Goal: Task Accomplishment & Management: Complete application form

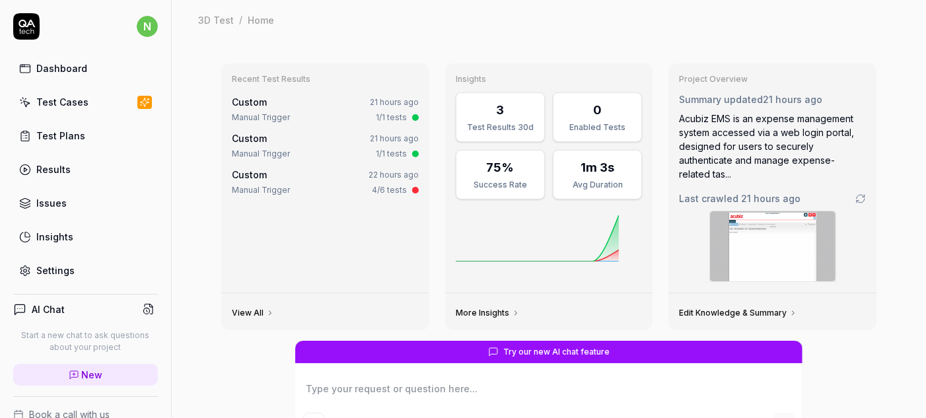
click at [48, 95] on div "Test Cases" at bounding box center [62, 102] width 52 height 14
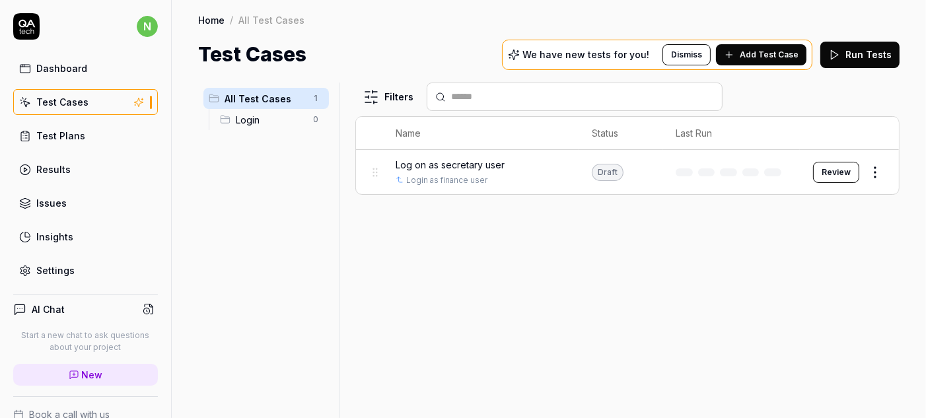
click at [441, 158] on span "Log on as secretary user" at bounding box center [450, 165] width 109 height 14
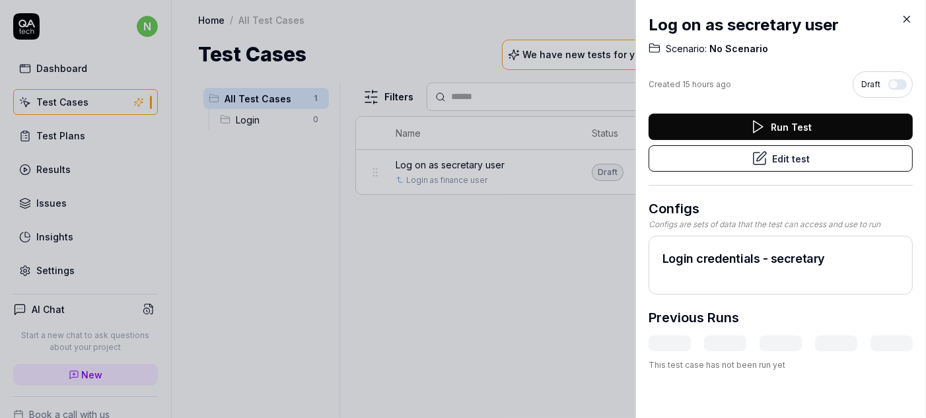
click at [906, 17] on icon at bounding box center [907, 19] width 12 height 12
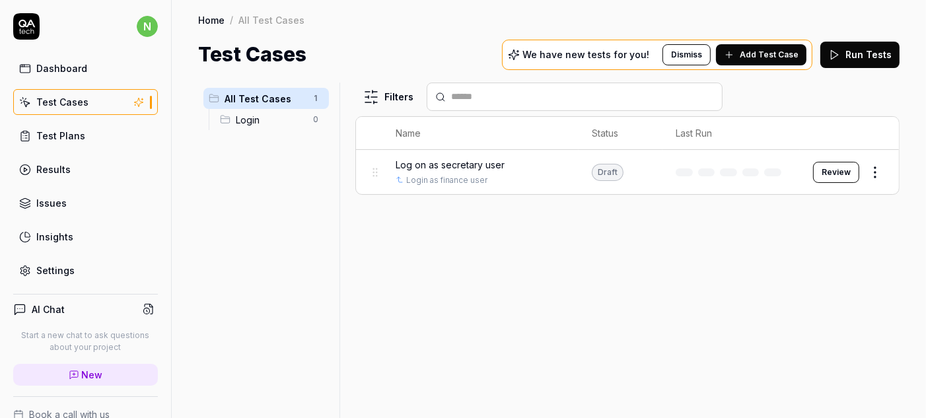
scroll to position [61, 0]
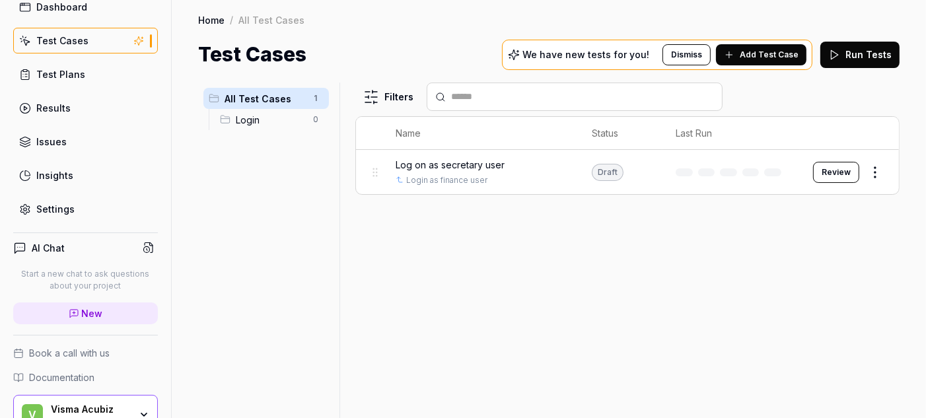
click at [74, 404] on div "Visma Acubiz" at bounding box center [90, 410] width 79 height 12
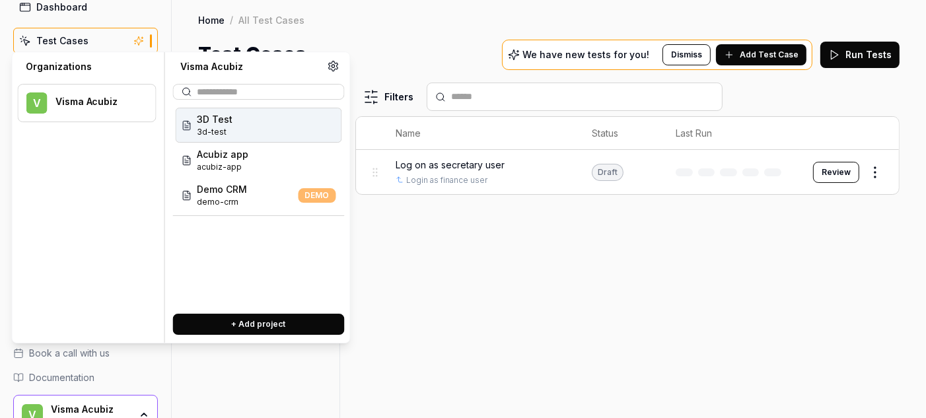
click at [198, 126] on span "3d-test" at bounding box center [216, 132] width 36 height 12
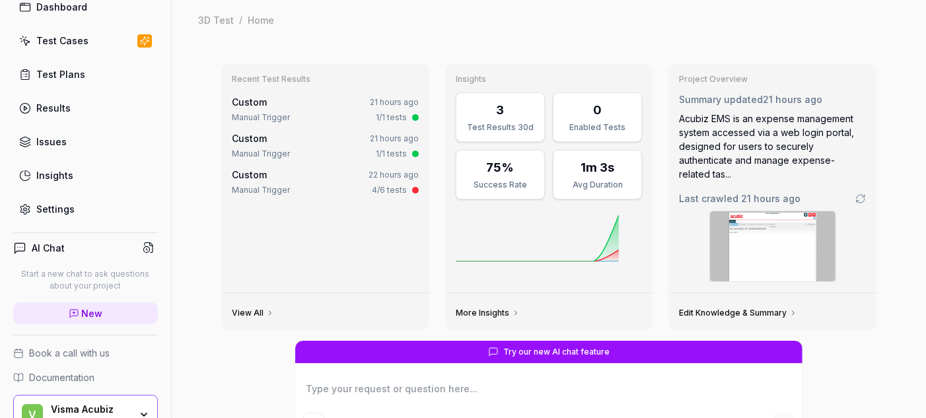
click at [63, 34] on div "Test Cases" at bounding box center [62, 41] width 52 height 14
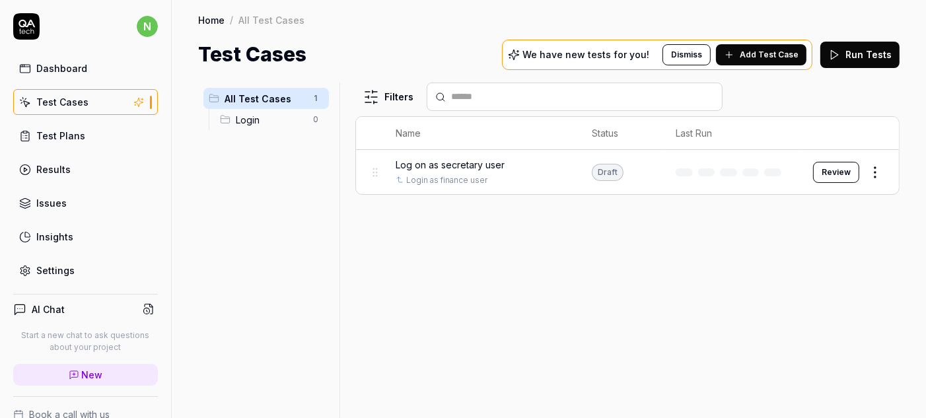
click at [200, 15] on link "Home" at bounding box center [211, 19] width 26 height 13
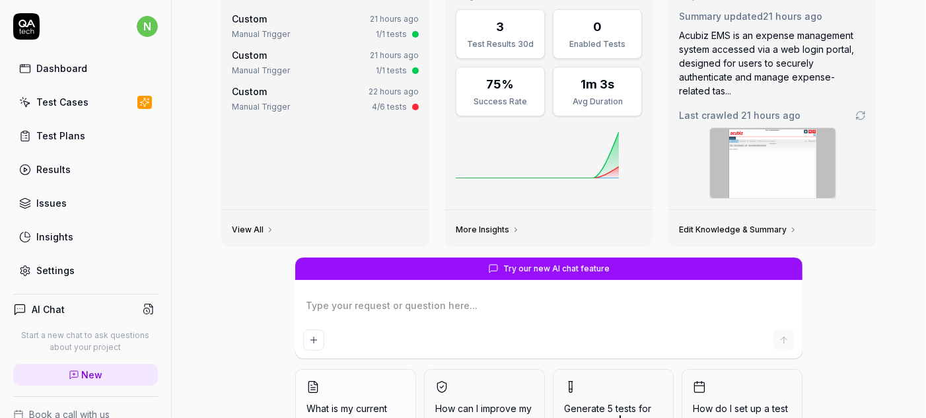
scroll to position [91, 0]
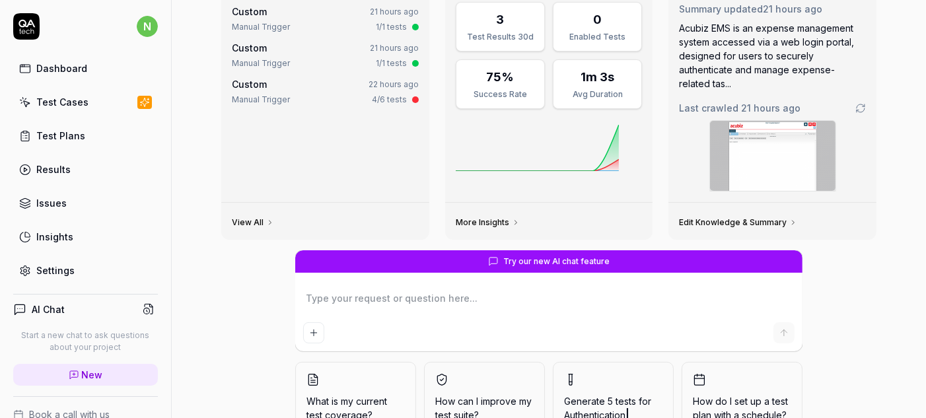
click at [66, 61] on div "Dashboard" at bounding box center [61, 68] width 51 height 14
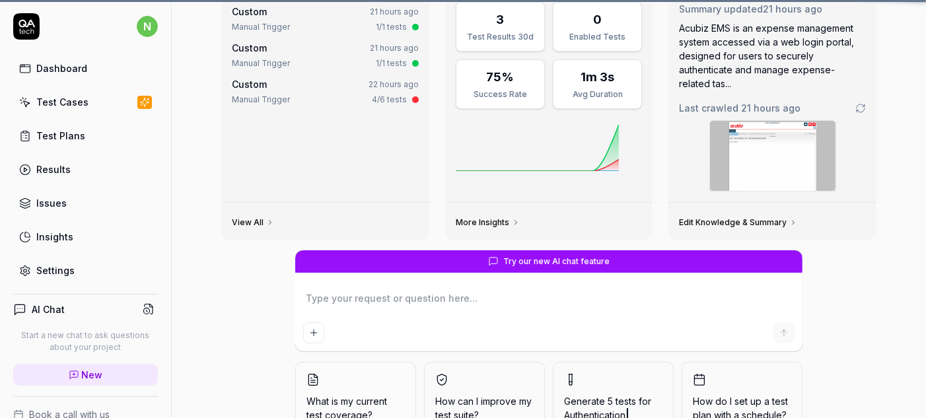
scroll to position [0, 0]
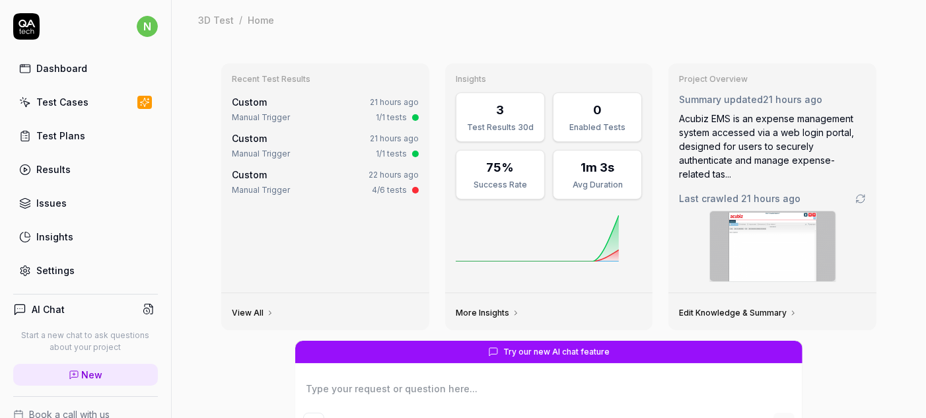
type textarea "*"
click at [60, 129] on div "Test Plans" at bounding box center [60, 136] width 49 height 14
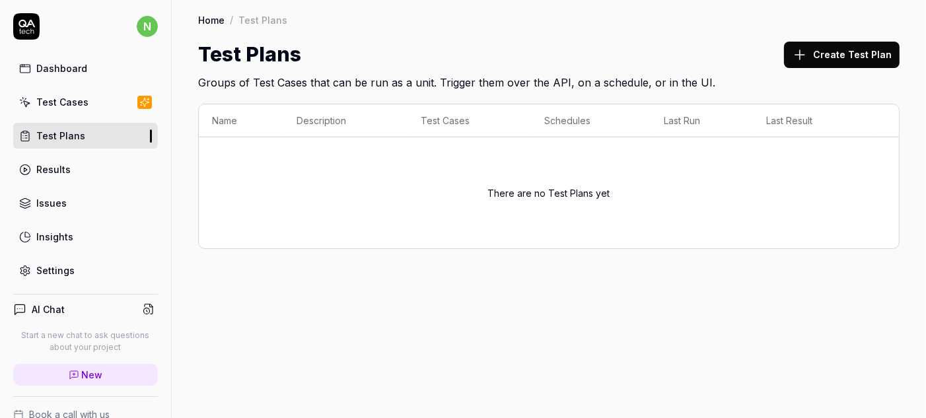
click at [60, 157] on link "Results" at bounding box center [85, 170] width 145 height 26
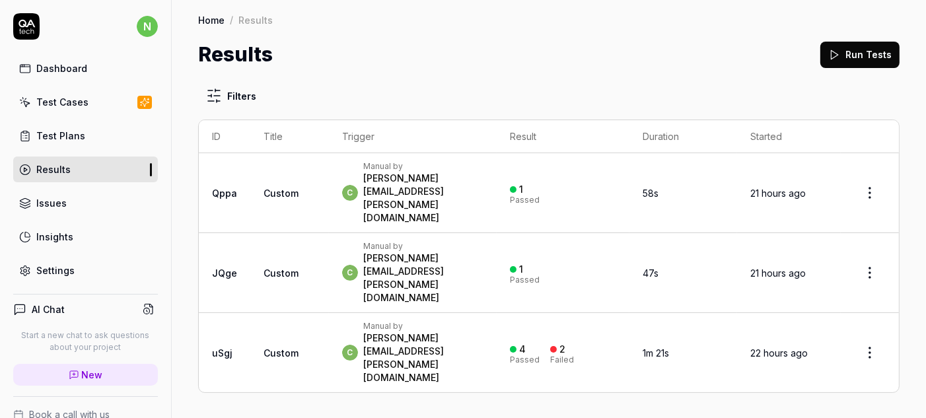
click at [54, 196] on div "Issues" at bounding box center [51, 203] width 30 height 14
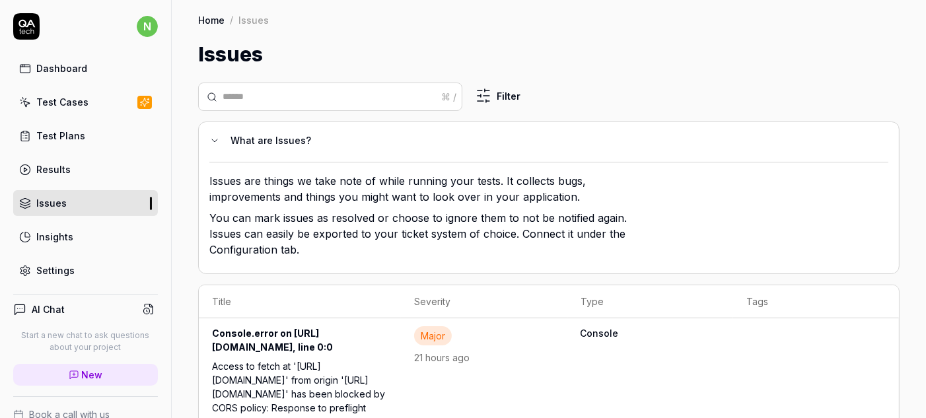
click at [42, 230] on div "Insights" at bounding box center [54, 237] width 37 height 14
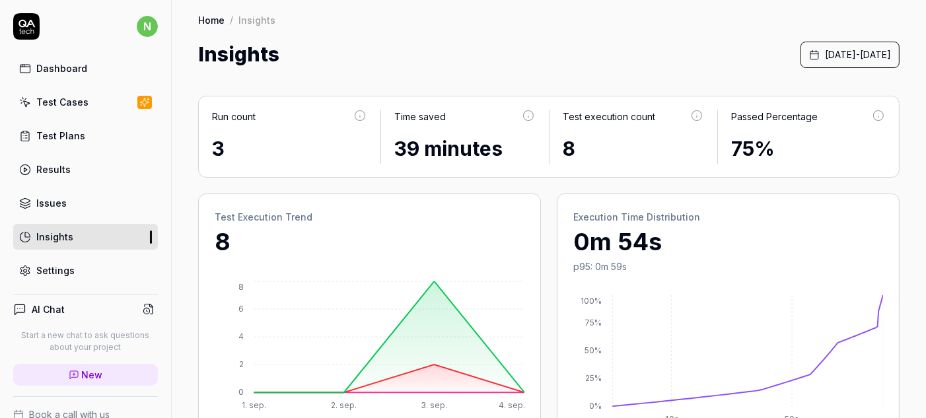
click at [42, 264] on div "Settings" at bounding box center [55, 271] width 38 height 14
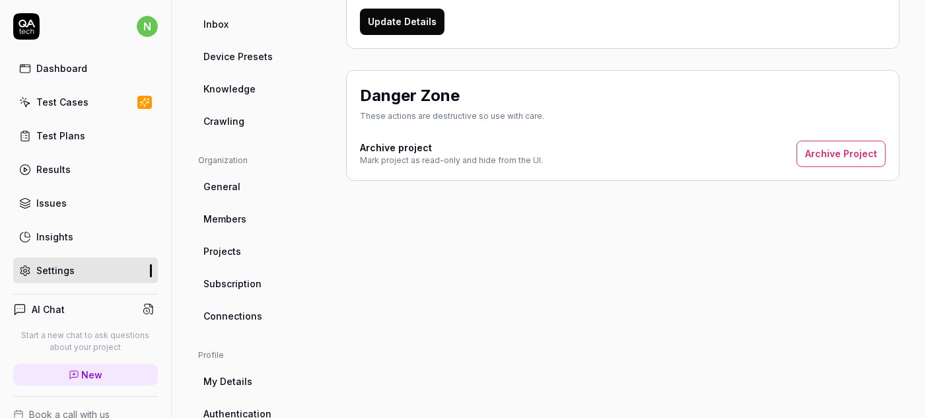
click at [140, 22] on html "n Dashboard Test Cases Test Plans Results Issues Insights Settings AI Chat Star…" at bounding box center [463, 209] width 926 height 418
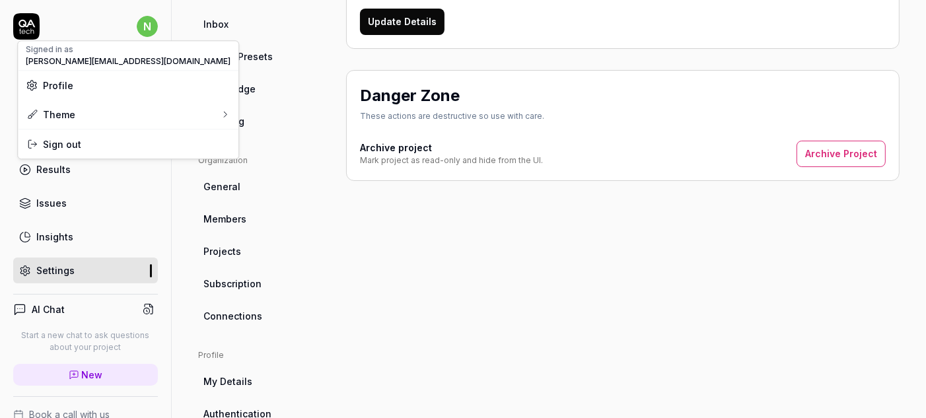
click at [285, 135] on html "n Dashboard Test Cases Test Plans Results Issues Insights Settings AI Chat Star…" at bounding box center [463, 209] width 926 height 418
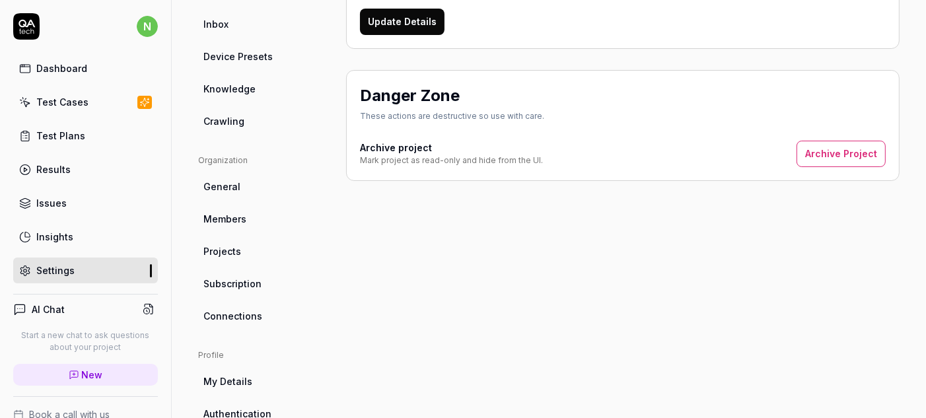
click at [54, 95] on div "Test Cases" at bounding box center [62, 102] width 52 height 14
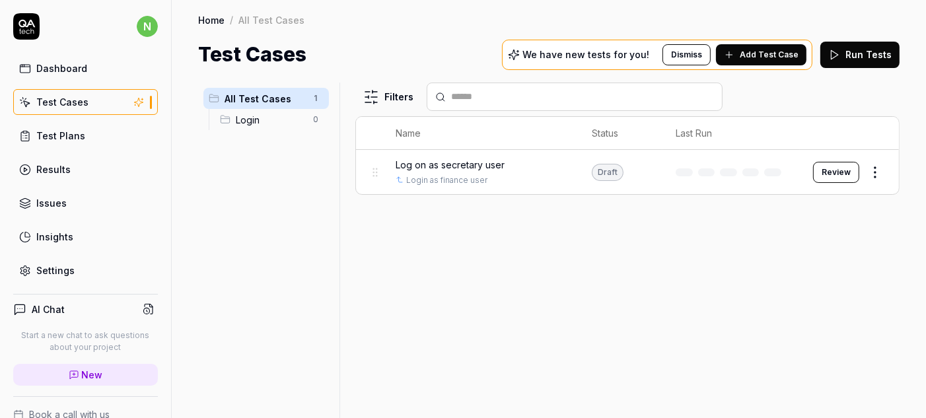
click at [780, 49] on span "Add Test Case" at bounding box center [769, 55] width 59 height 12
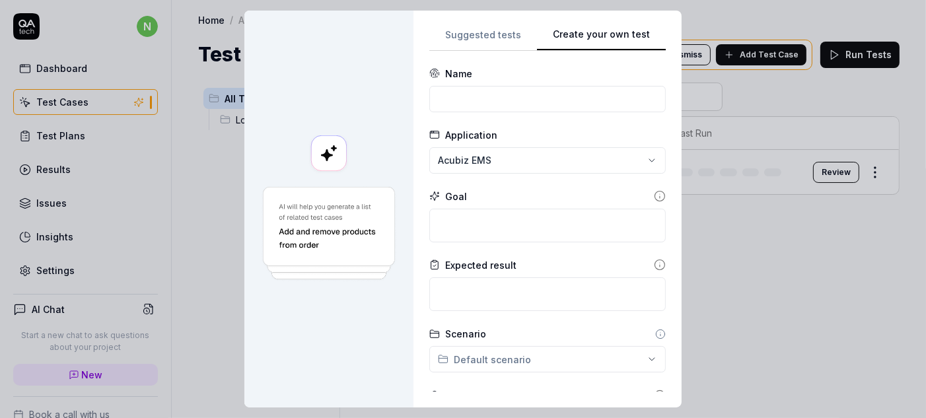
click at [616, 30] on button "Create your own test" at bounding box center [601, 39] width 129 height 24
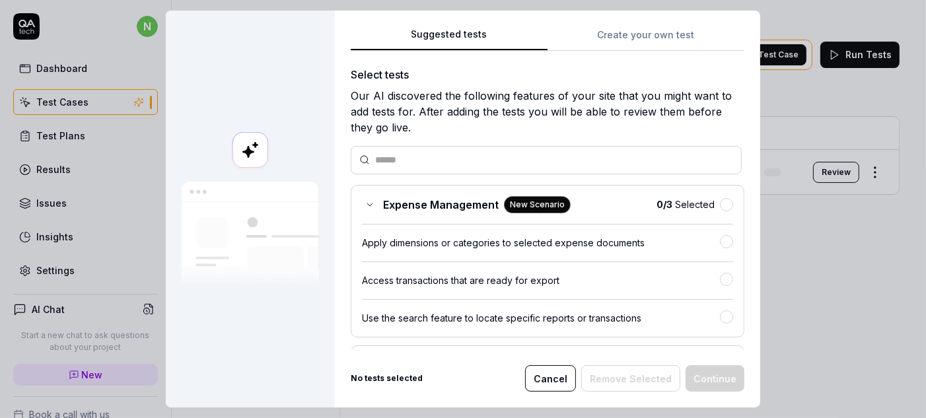
click at [466, 27] on button "Suggested tests" at bounding box center [449, 39] width 197 height 24
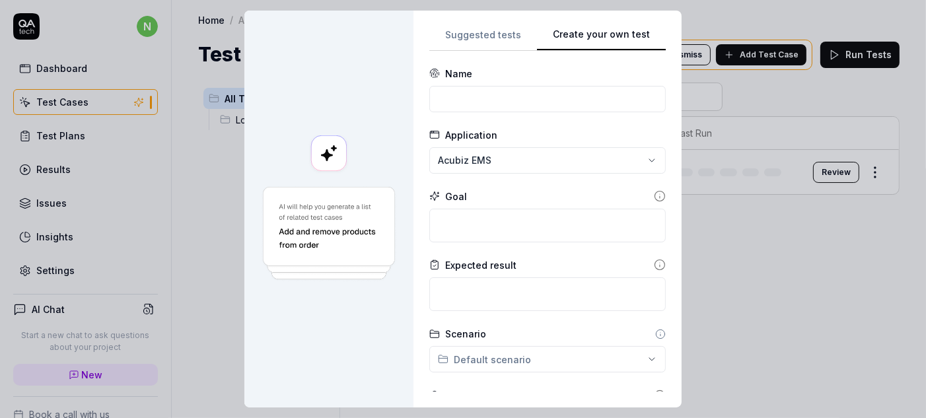
click at [614, 27] on button "Create your own test" at bounding box center [601, 39] width 129 height 24
click at [503, 91] on input at bounding box center [547, 99] width 237 height 26
type input "[PERSON_NAME]"
click at [415, 114] on div "**********" at bounding box center [548, 209] width 268 height 397
click at [470, 209] on textarea at bounding box center [547, 226] width 237 height 34
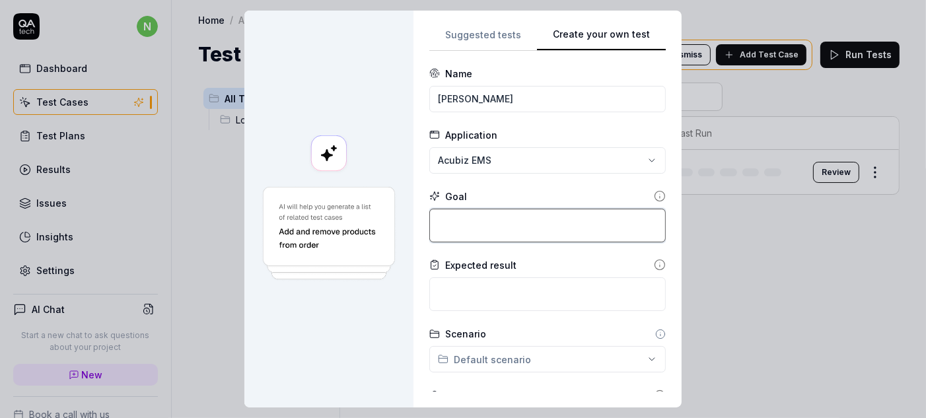
type textarea "*"
type textarea "S"
type textarea "*"
type textarea "Se"
type textarea "*"
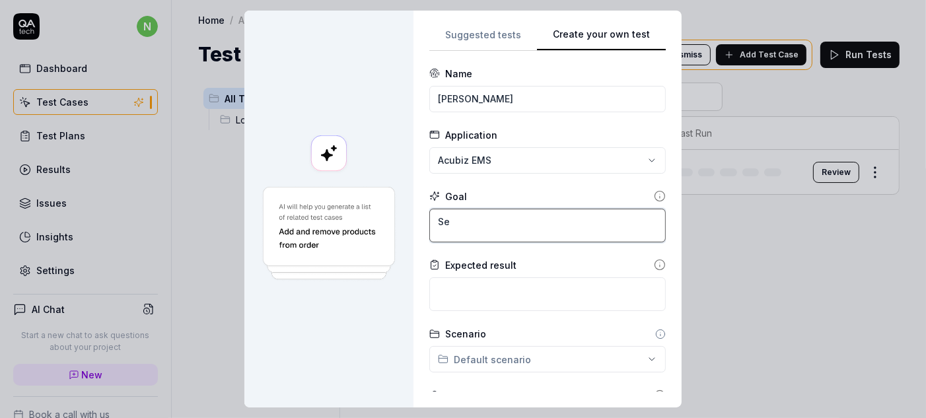
type textarea "Sel"
type textarea "*"
type textarea "Sele"
type textarea "*"
type textarea "Selec"
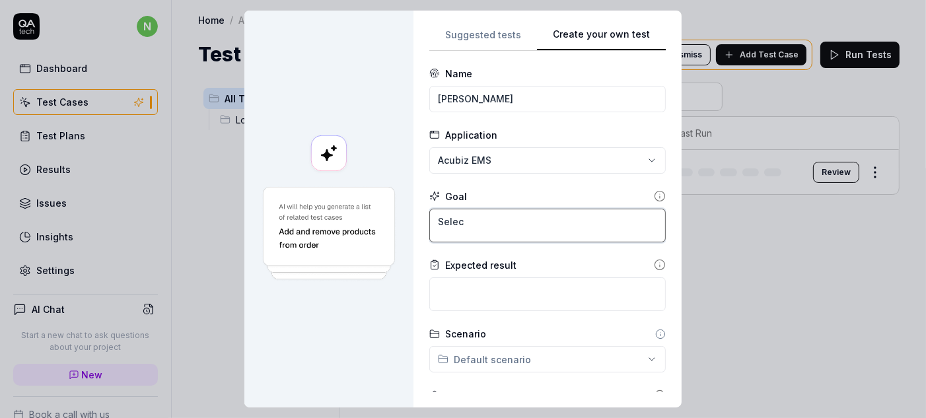
type textarea "*"
type textarea "Select"
type textarea "*"
type textarea "Select"
type textarea "*"
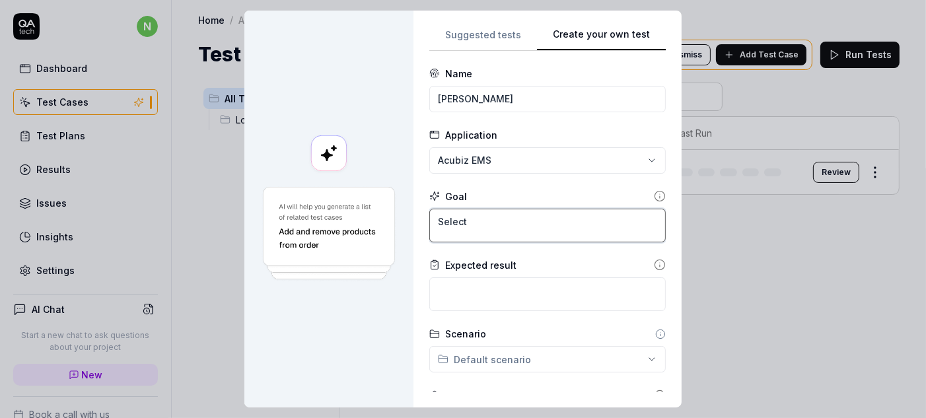
type textarea "Select t"
type textarea "*"
type textarea "Select th"
type textarea "*"
type textarea "Select the"
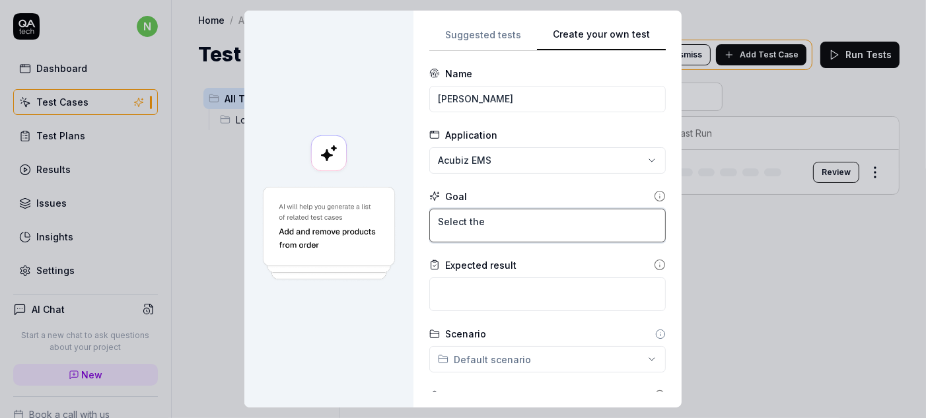
type textarea "*"
type textarea "Select the"
type textarea "*"
type textarea "Select the u"
type textarea "*"
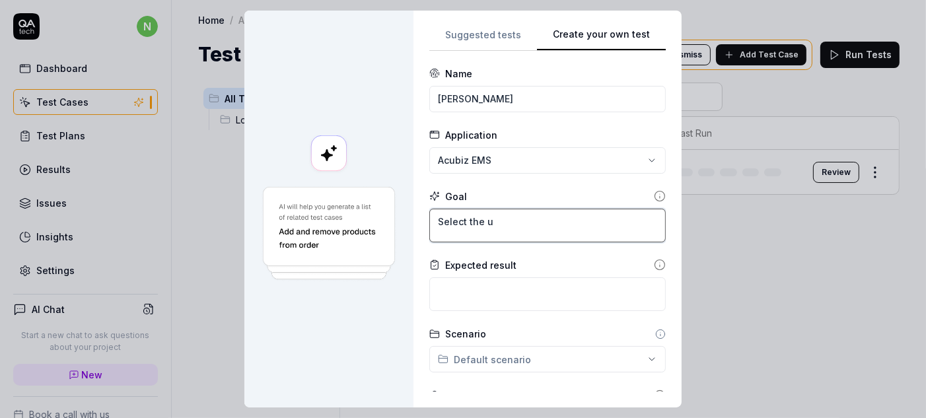
type textarea "Select the us"
type textarea "*"
type textarea "Select the use"
type textarea "*"
type textarea "Select the user"
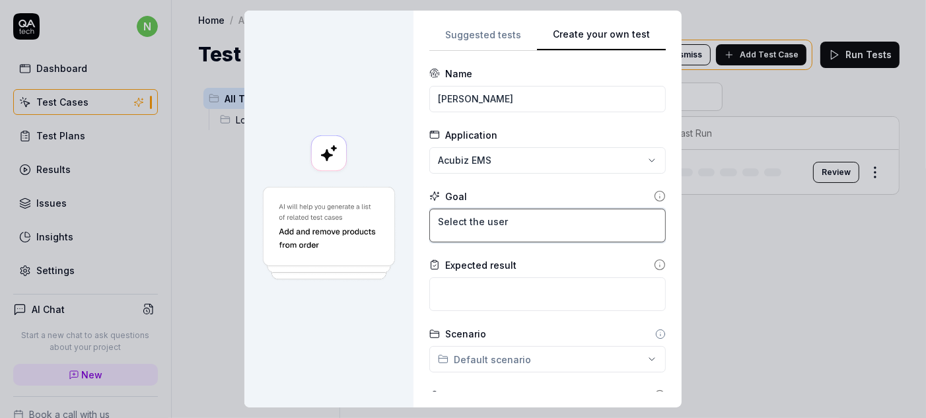
type textarea "*"
type textarea "Select the user"
type textarea "*"
type textarea "Select the user f"
type textarea "*"
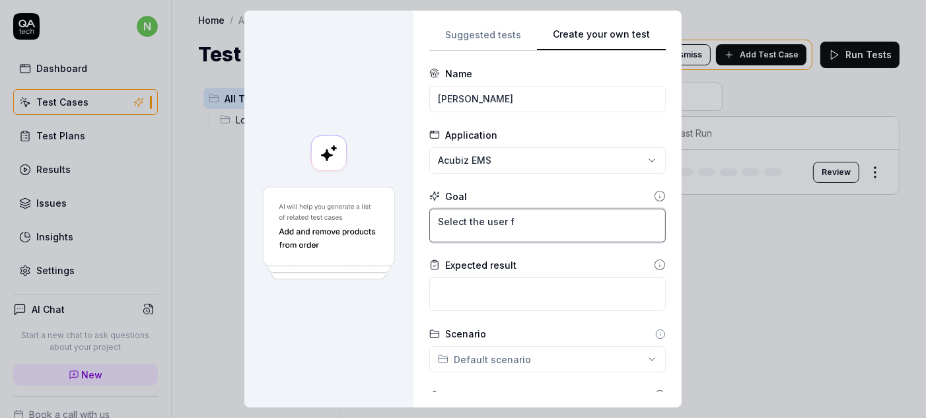
type textarea "Select the user fr"
type textarea "*"
type textarea "Select the user fro"
type textarea "*"
type textarea "Select the user from"
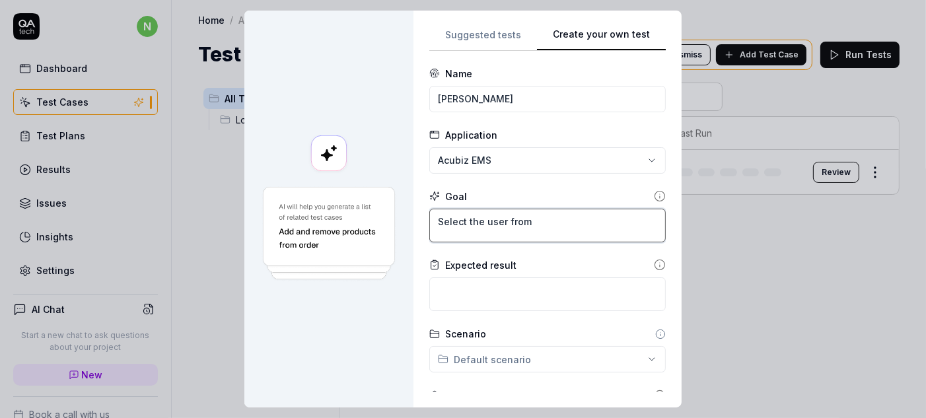
type textarea "*"
type textarea "Select the user from"
type textarea "*"
type textarea "Select the user from"
type textarea "*"
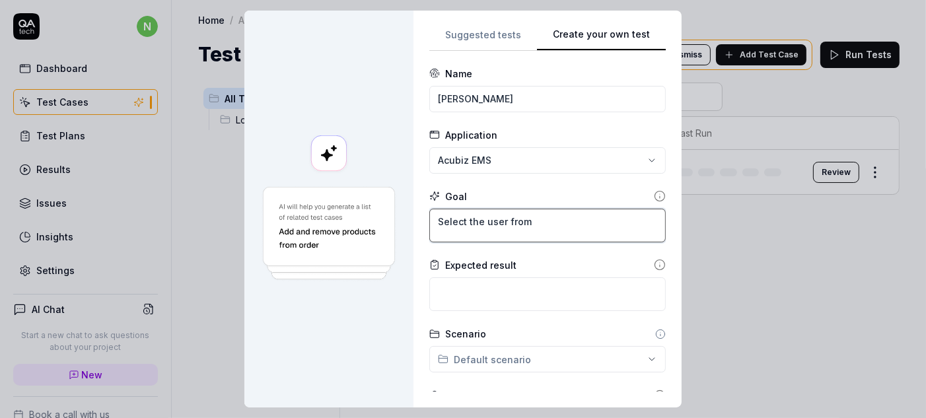
type textarea "Select the user fro"
type textarea "*"
type textarea "Select the user fr"
type textarea "*"
type textarea "Select the user f"
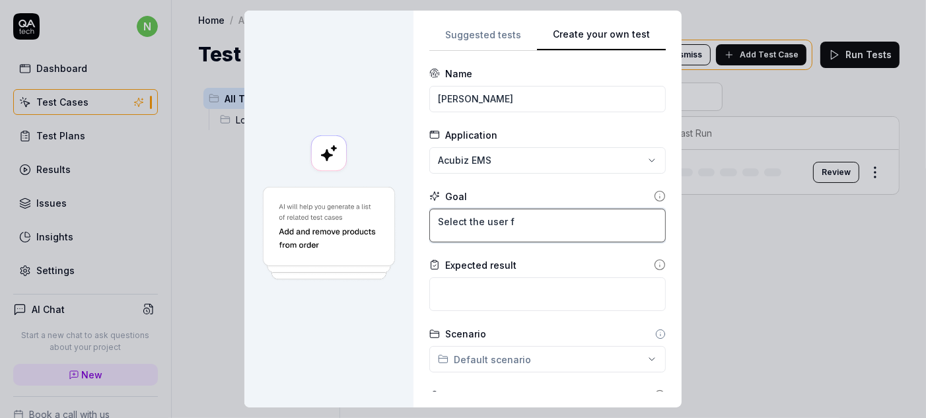
type textarea "*"
type textarea "Select the user"
type textarea "*"
type textarea "Select the user e"
type textarea "*"
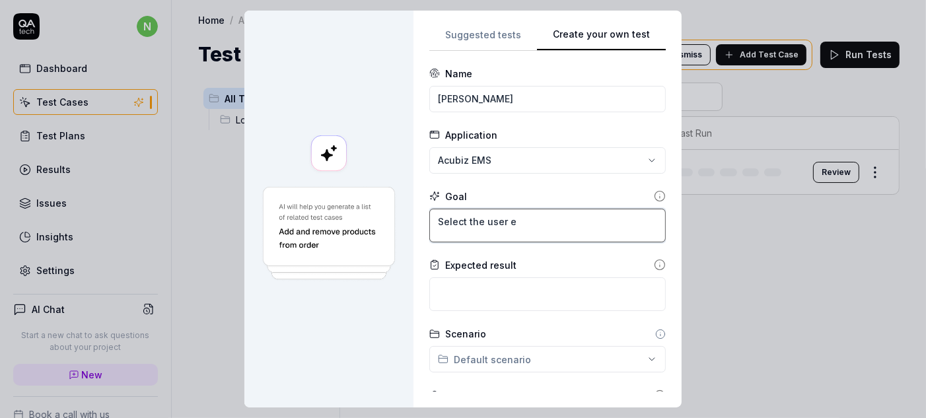
type textarea "Select the user ee"
type textarea "*"
type textarea "Select the user ee"
type textarea "*"
type textarea "Select the user ee f"
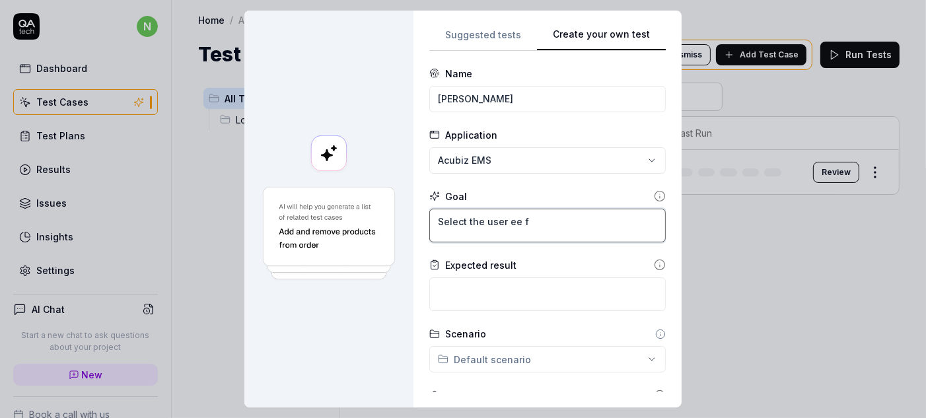
type textarea "*"
type textarea "Select the user ee fr"
type textarea "*"
type textarea "Select the user ee fro"
type textarea "*"
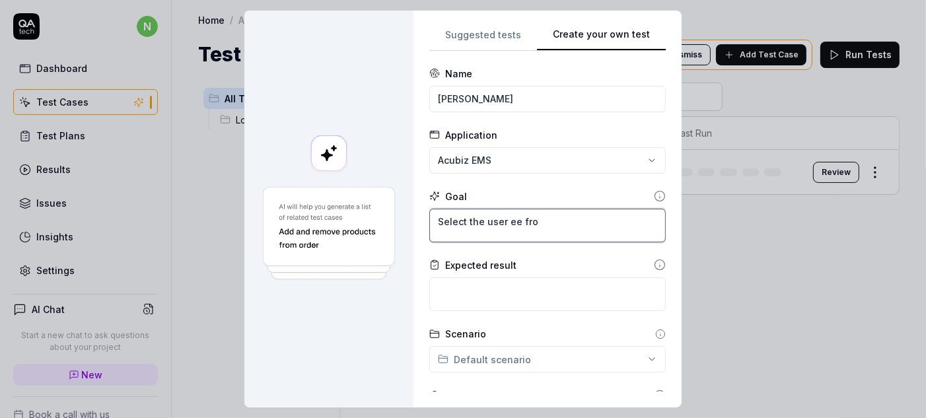
type textarea "Select the user ee from"
type textarea "*"
type textarea "Select the user ee from"
type textarea "*"
type textarea "Select the user ee from t"
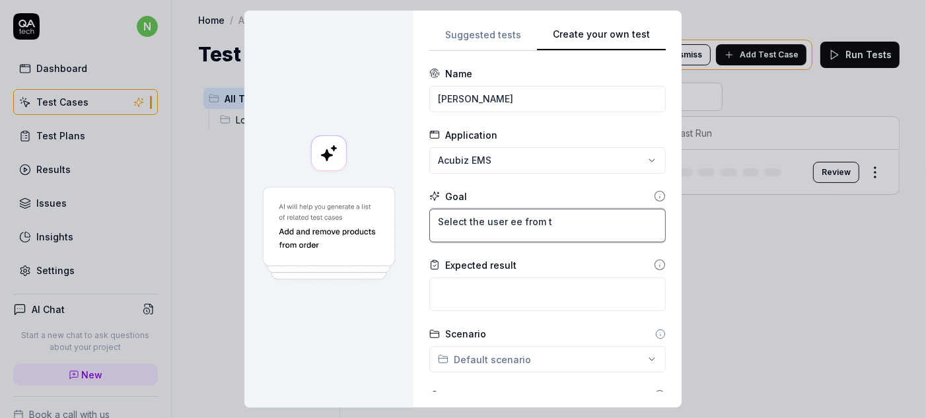
type textarea "*"
type textarea "Select the user ee from th"
type textarea "*"
type textarea "Select the user ee from th"
type textarea "*"
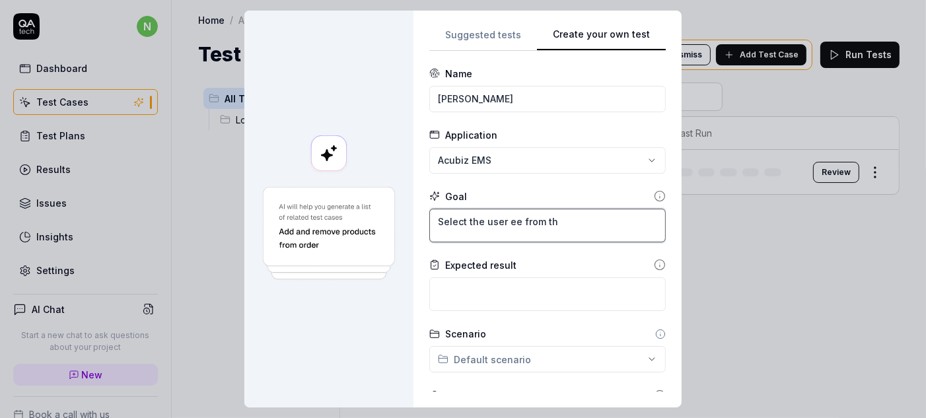
type textarea "Select the user ee from th e"
type textarea "*"
type textarea "Select the user ee from th"
type textarea "*"
type textarea "Select the user ee from th"
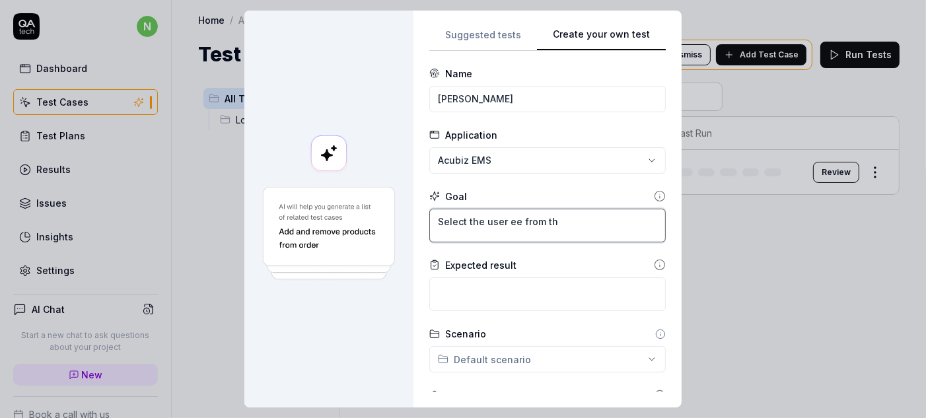
type textarea "*"
type textarea "Select the user ee from the"
type textarea "*"
type textarea "Select the user ee from the"
type textarea "*"
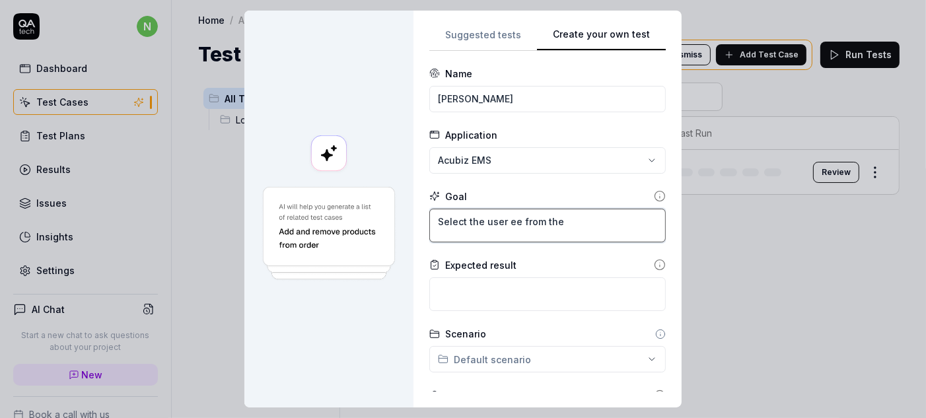
type textarea "Select the user ee from the"
type textarea "*"
type textarea "Select the user ee from th"
type textarea "*"
type textarea "Select the user ee from t"
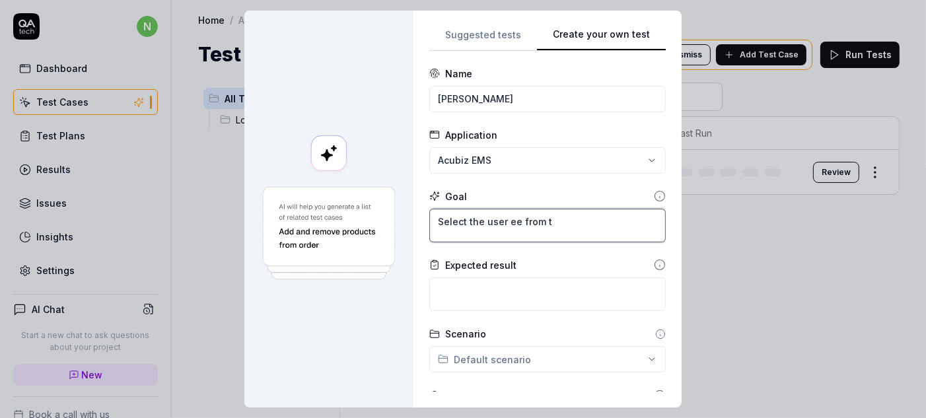
type textarea "*"
type textarea "Select the user ee from th"
type textarea "*"
type textarea "Select the user ee from the"
type textarea "*"
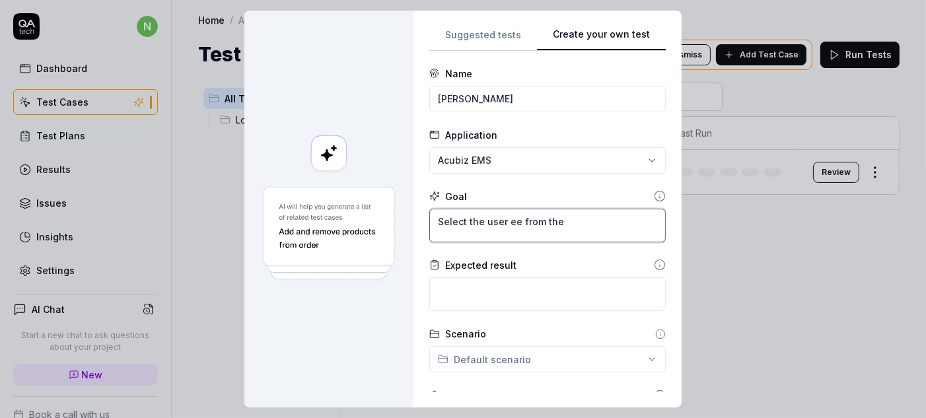
type textarea "Select the user ee from the"
type textarea "*"
type textarea "Select the user ee from the l"
type textarea "*"
type textarea "Select the user ee from the li"
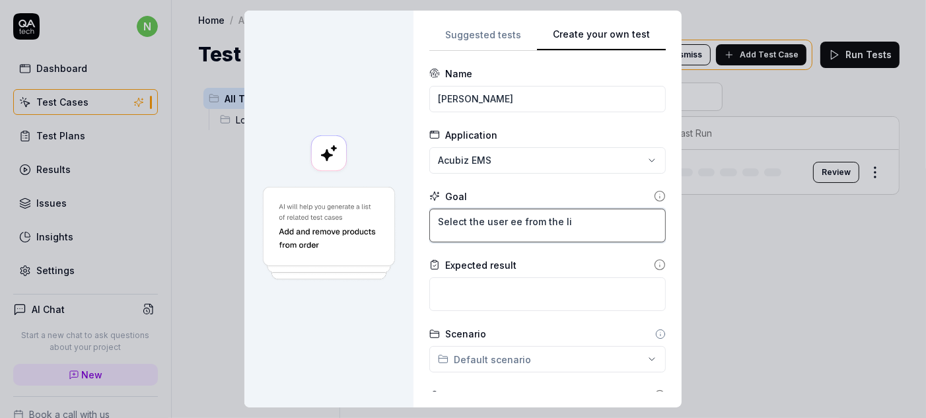
type textarea "*"
type textarea "Select the user ee from the lis"
type textarea "*"
type textarea "Select the user ee from the list"
type textarea "*"
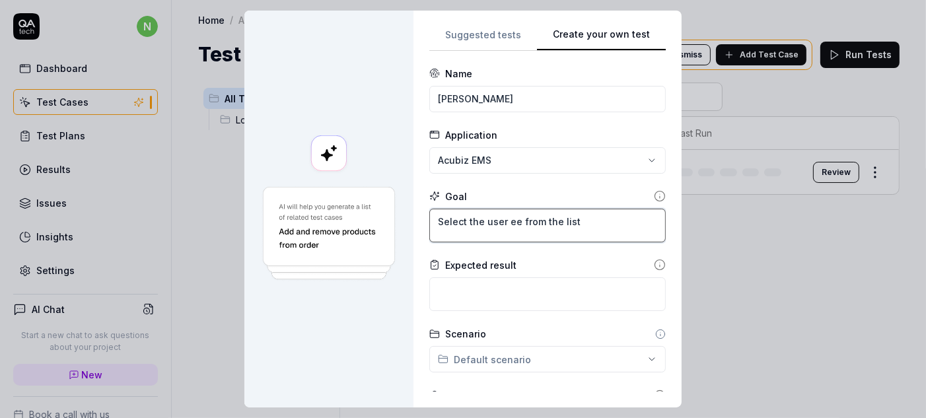
type textarea "Select the user ee from the list"
type textarea "*"
type textarea "Select the user ee from the list o"
type textarea "*"
type textarea "Select the user ee from the list of"
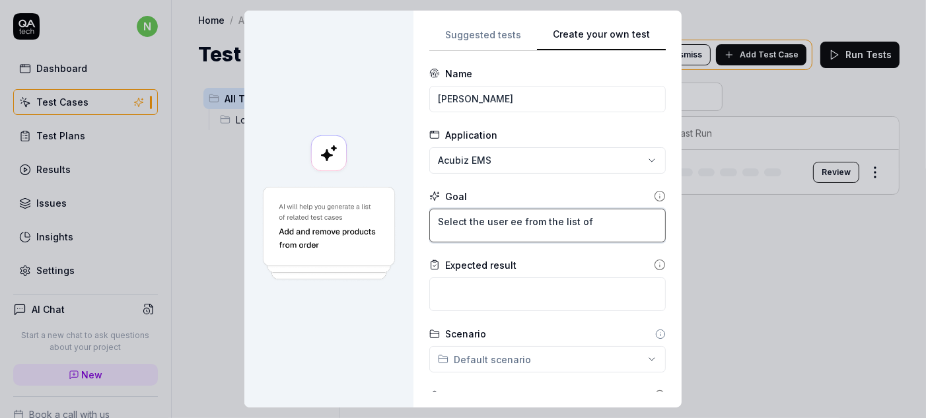
type textarea "*"
type textarea "Select the user ee from the list of"
type textarea "*"
type textarea "Select the user ee from the list of i"
type textarea "*"
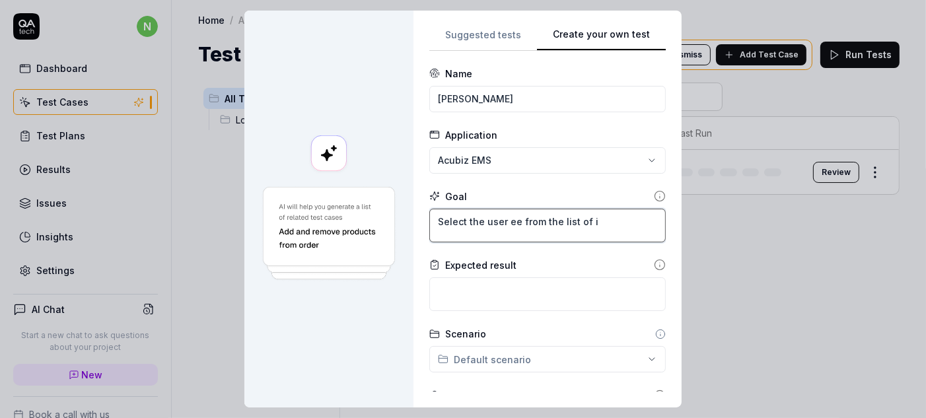
type textarea "Select the user ee from the list of ic"
type textarea "*"
type textarea "Select the user ee from the list of ico"
type textarea "*"
type textarea "Select the user ee from the list of icon"
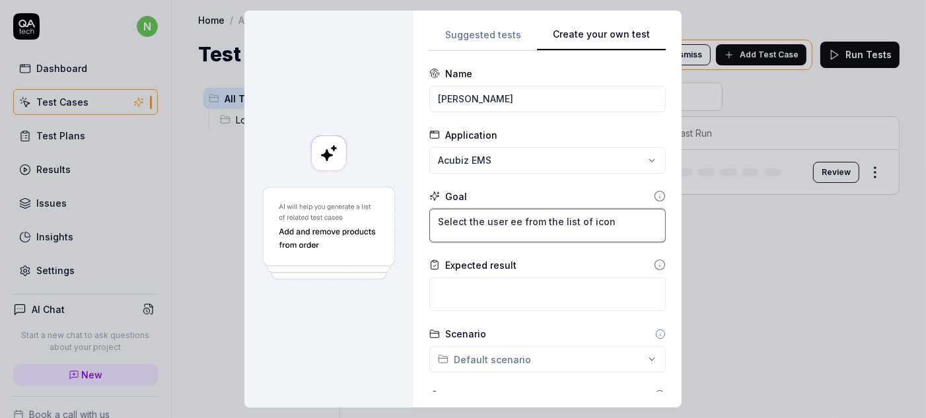
type textarea "*"
type textarea "Select the user ee from the list of icon"
type textarea "*"
type textarea "Select the user ee from the list of icon o"
type textarea "*"
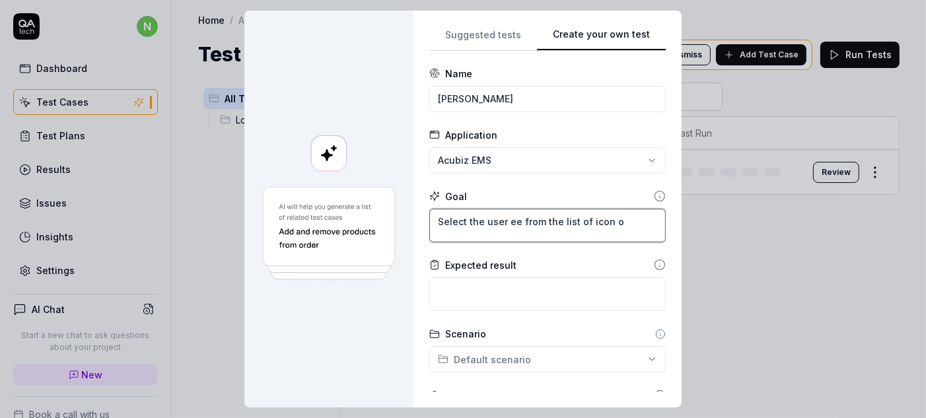
type textarea "Select the user ee from the list of icon on"
type textarea "*"
type textarea "Select the user ee from the list of icon on"
type textarea "*"
type textarea "Select the user ee from the list of icon on t"
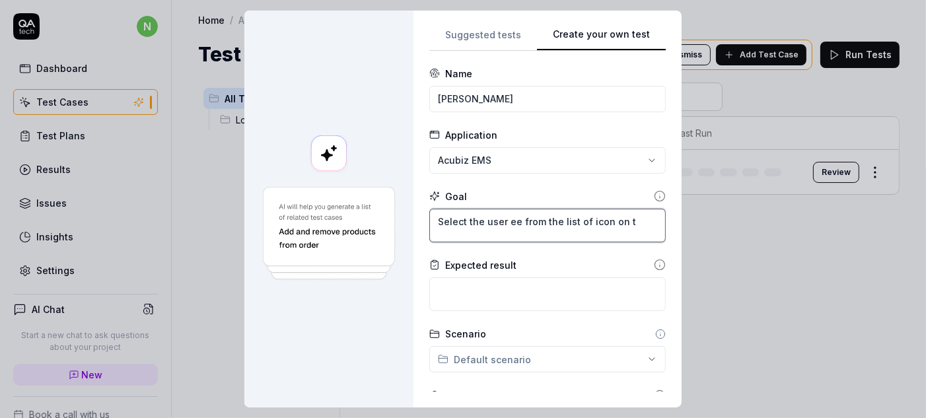
type textarea "*"
type textarea "Select the user ee from the list of icon on th"
type textarea "*"
type textarea "Select the user ee from the list of icon on the"
type textarea "*"
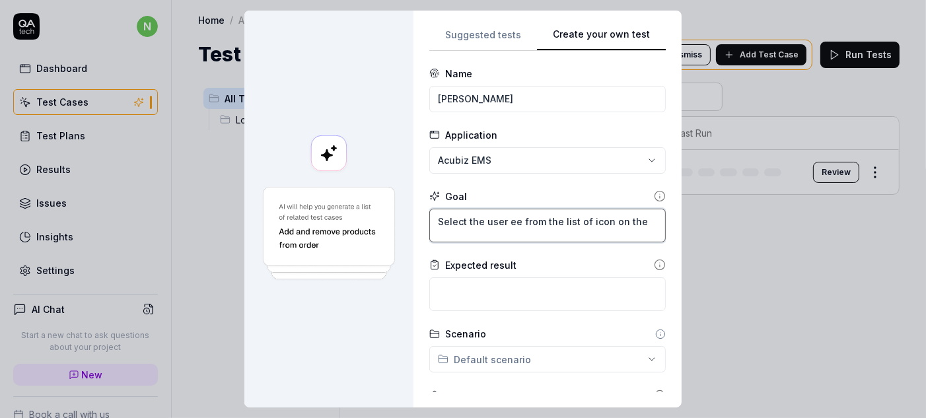
type textarea "Select the user ee from the list of icon on the"
type textarea "*"
type textarea "Select the user ee from the list of icon on the u"
type textarea "*"
type textarea "Select the user ee from the list of icon on the up"
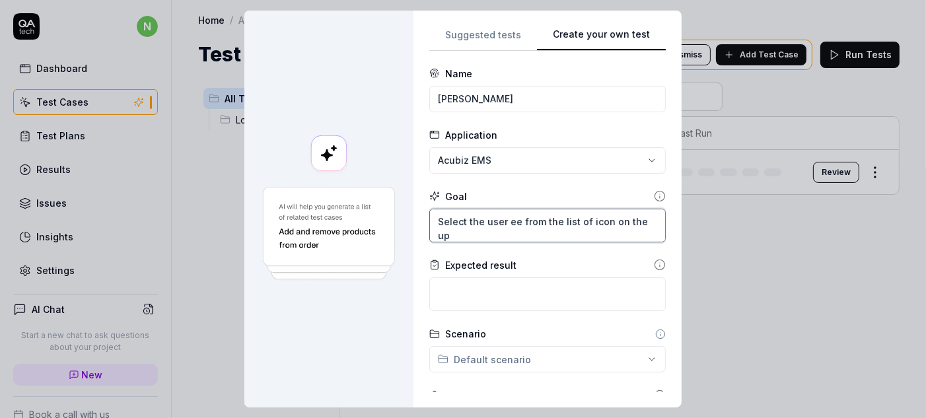
type textarea "*"
type textarea "Select the user ee from the list of icon on the upp"
type textarea "*"
type textarea "Select the user ee from the list of icon on the uppe"
type textarea "*"
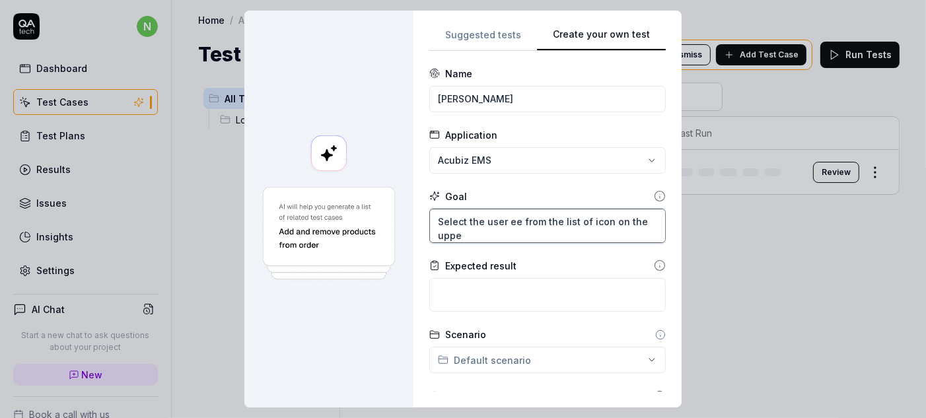
type textarea "Select the user ee from the list of icon on the upper"
type textarea "*"
type textarea "Select the user ee from the list of icon on the upper"
type textarea "*"
type textarea "Select the user ee from the list of icon on the upper r"
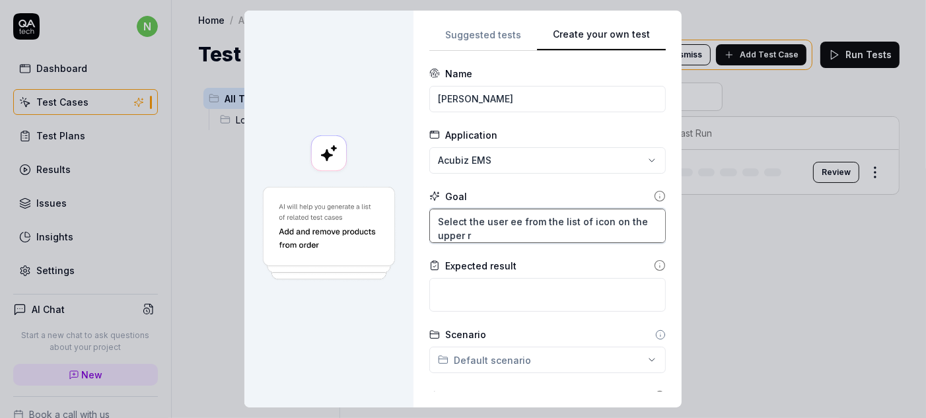
type textarea "*"
type textarea "Select the user ee from the list of icon on the upper ri"
type textarea "*"
type textarea "Select the user ee from the list of icon on the upper rig"
type textarea "*"
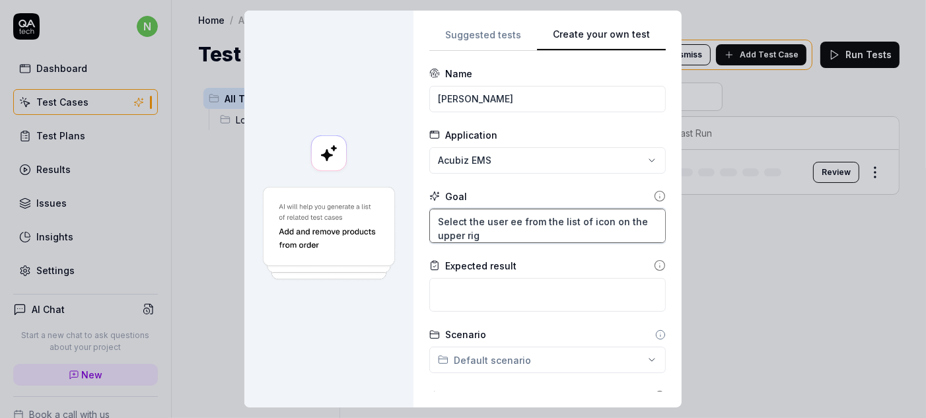
type textarea "Select the user ee from the list of icon on the upper righ"
type textarea "*"
type textarea "Select the user ee from the list of icon on the upper right"
type textarea "*"
type textarea "Select the user ee from the list of icon on the upper right"
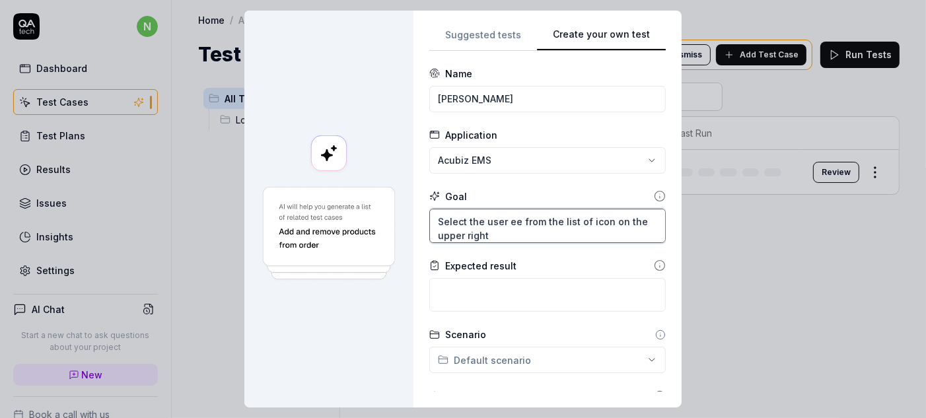
type textarea "*"
type textarea "Select the user ee from the list of icon on the upper right s"
type textarea "*"
type textarea "Select the user ee from the list of icon on the upper right si"
type textarea "*"
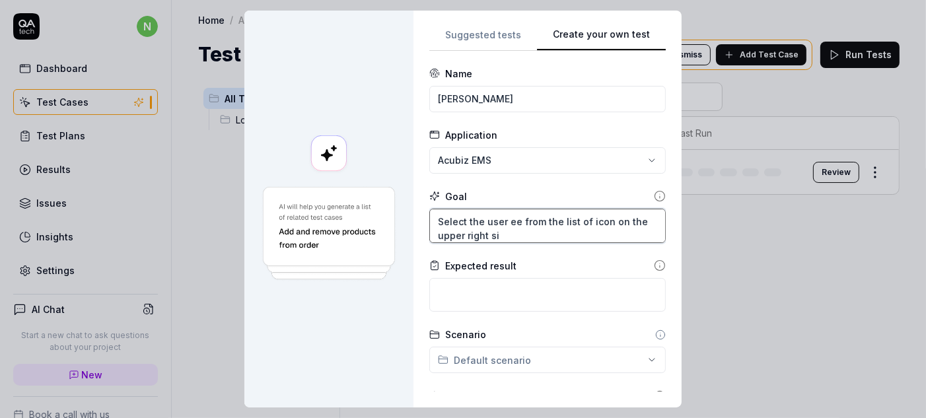
type textarea "Select the user ee from the list of icon on the upper right sid"
type textarea "*"
click at [584, 209] on textarea "Select the user ee from the list of icon on the upper right side" at bounding box center [547, 226] width 237 height 34
type textarea "Select the user ee from the list of icon on the upper right side"
click at [557, 209] on textarea "Select the user ee from the list of icon on the upper right side" at bounding box center [547, 226] width 237 height 34
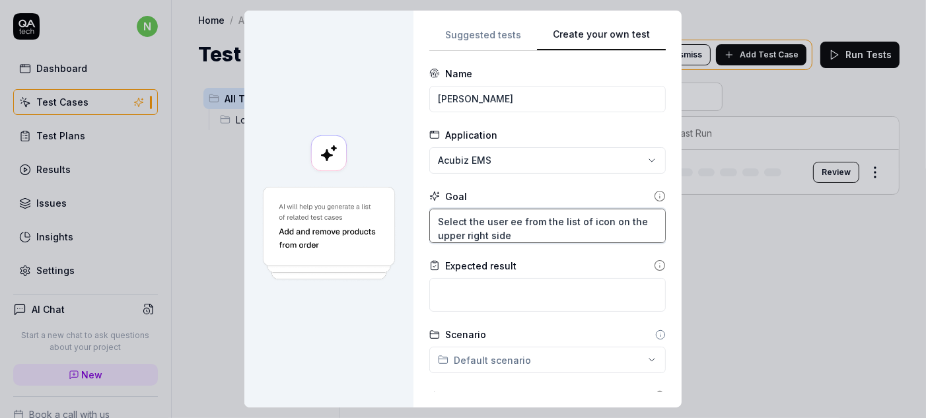
type textarea "*"
type textarea "Select the user ee from the list bof icon on the upper right side"
type textarea "*"
type textarea "Select the user ee from the list byof icon on the upper right side"
type textarea "*"
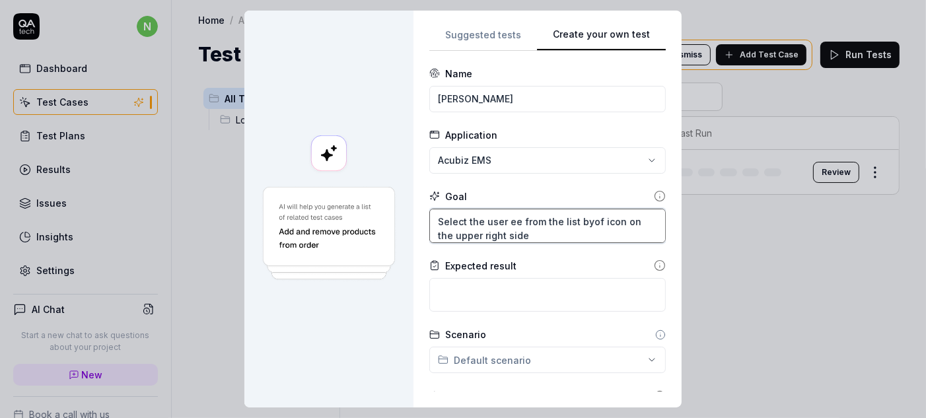
type textarea "Select the user ee from the list by of icon on the upper right side"
type textarea "*"
type textarea "Select the user ee from the list by clof icon on the upper right side"
type textarea "*"
type textarea "Select the user ee from the list by cliof icon on the upper right side"
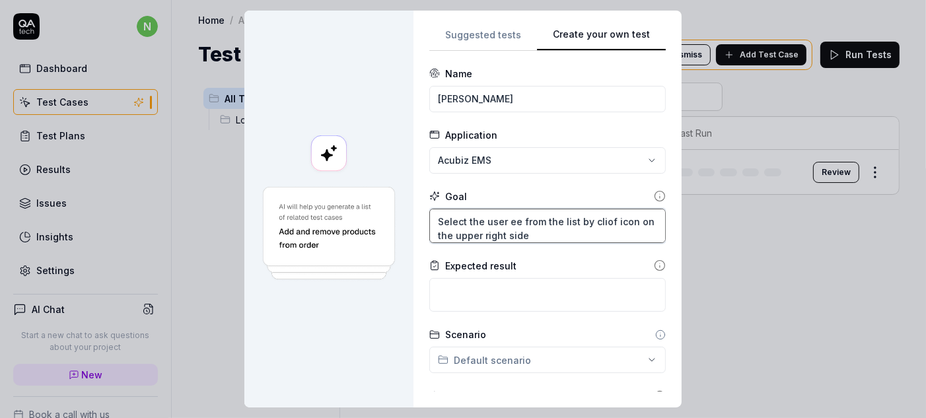
type textarea "*"
type textarea "Select the user ee from the list by clicof icon on the upper right side"
type textarea "*"
type textarea "Select the user ee from the list by clickof icon on the upper right side"
type textarea "*"
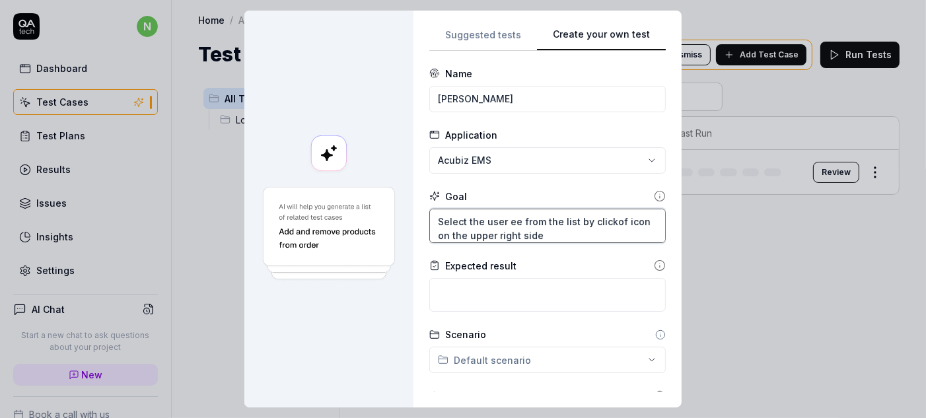
type textarea "Select the user ee from the list by click of icon on the upper right side"
type textarea "*"
type textarea "Select the user ee from the list by click oof icon on the upper right side"
type textarea "*"
type textarea "Select the user ee from the list by click onof icon on the upper right side"
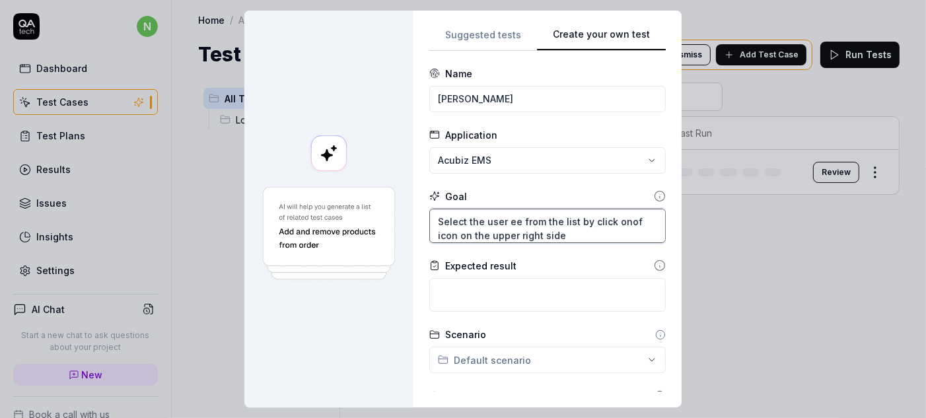
type textarea "*"
type textarea "Select the user ee from the list by click on of icon on the upper right side"
type textarea "*"
type textarea "Select the user ee from the list by click on f icon on the upper right side"
type textarea "*"
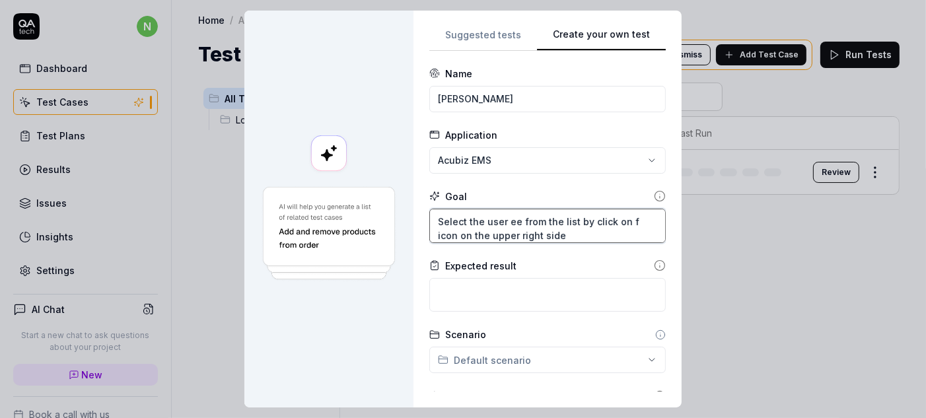
type textarea "Select the user ee from the list by click on icon on the upper right side"
type textarea "*"
type textarea "Select the user ee from the list by click on icon on the upper right side"
type textarea "*"
type textarea "Select the user ee from the list by click on ticon on the upper right side"
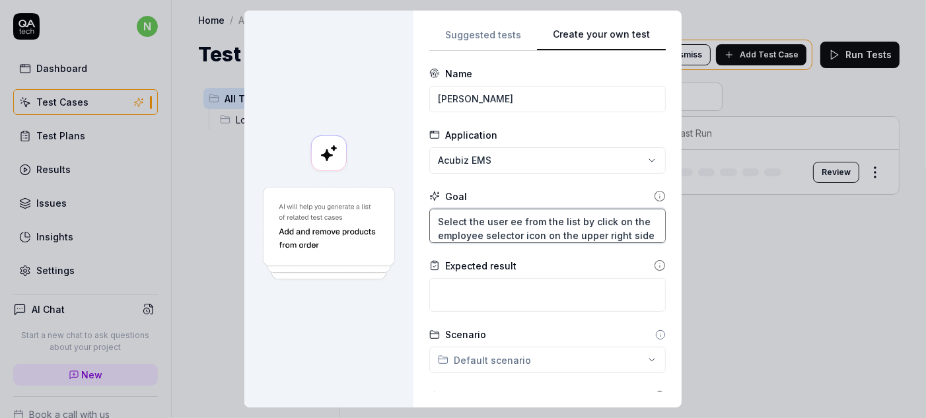
click at [618, 209] on textarea "Select the user ee from the list by click on the employee selector icon on the …" at bounding box center [547, 226] width 237 height 34
click at [556, 278] on textarea at bounding box center [547, 295] width 237 height 34
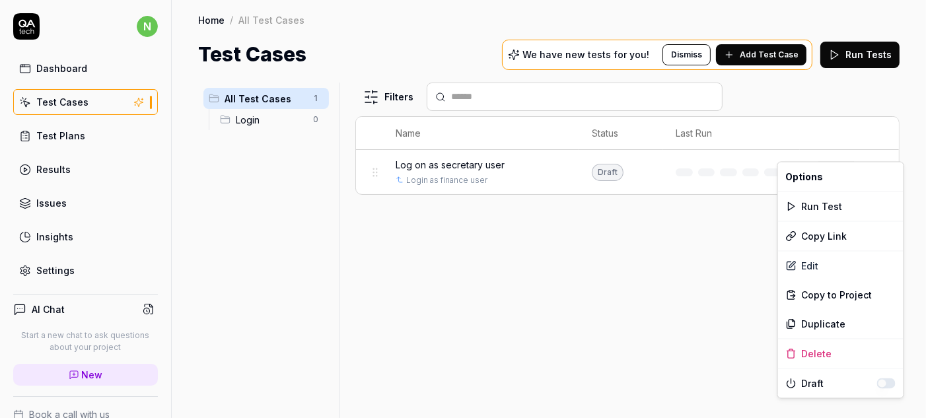
click at [882, 154] on html "n Dashboard Test Cases Test Plans Results Issues Insights Settings AI Chat Star…" at bounding box center [463, 209] width 926 height 418
click at [809, 252] on div "Edit" at bounding box center [841, 266] width 126 height 29
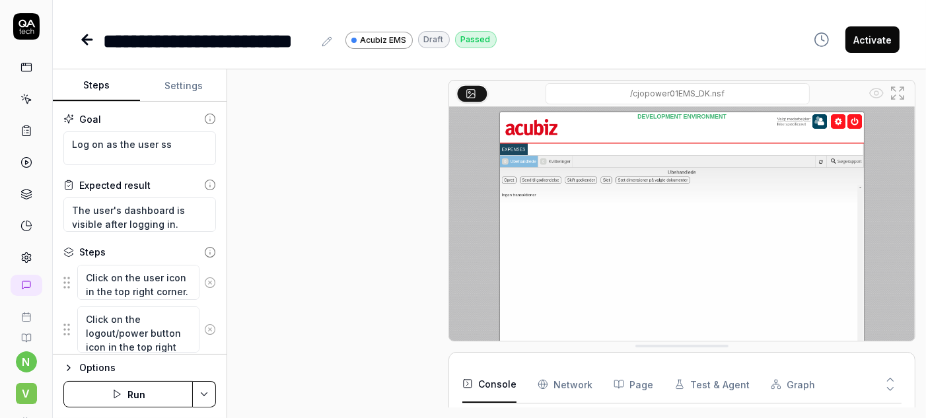
scroll to position [192, 0]
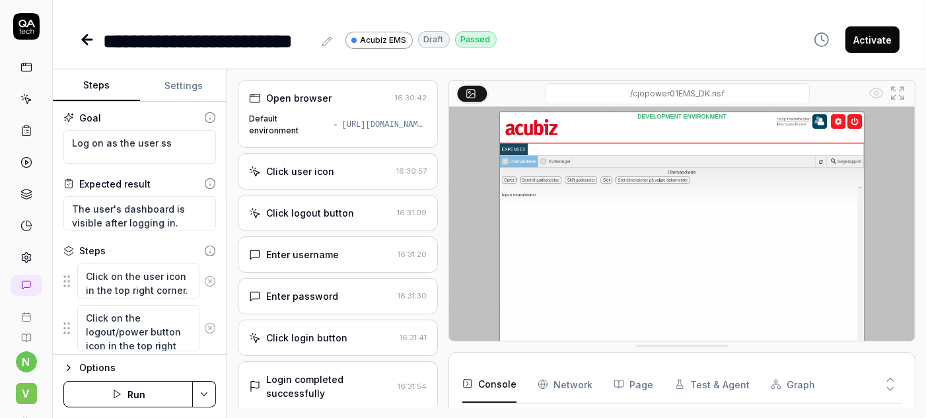
click at [311, 248] on div "Enter username" at bounding box center [302, 255] width 73 height 14
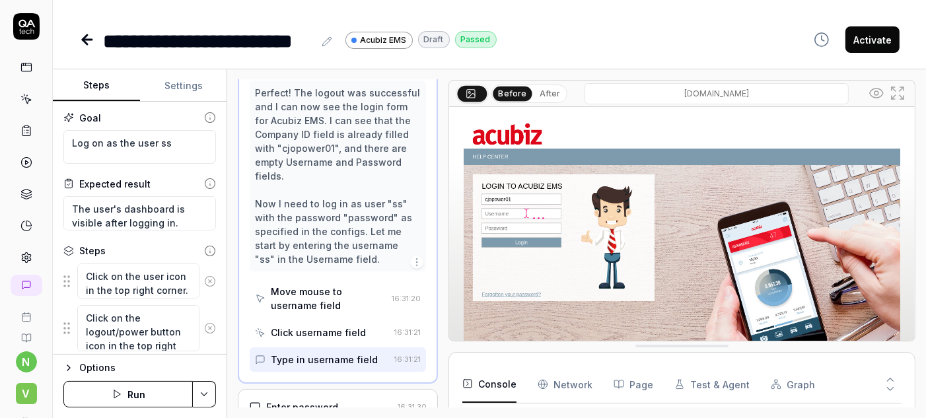
scroll to position [214, 0]
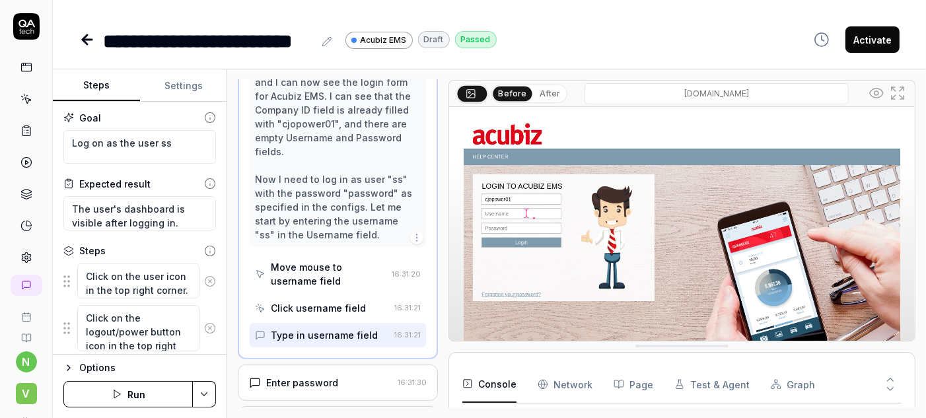
click at [79, 32] on icon at bounding box center [87, 40] width 16 height 16
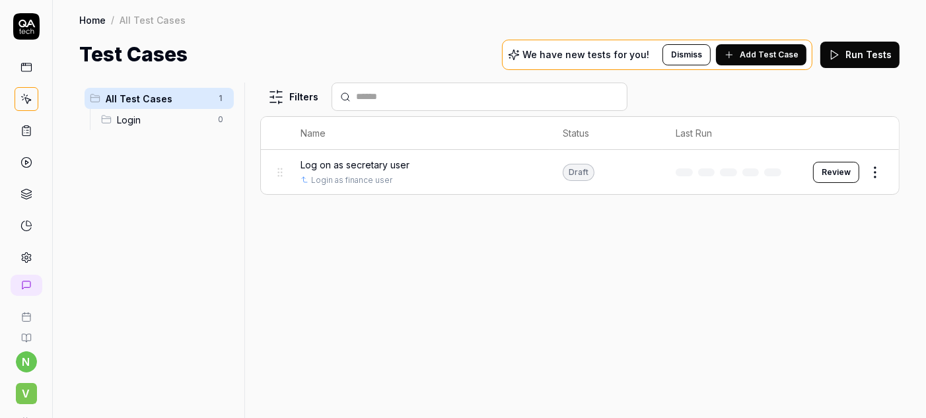
click at [794, 49] on span "Add Test Case" at bounding box center [769, 55] width 59 height 12
click at [110, 92] on span "All Test Cases" at bounding box center [158, 99] width 104 height 14
click at [117, 113] on span "Login" at bounding box center [163, 120] width 93 height 14
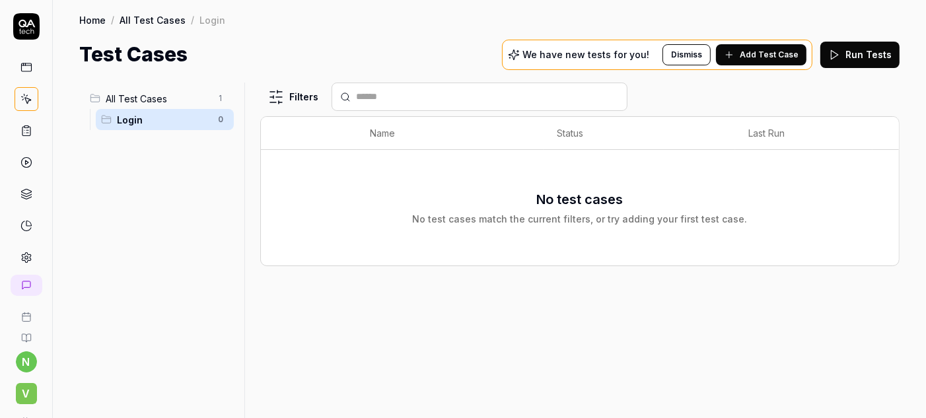
click at [784, 49] on span "Add Test Case" at bounding box center [769, 55] width 59 height 12
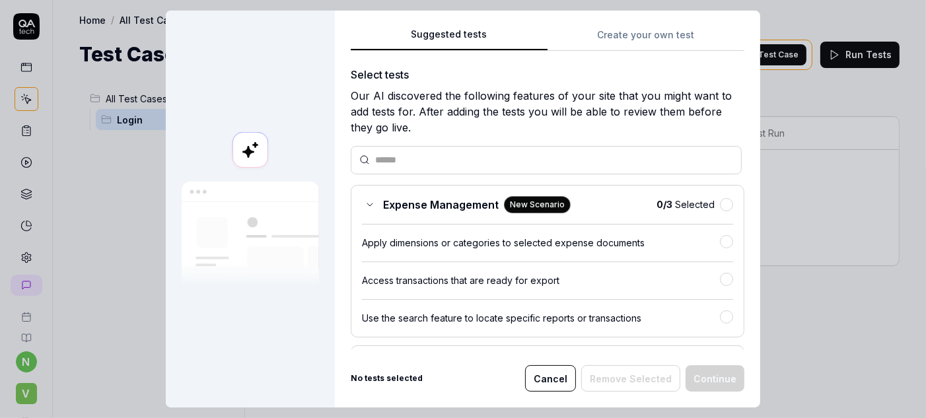
click at [615, 28] on button "Create your own test" at bounding box center [646, 39] width 197 height 24
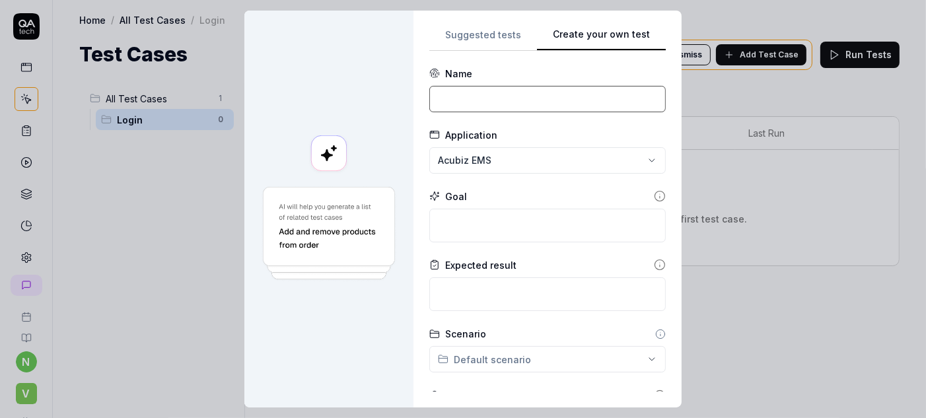
click at [579, 86] on input at bounding box center [547, 99] width 237 height 26
click at [406, 87] on div at bounding box center [328, 209] width 169 height 397
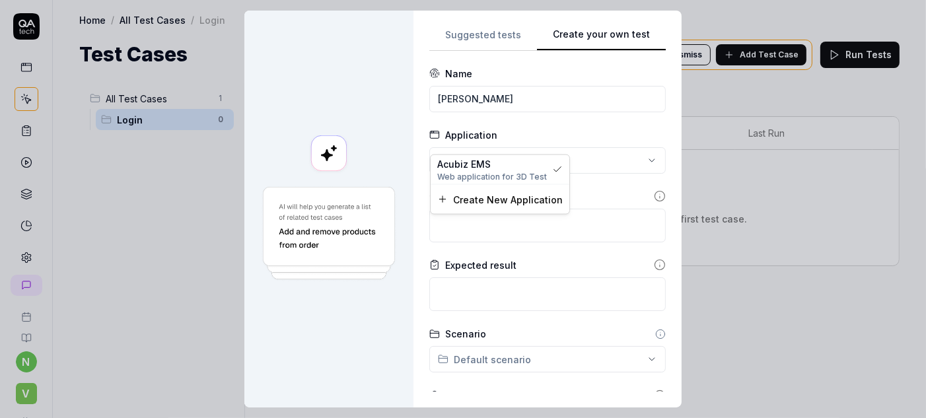
click at [616, 135] on div "**********" at bounding box center [463, 209] width 926 height 418
click at [616, 136] on div "**********" at bounding box center [463, 209] width 926 height 418
click at [531, 209] on textarea at bounding box center [547, 226] width 237 height 34
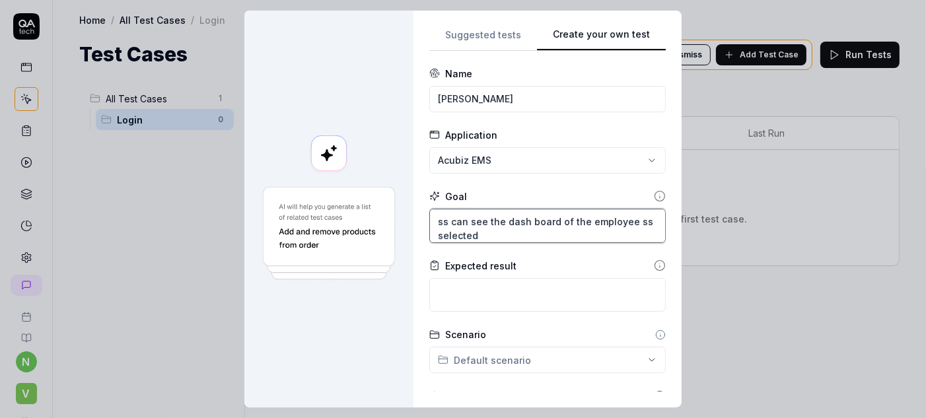
drag, startPoint x: 474, startPoint y: 201, endPoint x: 426, endPoint y: 200, distance: 48.2
click at [429, 209] on textarea "ss can see the dash board of the employee ss selected" at bounding box center [547, 226] width 237 height 34
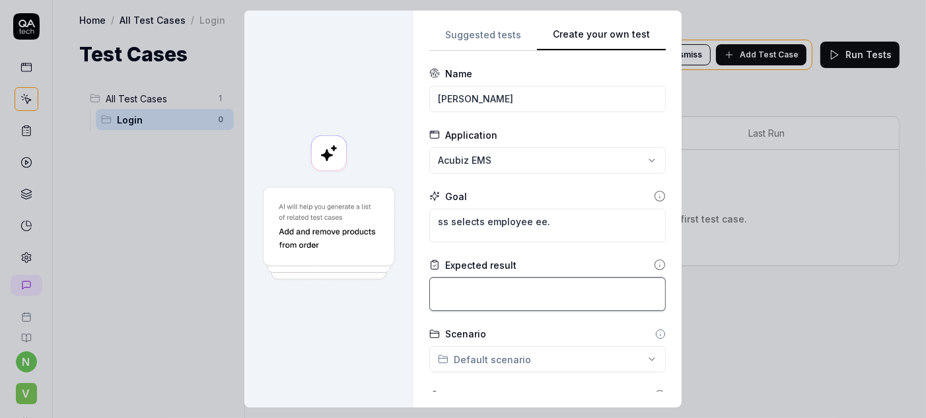
click at [448, 277] on textarea at bounding box center [547, 294] width 237 height 34
click at [612, 277] on textarea "ss can see the dash board of employee" at bounding box center [547, 294] width 237 height 34
paste textarea "Fußachaffäre Öterreicht"
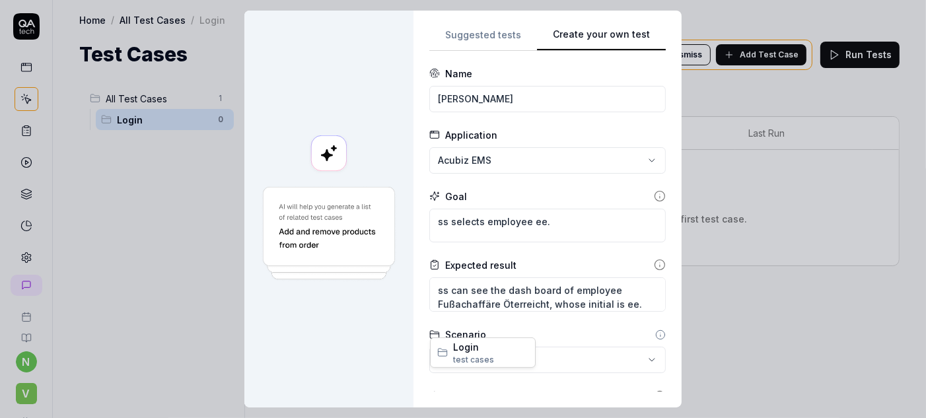
click at [550, 323] on div "**********" at bounding box center [463, 209] width 926 height 418
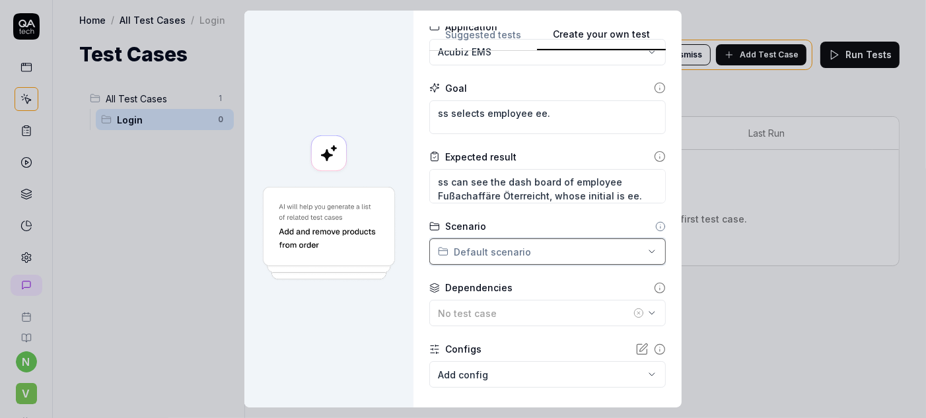
scroll to position [112, 0]
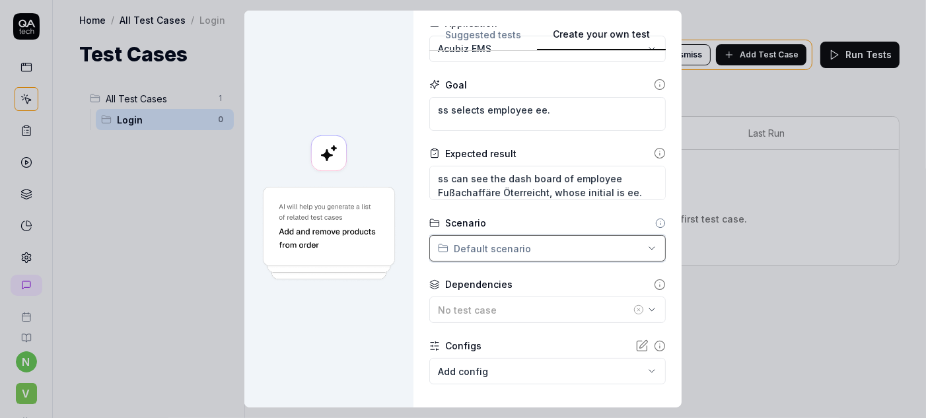
drag, startPoint x: 632, startPoint y: 294, endPoint x: 632, endPoint y: 385, distance: 90.5
click at [632, 385] on div "**********" at bounding box center [463, 209] width 926 height 418
click at [506, 303] on div "No test case" at bounding box center [534, 310] width 193 height 14
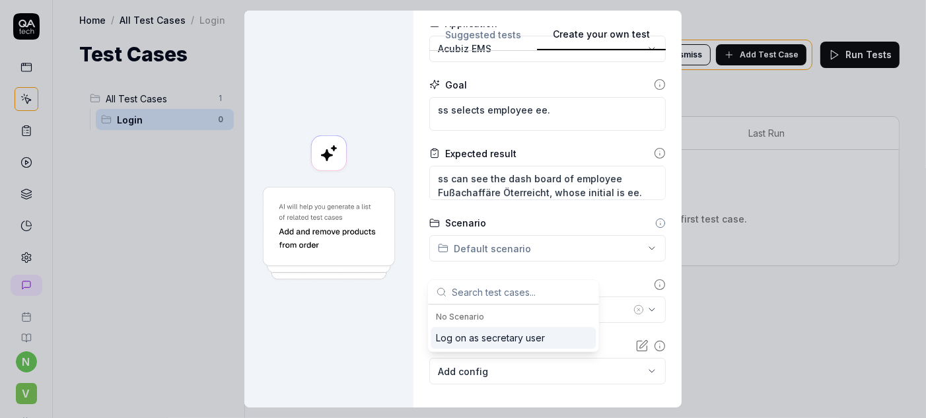
click at [466, 331] on div "Log on as secretary user" at bounding box center [490, 338] width 109 height 14
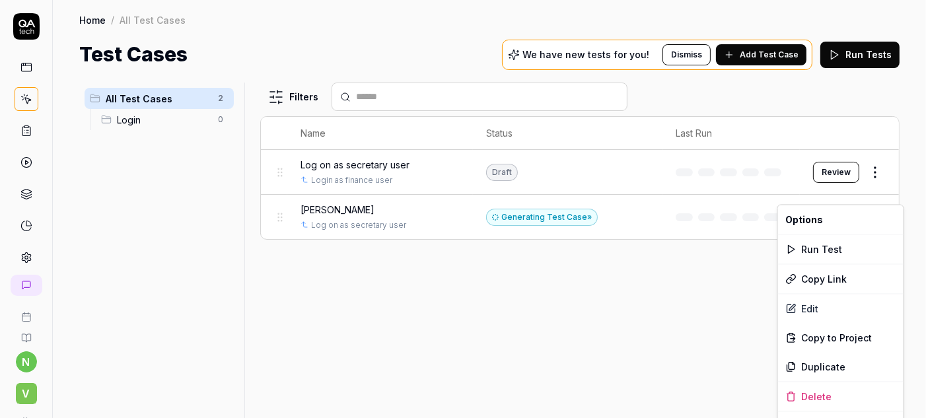
click at [885, 193] on html "n V Home / All Test Cases Home / All Test Cases Test Cases We have new tests fo…" at bounding box center [463, 209] width 926 height 418
click at [809, 298] on div "Edit" at bounding box center [841, 308] width 126 height 29
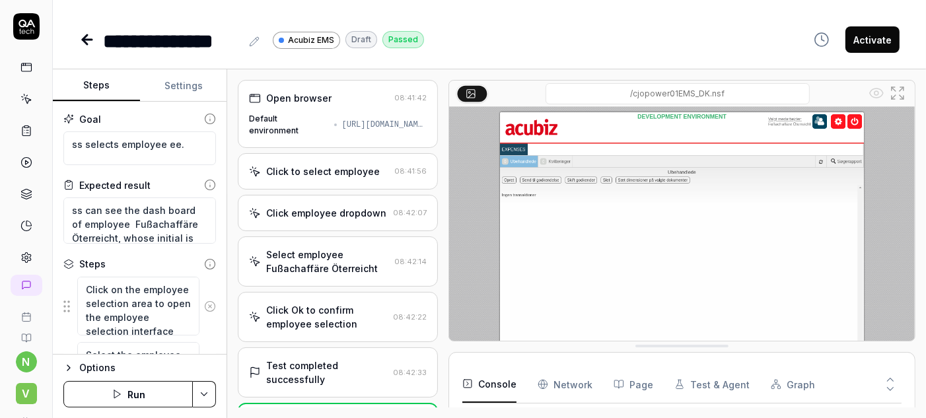
click at [249, 38] on icon at bounding box center [254, 41] width 11 height 11
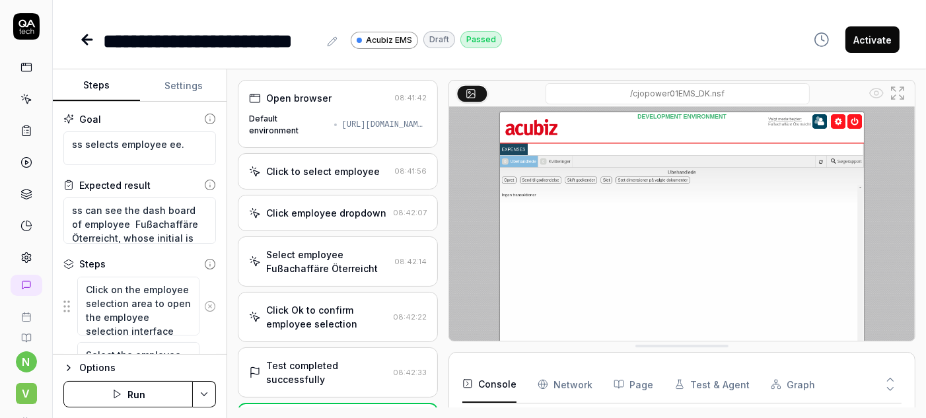
click at [405, 50] on div "**********" at bounding box center [489, 209] width 873 height 418
click at [83, 40] on icon at bounding box center [87, 40] width 9 height 0
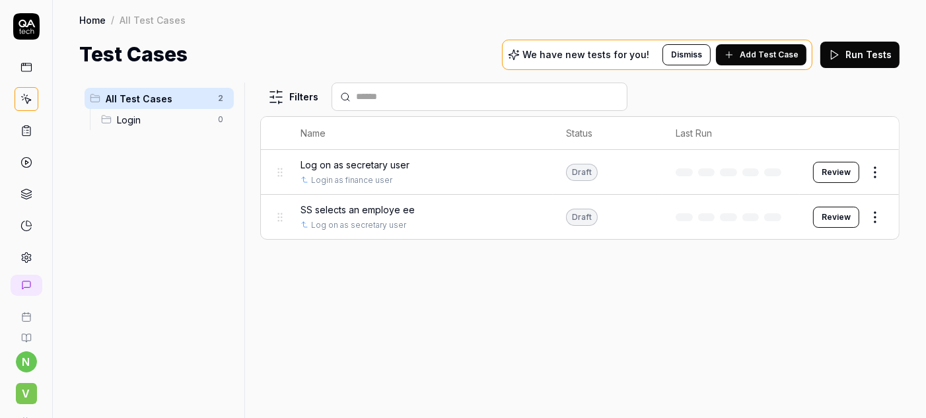
click at [883, 198] on html "n V Home / All Test Cases Home / All Test Cases Test Cases We have new tests fo…" at bounding box center [463, 209] width 926 height 418
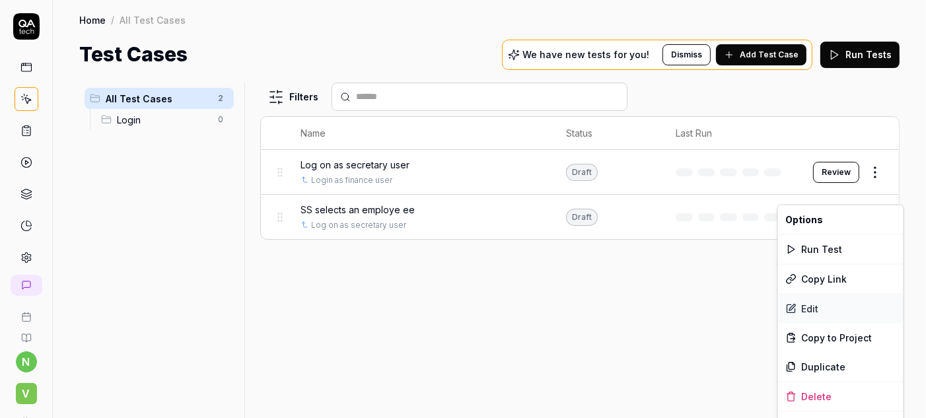
click at [807, 297] on div "Edit" at bounding box center [841, 308] width 126 height 29
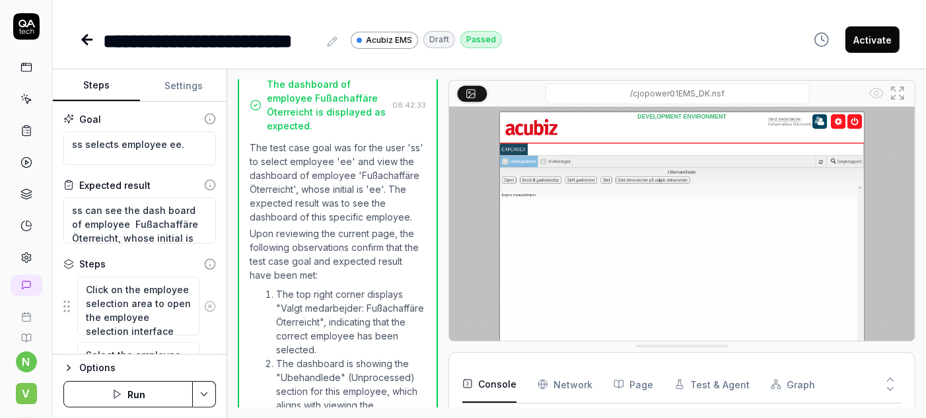
scroll to position [338, 0]
click at [327, 36] on icon at bounding box center [332, 41] width 11 height 11
click at [114, 34] on div "**********" at bounding box center [211, 39] width 216 height 26
click at [367, 38] on div "**********" at bounding box center [242, 39] width 278 height 26
click at [79, 34] on icon at bounding box center [87, 40] width 16 height 16
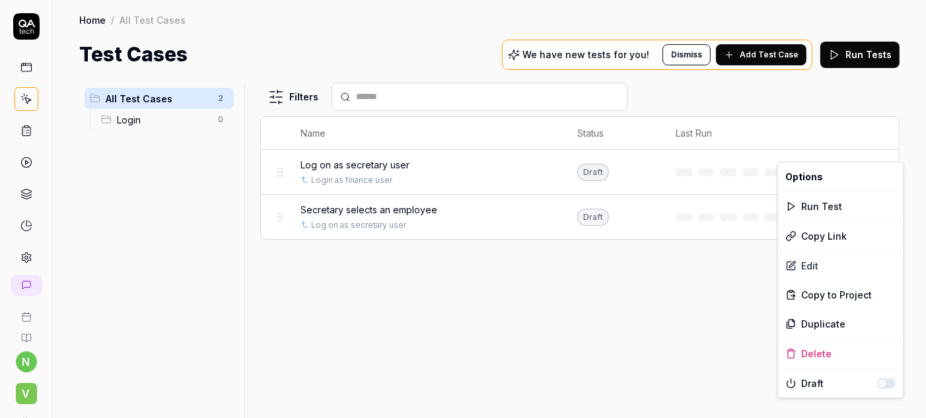
click at [880, 156] on html "n V Home / All Test Cases Home / All Test Cases Test Cases We have new tests fo…" at bounding box center [463, 209] width 926 height 418
click at [807, 202] on div "Run Test" at bounding box center [841, 206] width 126 height 29
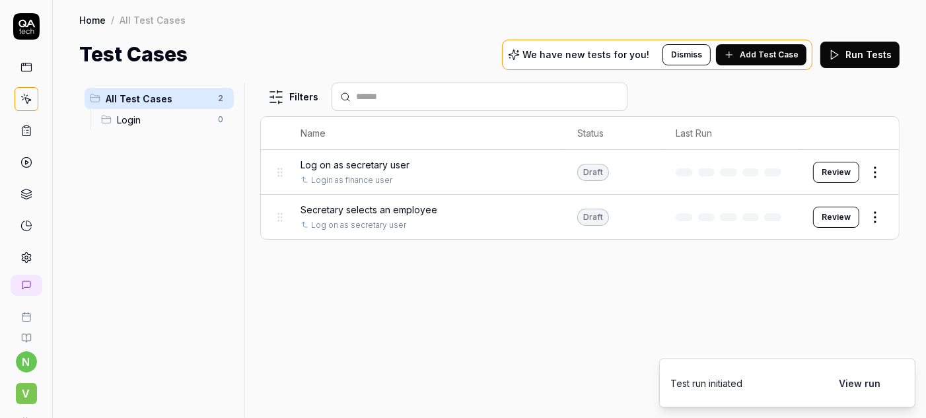
click at [868, 389] on button "View run" at bounding box center [859, 383] width 57 height 26
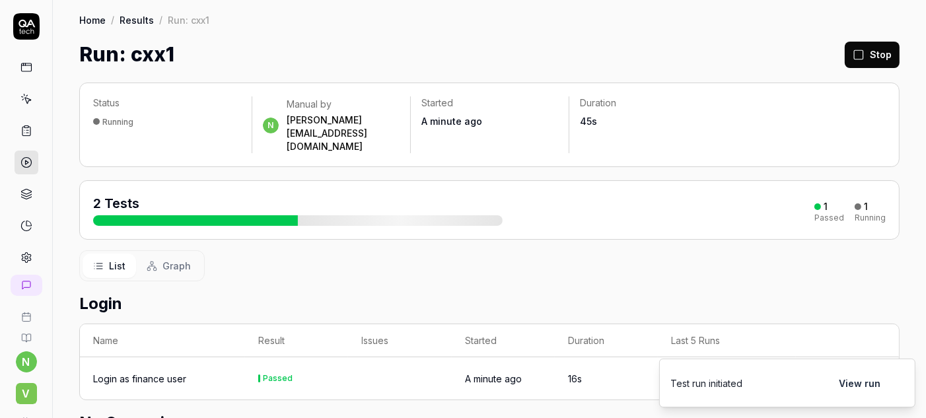
scroll to position [37, 0]
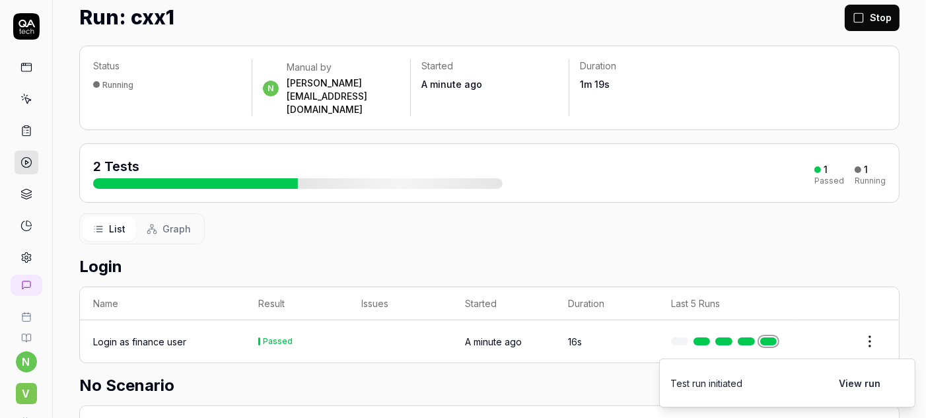
click at [861, 388] on button "View run" at bounding box center [859, 383] width 57 height 26
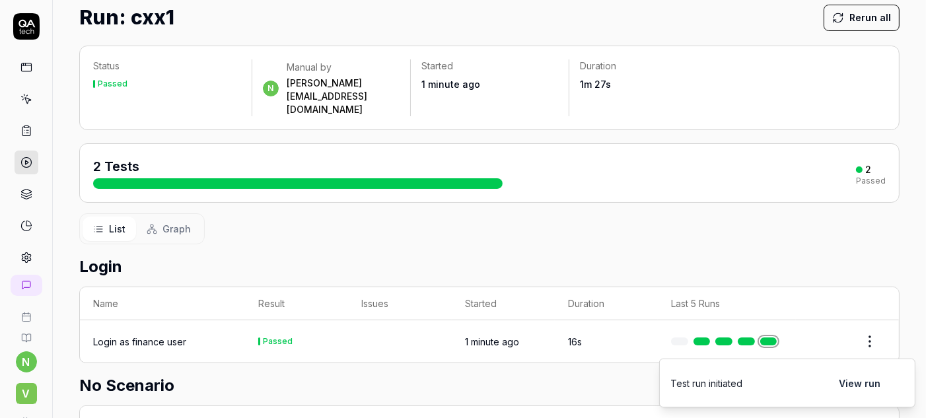
click at [793, 157] on div "2 Tests 2 Passed" at bounding box center [489, 173] width 793 height 32
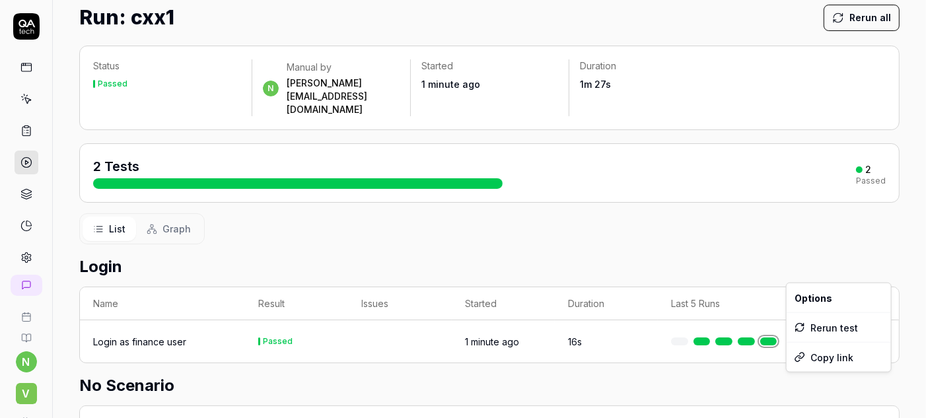
click at [867, 375] on html "n V Home / Results / Run: cxx1 Home / Results / Run: cxx1 Run: cxx1 Rerun all S…" at bounding box center [463, 209] width 926 height 418
click at [379, 400] on html "n V Home / Results / Run: cxx1 Home / Results / Run: cxx1 Run: cxx1 Rerun all S…" at bounding box center [463, 209] width 926 height 418
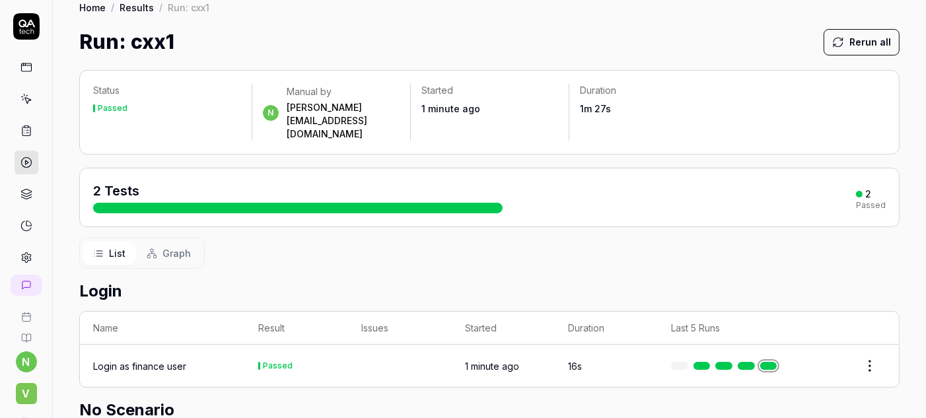
scroll to position [0, 0]
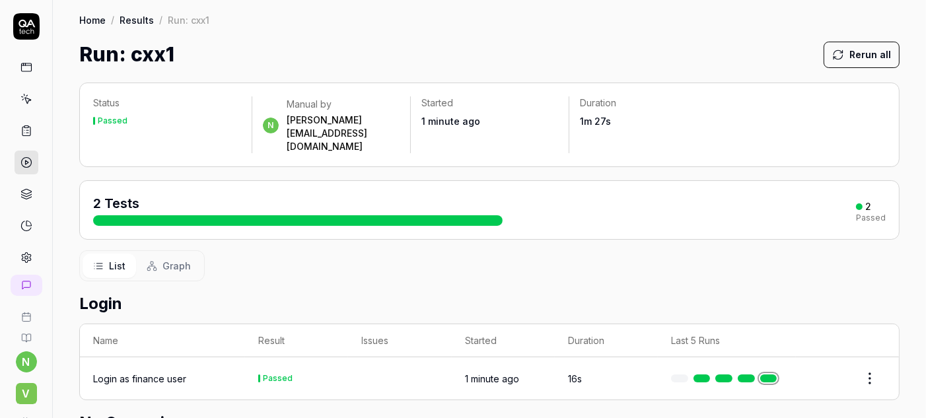
click at [23, 63] on icon at bounding box center [23, 64] width 0 height 2
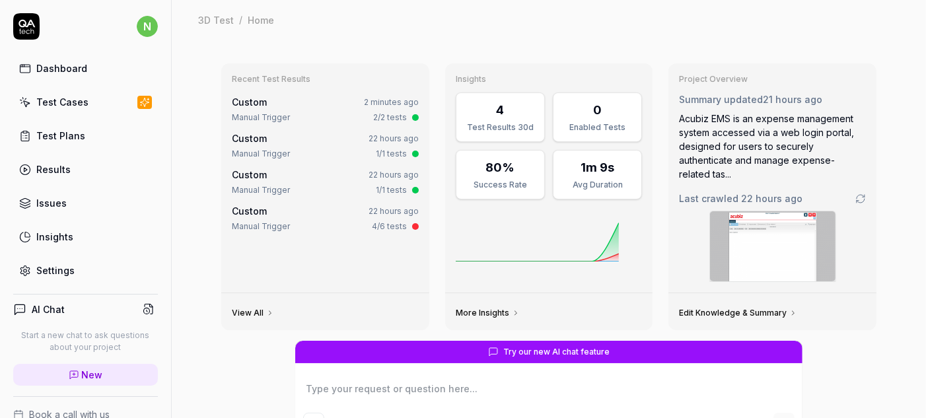
click at [52, 95] on div "Test Cases" at bounding box center [62, 102] width 52 height 14
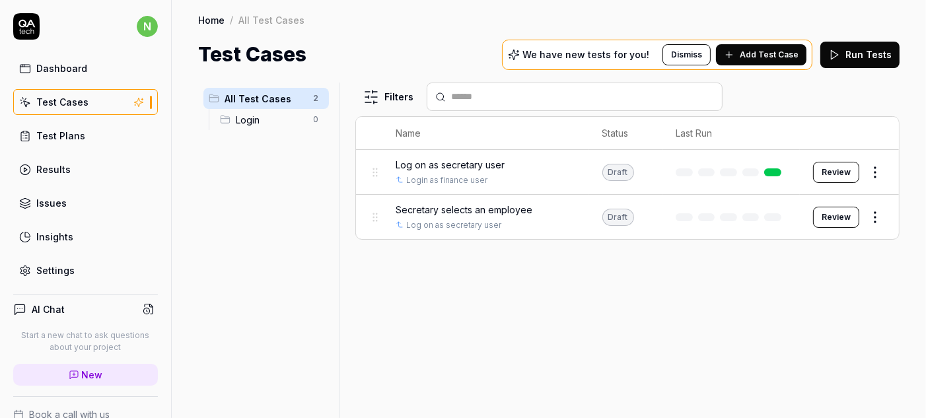
click at [458, 203] on span "Secretary selects an employee" at bounding box center [464, 210] width 137 height 14
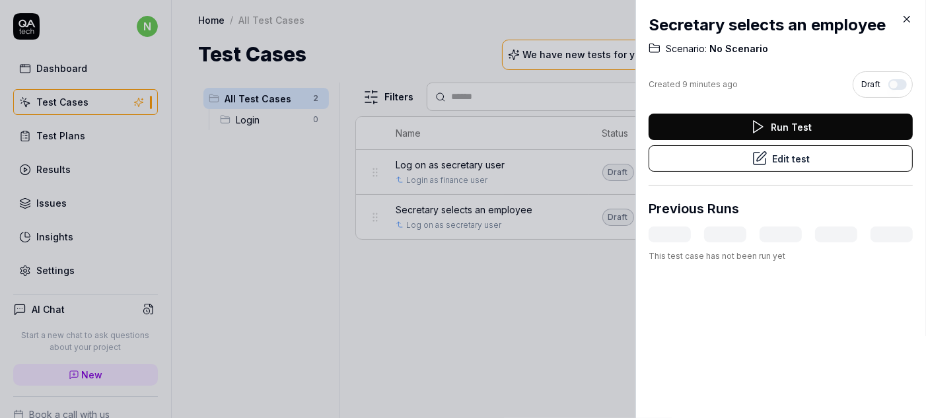
click at [777, 114] on button "Run Test" at bounding box center [781, 127] width 264 height 26
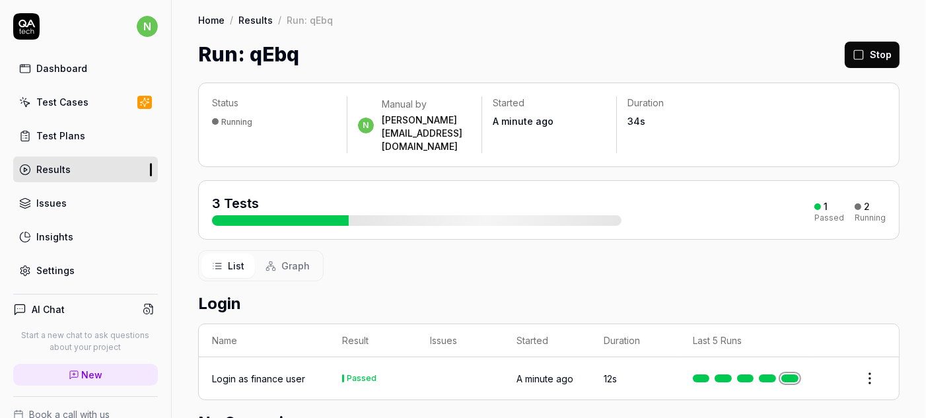
click at [857, 49] on icon at bounding box center [859, 55] width 12 height 12
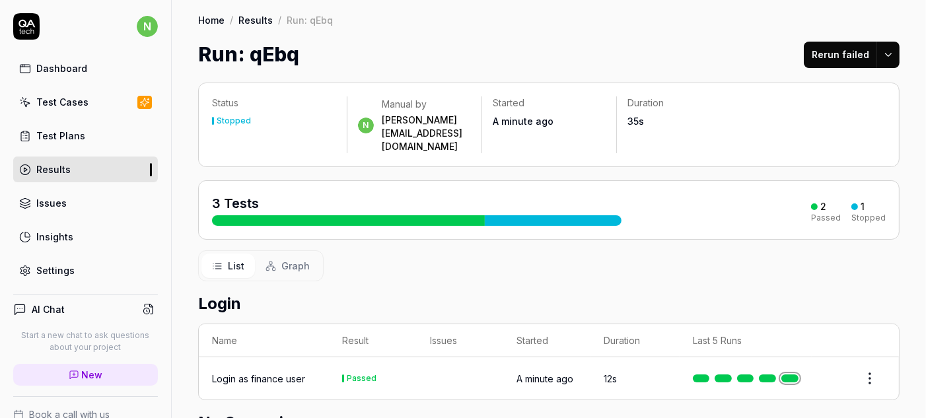
click at [48, 95] on div "Test Cases" at bounding box center [62, 102] width 52 height 14
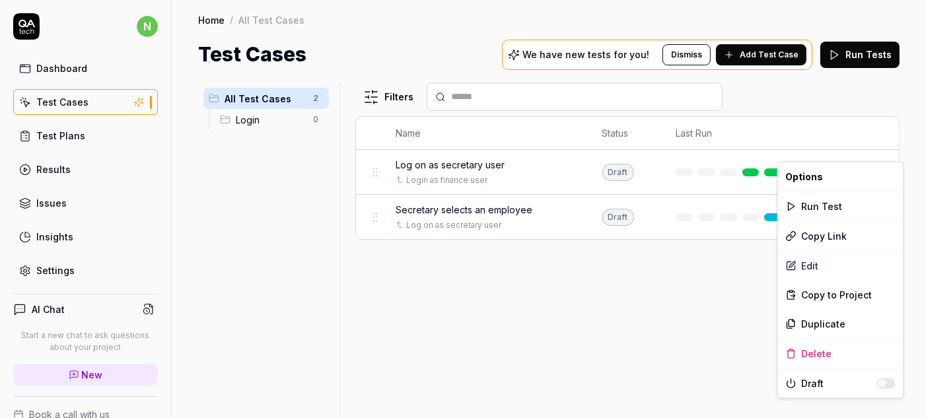
click at [879, 155] on html "n Dashboard Test Cases Test Plans Results Issues Insights Settings AI Chat Star…" at bounding box center [463, 209] width 926 height 418
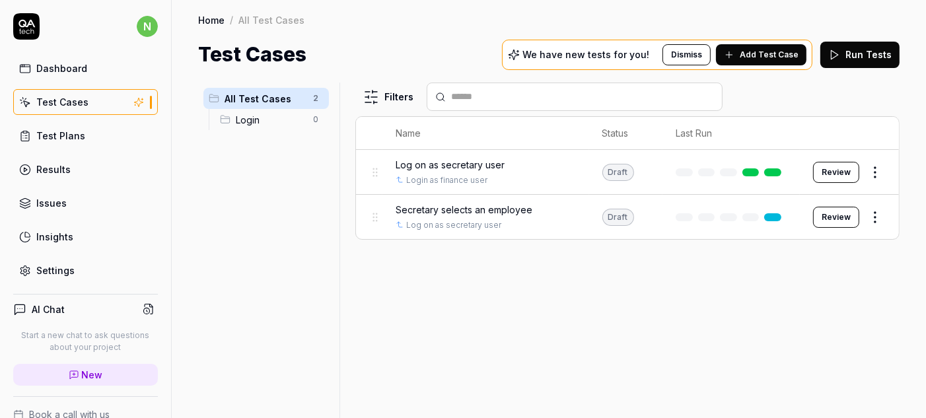
click at [904, 238] on html "n Dashboard Test Cases Test Plans Results Issues Insights Settings AI Chat Star…" at bounding box center [463, 209] width 926 height 418
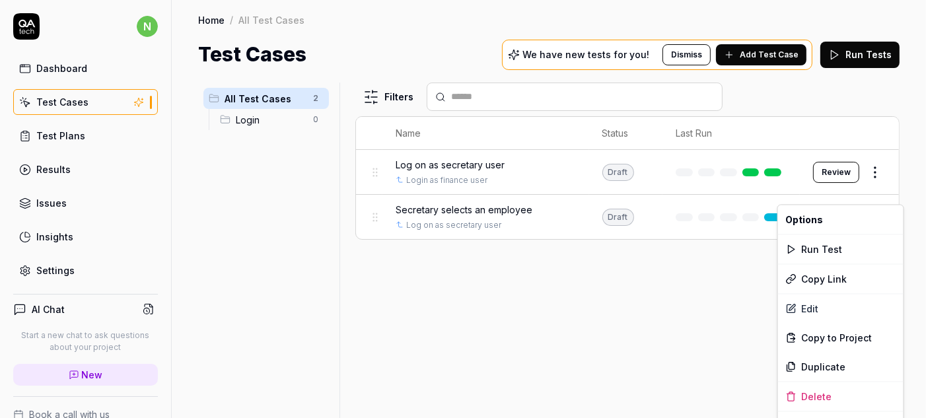
click at [884, 190] on html "n Dashboard Test Cases Test Plans Results Issues Insights Settings AI Chat Star…" at bounding box center [463, 209] width 926 height 418
click at [809, 299] on div "Edit" at bounding box center [841, 308] width 126 height 29
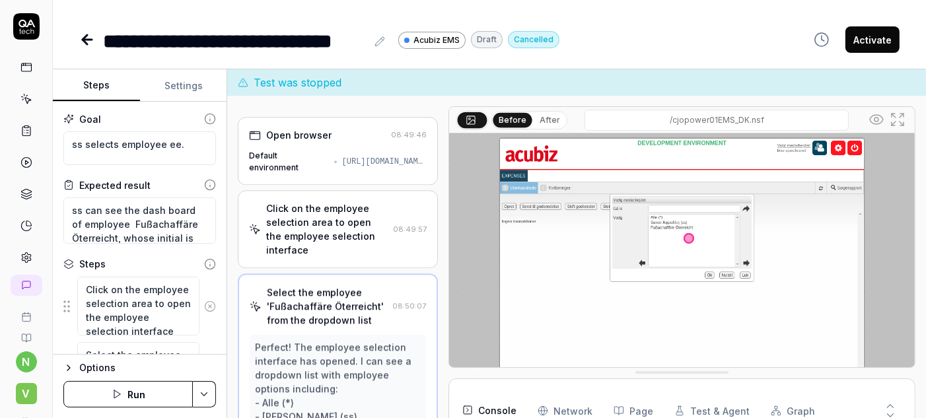
scroll to position [84, 0]
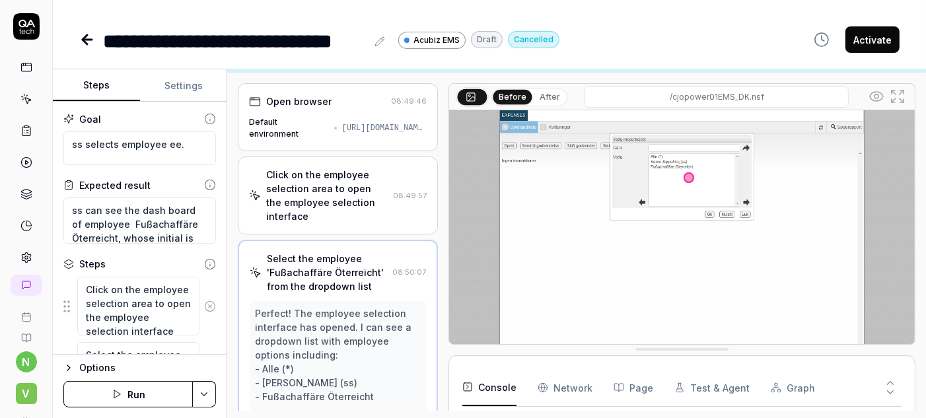
click at [128, 394] on button "Run" at bounding box center [127, 394] width 129 height 26
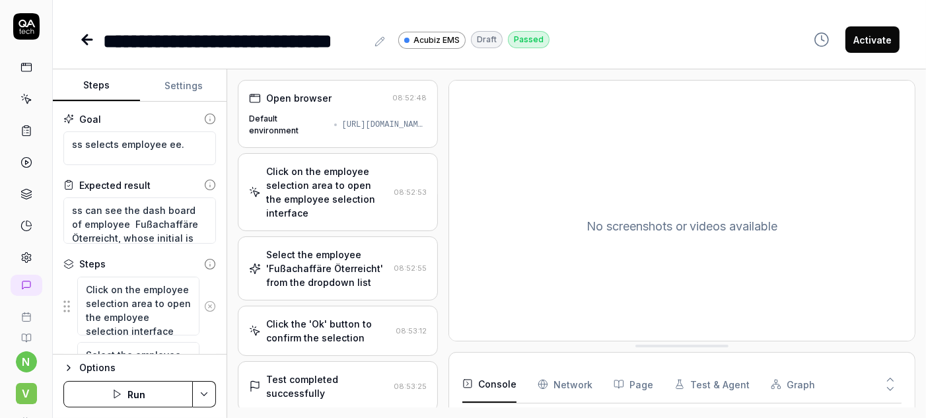
click at [629, 198] on div "No screenshots or videos available" at bounding box center [682, 226] width 466 height 291
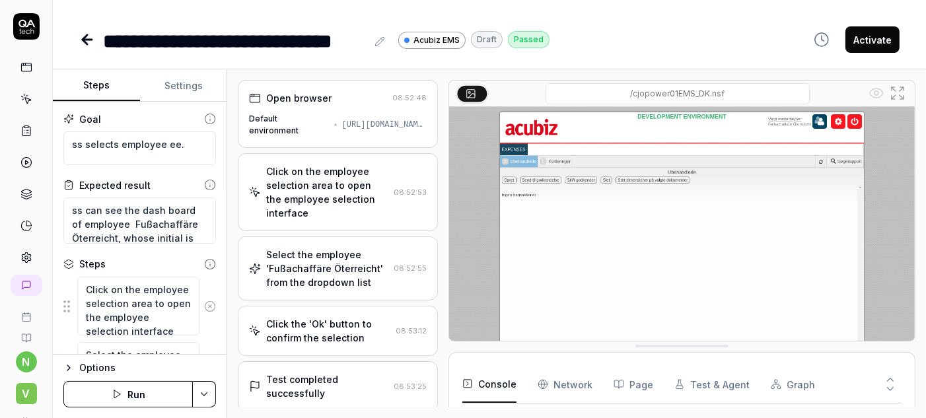
click at [83, 40] on icon at bounding box center [87, 40] width 9 height 0
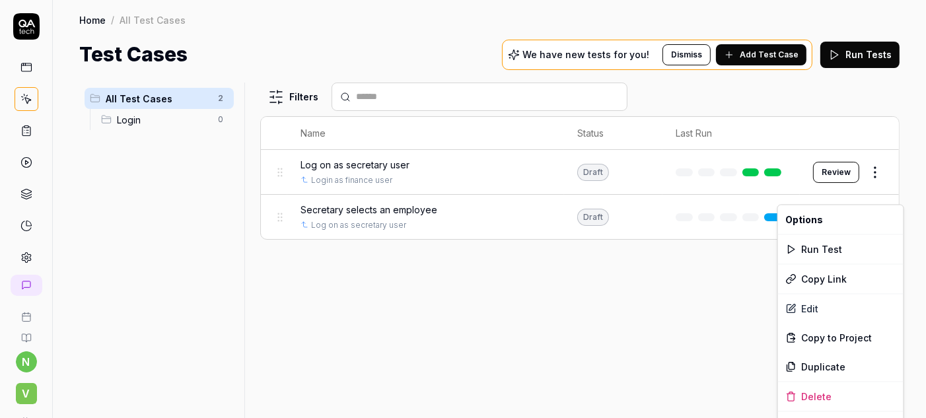
click at [881, 196] on html "n V Home / All Test Cases Home / All Test Cases Test Cases We have new tests fo…" at bounding box center [463, 209] width 926 height 418
click at [807, 295] on div "Edit" at bounding box center [841, 308] width 126 height 29
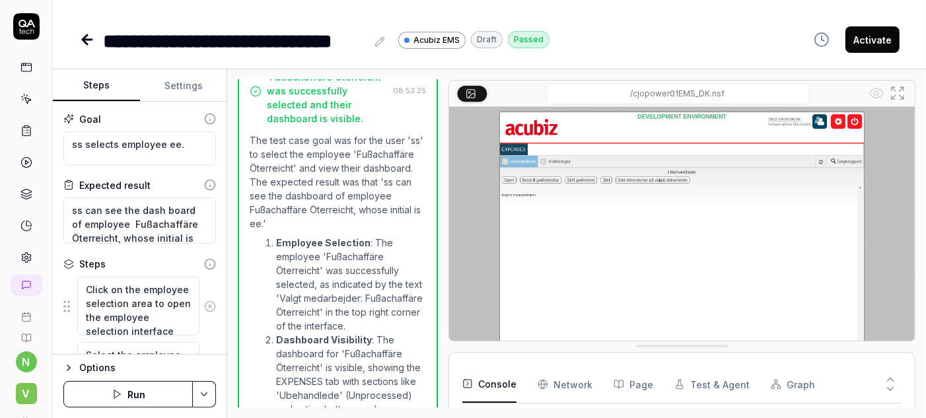
scroll to position [371, 0]
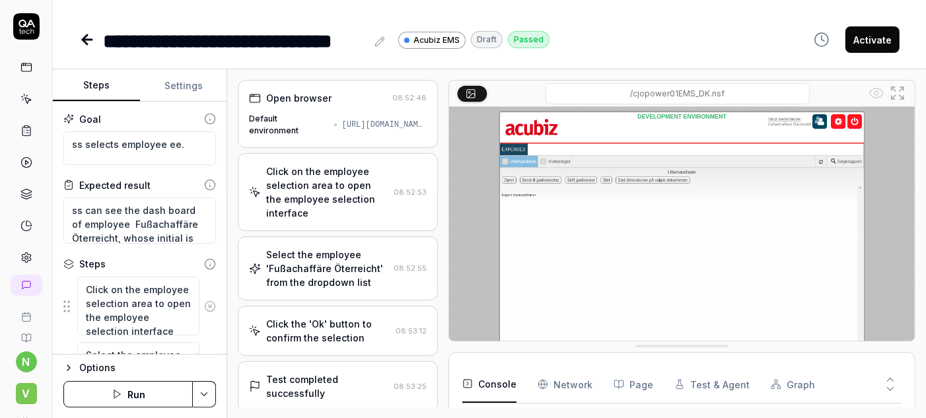
click at [129, 396] on button "Run" at bounding box center [127, 394] width 129 height 26
click at [83, 40] on icon at bounding box center [87, 40] width 9 height 0
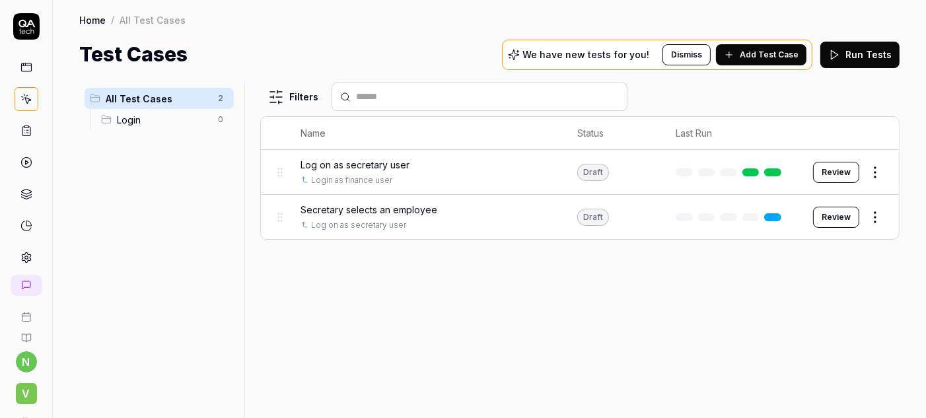
click at [791, 49] on span "Add Test Case" at bounding box center [769, 55] width 59 height 12
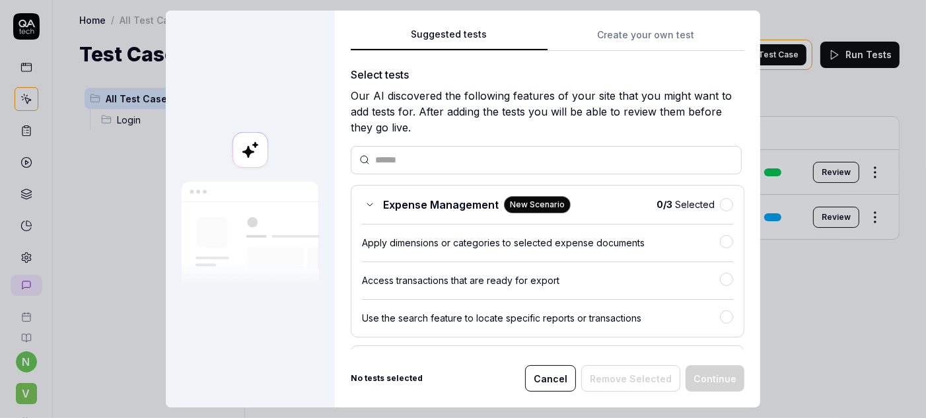
click at [622, 30] on button "Create your own test" at bounding box center [646, 39] width 197 height 24
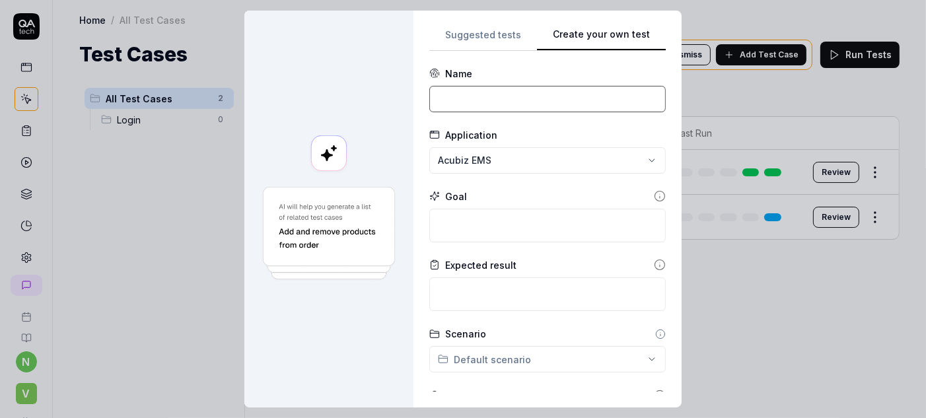
click at [577, 86] on input at bounding box center [547, 99] width 237 height 26
click at [638, 173] on div "**********" at bounding box center [548, 209] width 268 height 397
click at [528, 209] on textarea at bounding box center [547, 226] width 237 height 34
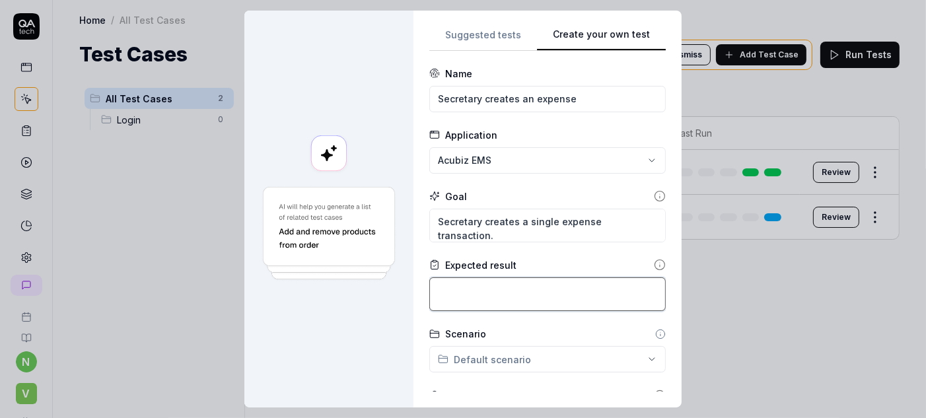
click at [525, 258] on div "Expected result" at bounding box center [547, 284] width 237 height 53
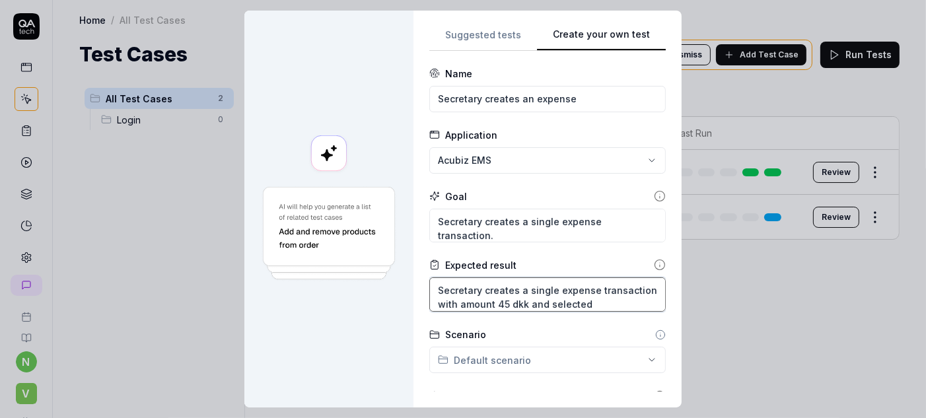
click at [539, 277] on textarea "Secretary creates a single expense transaction with amount 45 dkk and selected" at bounding box center [547, 294] width 237 height 34
click at [539, 277] on textarea "Secretary creates a single cash expense transaction with amount 45 dkk and sele…" at bounding box center [547, 294] width 237 height 34
click at [612, 277] on textarea "Secretary creates a single cash expense transaction with amount 45 and selected" at bounding box center [547, 294] width 237 height 34
click at [604, 277] on textarea "Secretary creates a single cash expense transaction with amount 45 and selects" at bounding box center [547, 294] width 237 height 34
click at [620, 277] on textarea "Secretary creates a single cash expense transaction with amount 45 and selects …" at bounding box center [547, 294] width 237 height 34
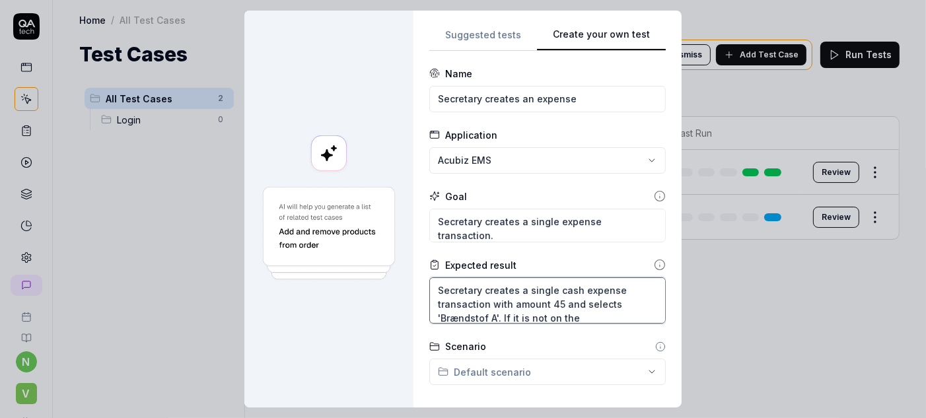
click at [489, 285] on textarea "Secretary creates a single cash expense transaction with amount 45 and selects …" at bounding box center [547, 300] width 237 height 46
drag, startPoint x: 618, startPoint y: 277, endPoint x: 619, endPoint y: 285, distance: 8.0
click at [618, 279] on textarea "Secretary creates a single cash expense transaction with amount 45 and selects …" at bounding box center [547, 300] width 237 height 46
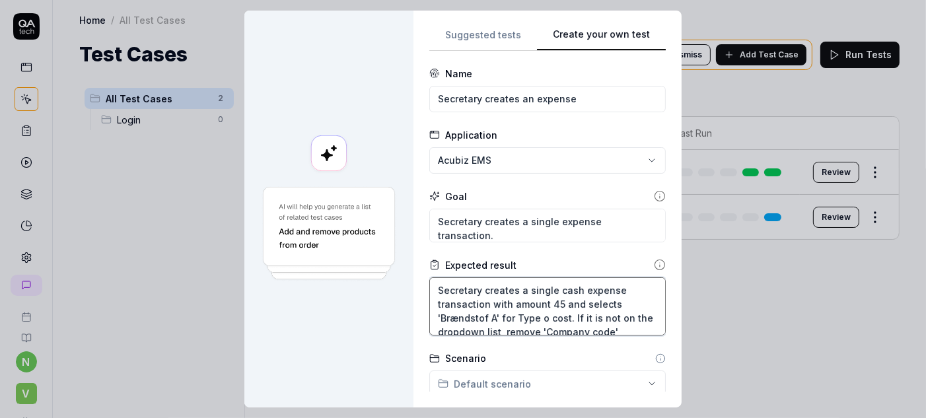
click at [611, 293] on textarea "Secretary creates a single cash expense transaction with amount 45 and selects …" at bounding box center [547, 306] width 237 height 58
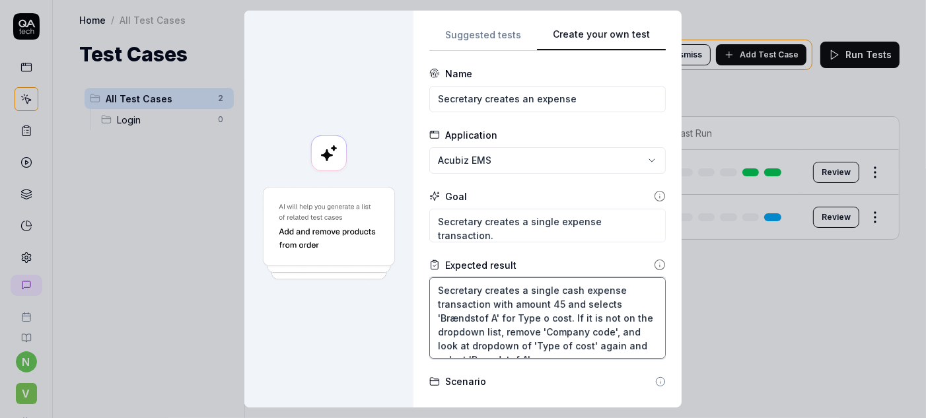
drag, startPoint x: 532, startPoint y: 318, endPoint x: 426, endPoint y: 254, distance: 124.2
click at [426, 254] on div "**********" at bounding box center [548, 209] width 268 height 397
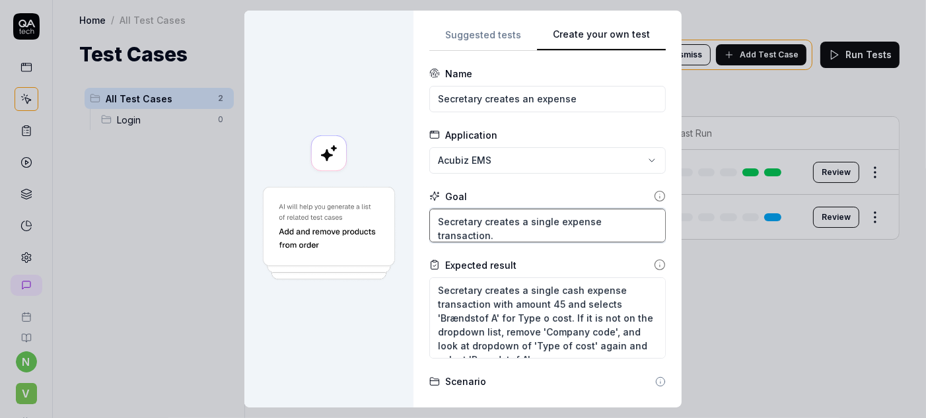
drag, startPoint x: 622, startPoint y: 190, endPoint x: 409, endPoint y: 186, distance: 213.4
click at [409, 186] on div "**********" at bounding box center [462, 209] width 437 height 397
paste textarea "cash expense transaction with amount 45 and selects 'Brændstof A' for Type o co…"
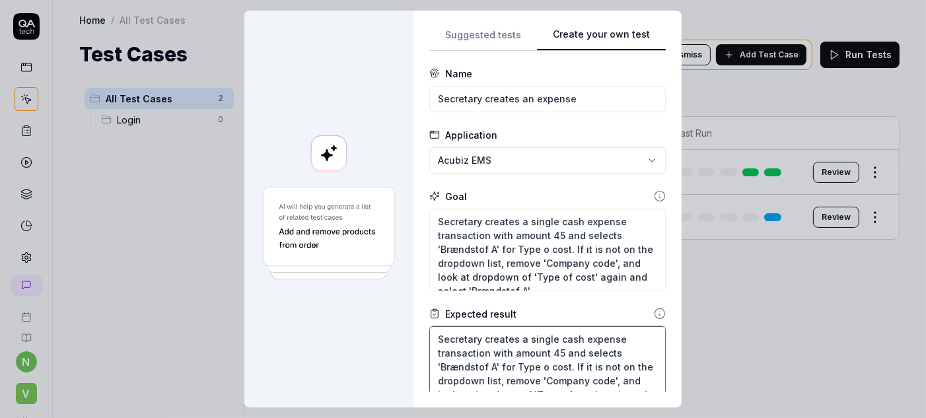
drag, startPoint x: 534, startPoint y: 367, endPoint x: 553, endPoint y: 333, distance: 38.8
click at [553, 333] on textarea "Secretary creates a single cash expense transaction with amount 45 and selects …" at bounding box center [547, 366] width 237 height 81
click at [529, 330] on textarea "Secretary creates a single cash expense transaction with amount 45 and selects …" at bounding box center [547, 349] width 237 height 46
click at [564, 334] on textarea "Secretary creates a single cash expense transaction with amount 45 and selects …" at bounding box center [547, 349] width 237 height 46
click at [542, 343] on textarea "Secretary creates a single cash expense transaction with amount 45 and selects …" at bounding box center [547, 355] width 237 height 58
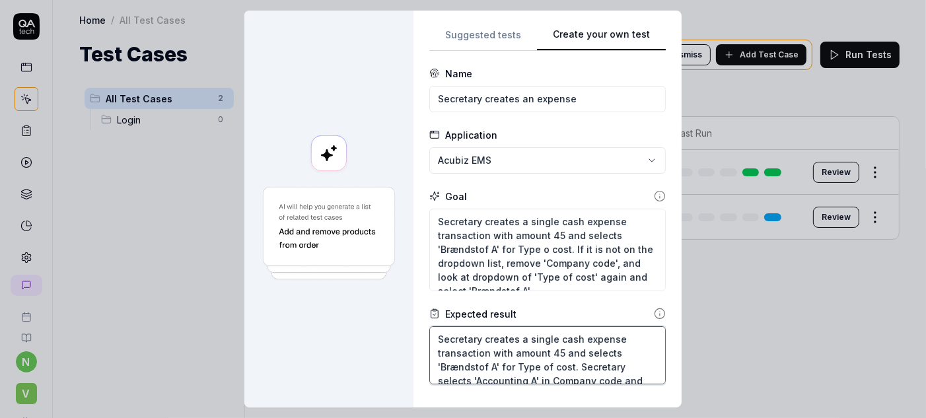
click at [611, 343] on textarea "Secretary creates a single cash expense transaction with amount 45 and selects …" at bounding box center [547, 355] width 237 height 58
drag, startPoint x: 557, startPoint y: 332, endPoint x: 577, endPoint y: 355, distance: 30.5
click at [577, 355] on textarea "Secretary creates a single cash expense transaction with amount 45 and selects …" at bounding box center [547, 361] width 237 height 71
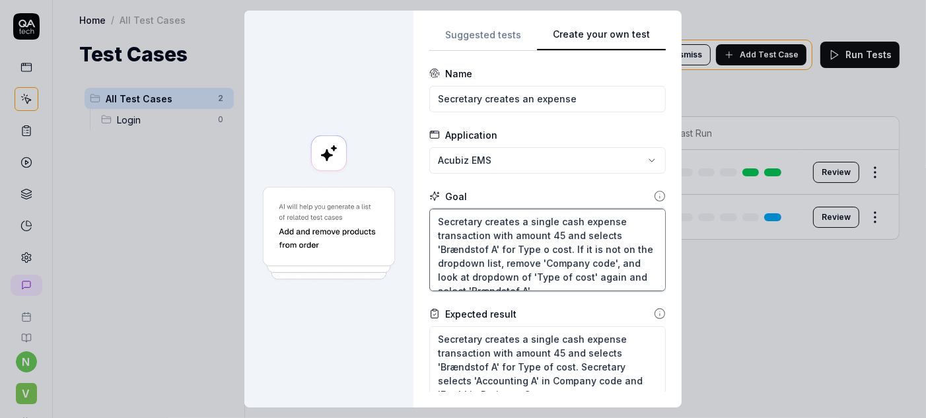
click at [536, 254] on textarea "Secretary creates a single cash expense transaction with amount 45 and selects …" at bounding box center [547, 250] width 237 height 83
paste textarea "Secretary selects 'Accounting A' in Company code and 'Earth' in Projects. C"
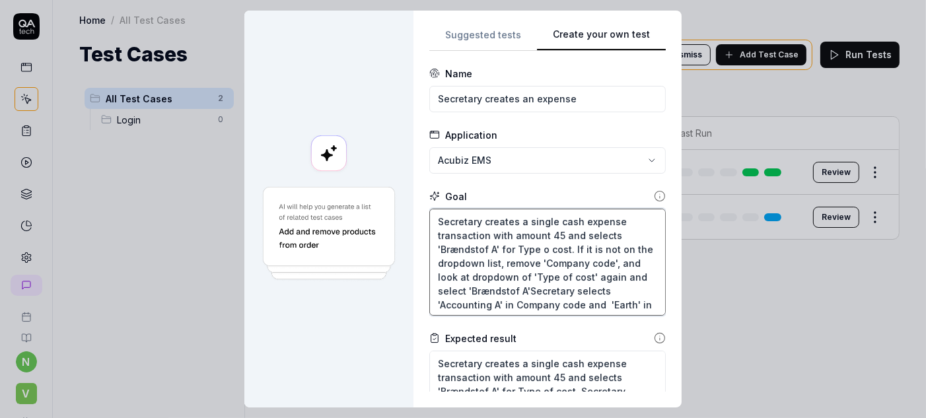
click at [516, 254] on textarea "Secretary creates a single cash expense transaction with amount 45 and selects …" at bounding box center [547, 262] width 237 height 107
drag, startPoint x: 480, startPoint y: 194, endPoint x: 480, endPoint y: 206, distance: 11.9
click at [480, 209] on textarea "Secretary creates a single cash expense transaction with amount 45 and selects …" at bounding box center [547, 262] width 237 height 107
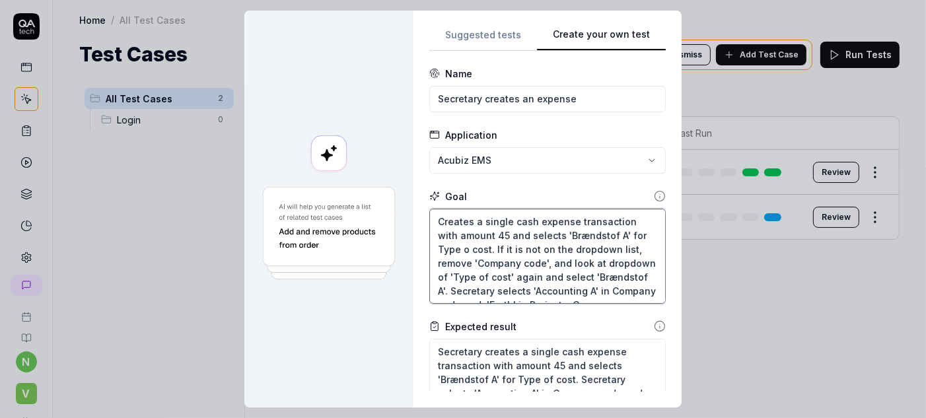
drag, startPoint x: 480, startPoint y: 254, endPoint x: 439, endPoint y: 255, distance: 41.6
click at [439, 255] on textarea "Creates a single cash expense transaction with amount 45 and selects 'Brændstof…" at bounding box center [547, 256] width 237 height 95
click at [461, 256] on textarea "Creates a single cash expense transaction with amount 45 and selects 'Brændstof…" at bounding box center [547, 256] width 237 height 95
click at [525, 268] on textarea "Creates a single cash expense transaction with amount 45 and selects 'Brændstof…" at bounding box center [547, 256] width 237 height 95
drag, startPoint x: 543, startPoint y: 366, endPoint x: 543, endPoint y: 391, distance: 25.1
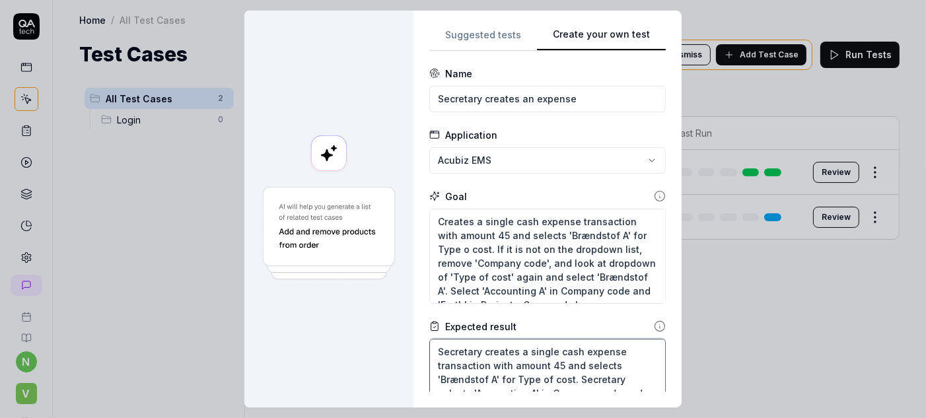
click at [543, 367] on textarea "Secretary creates a single cash expense transaction with amount 45 and selects …" at bounding box center [547, 374] width 237 height 71
drag, startPoint x: 516, startPoint y: 367, endPoint x: 433, endPoint y: 322, distance: 94.9
click at [433, 339] on textarea "Secretary creates a single cash expense transaction with amount 45 and selects …" at bounding box center [547, 374] width 237 height 71
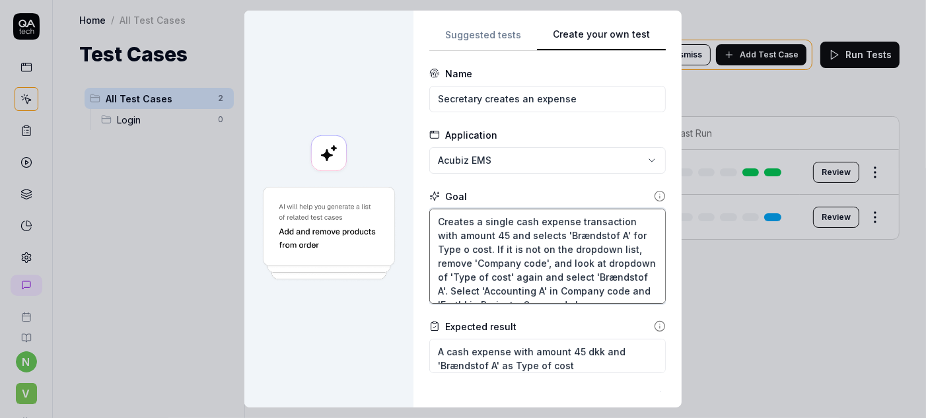
click at [441, 217] on textarea "Creates a single cash expense transaction with amount 45 and selects 'Brændstof…" at bounding box center [547, 256] width 237 height 95
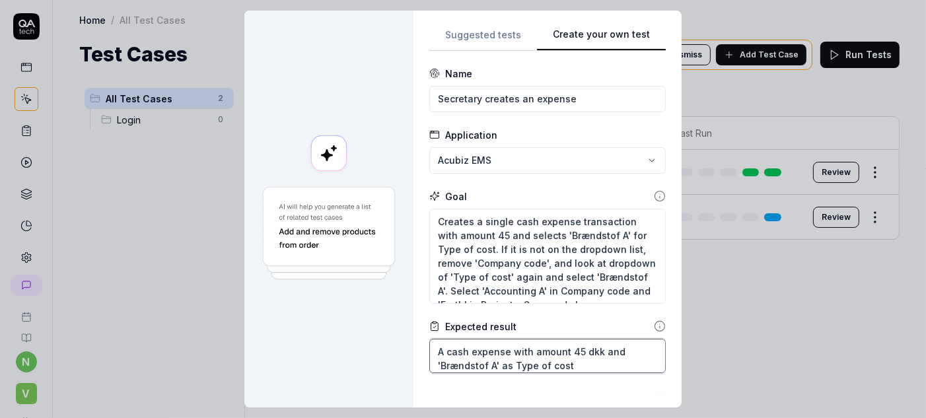
click at [558, 339] on textarea "A cash expense with amount 45 dkk and 'Brændstof A' as Type of cost" at bounding box center [547, 356] width 237 height 34
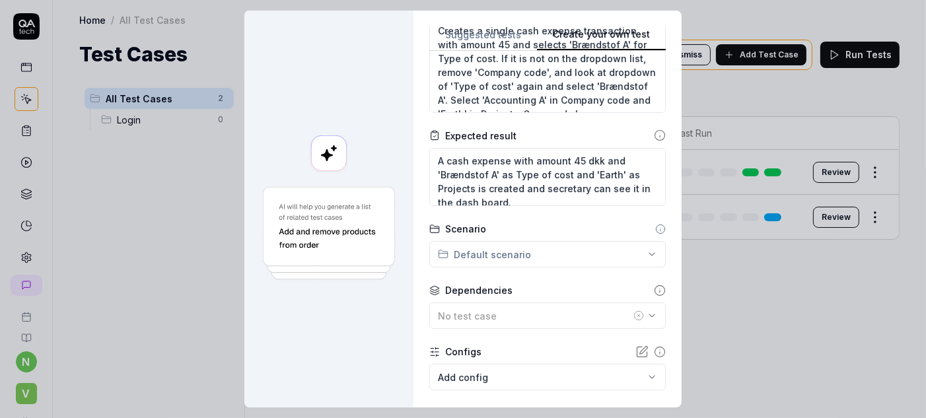
scroll to position [197, 0]
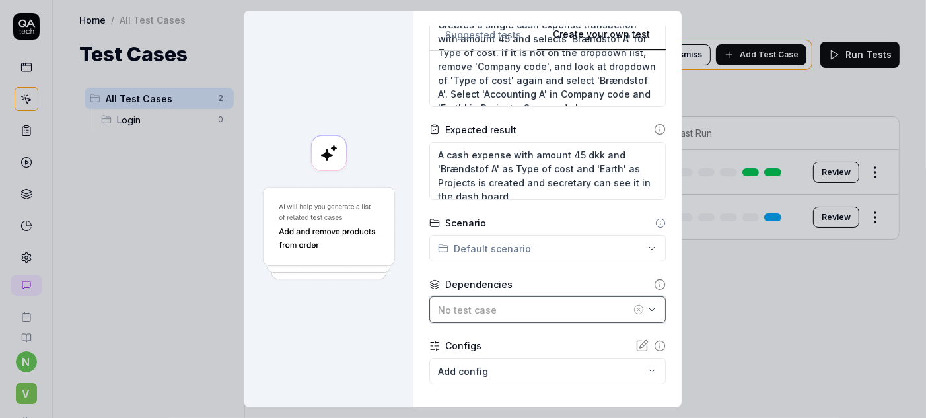
click at [530, 303] on div "No test case" at bounding box center [534, 310] width 193 height 14
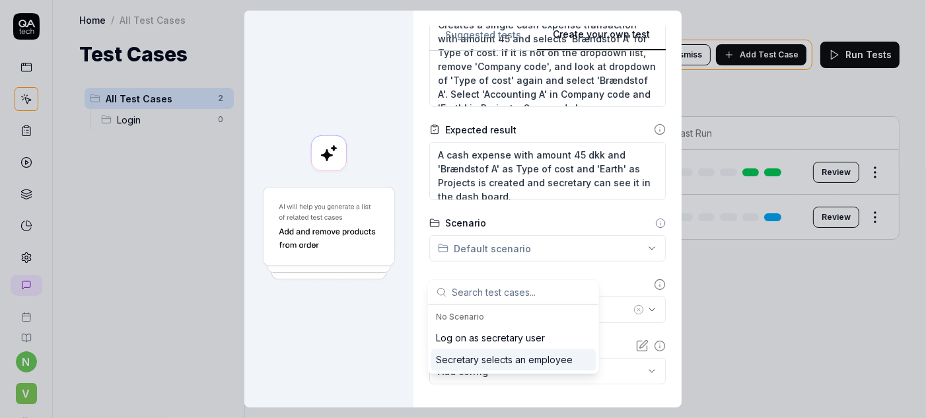
click at [523, 353] on div "Secretary selects an employee" at bounding box center [504, 360] width 137 height 14
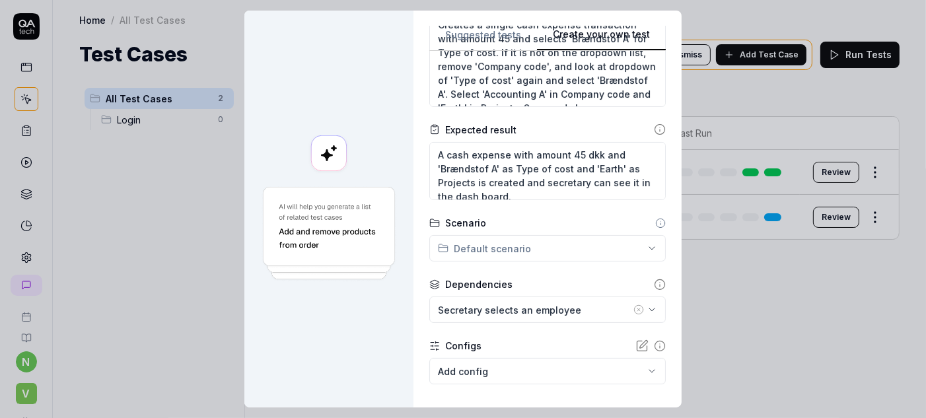
drag, startPoint x: 540, startPoint y: 383, endPoint x: 770, endPoint y: 354, distance: 231.0
click at [770, 355] on div "**********" at bounding box center [463, 209] width 926 height 418
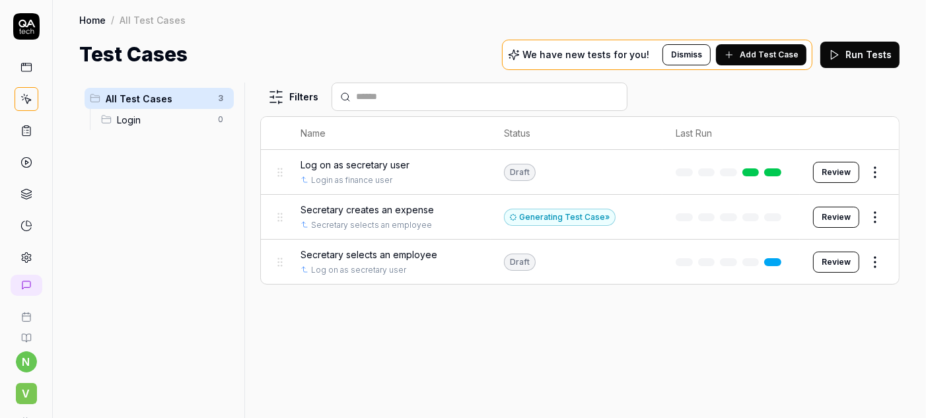
click at [851, 207] on button "Review" at bounding box center [836, 217] width 46 height 21
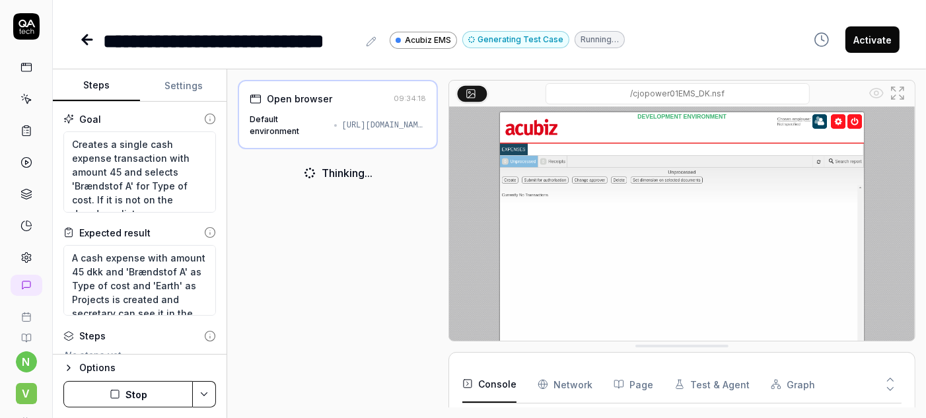
scroll to position [205, 0]
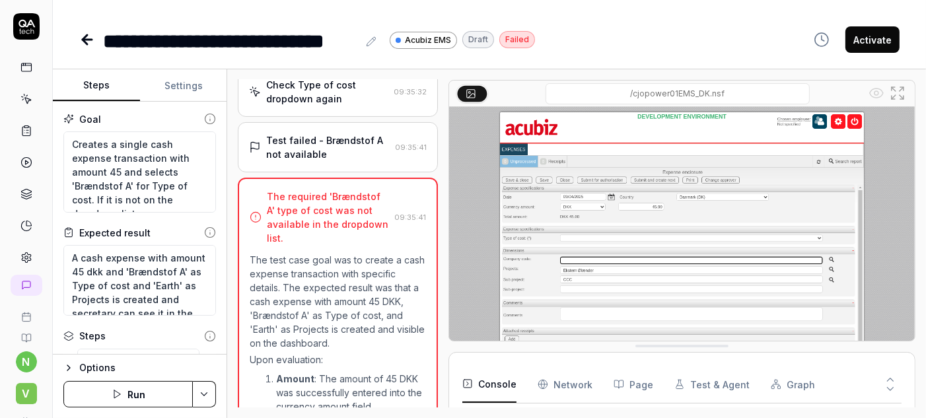
scroll to position [420, 0]
click at [747, 246] on img at bounding box center [682, 252] width 466 height 291
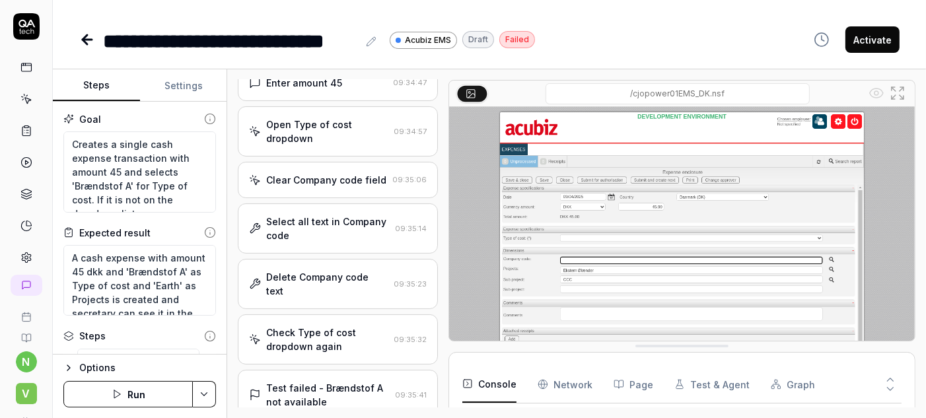
scroll to position [173, 0]
click at [321, 213] on div "Select all text in Company code" at bounding box center [328, 227] width 124 height 28
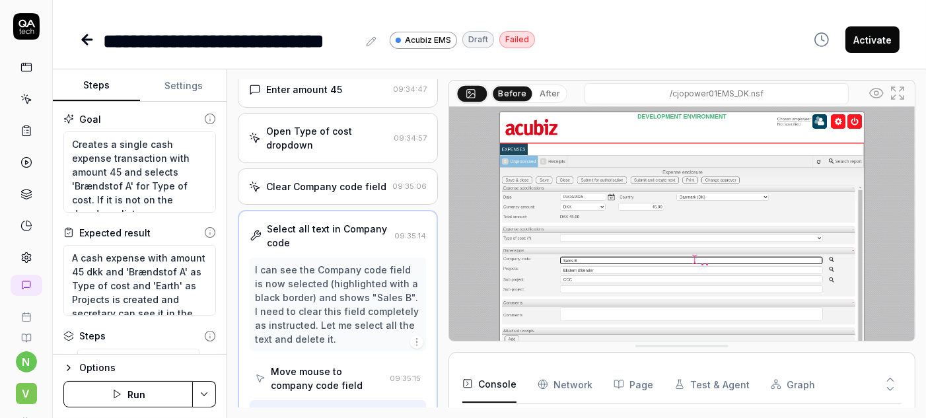
scroll to position [214, 0]
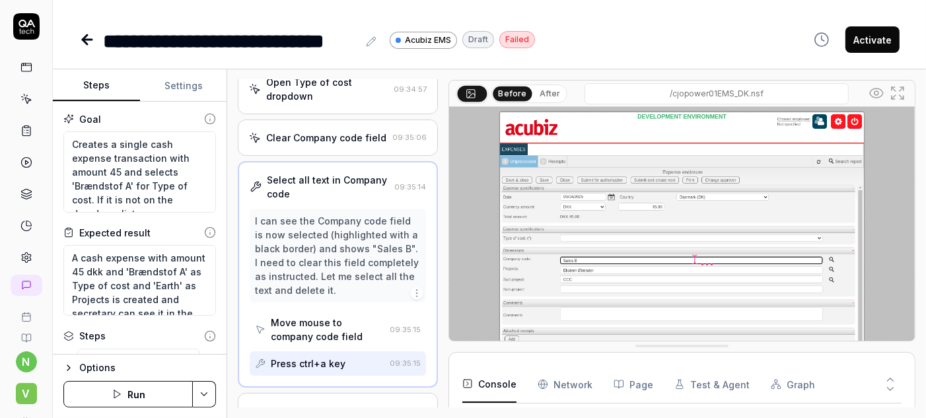
click at [412, 288] on icon "button" at bounding box center [417, 293] width 11 height 11
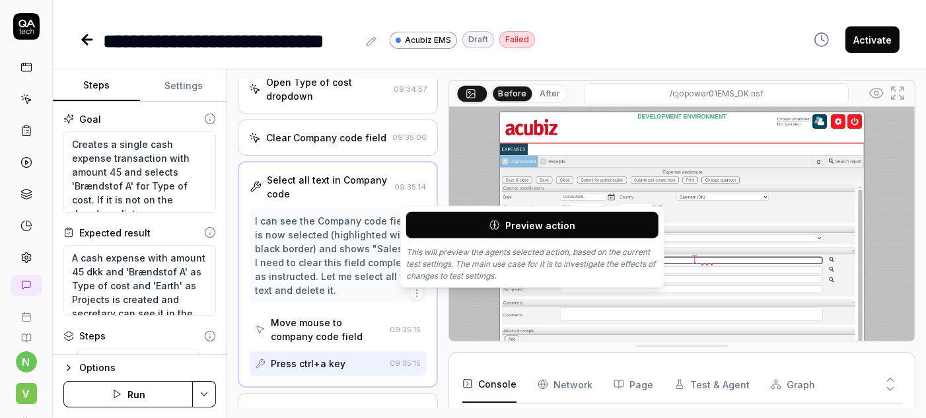
click at [351, 209] on div "I can see the Company code field is now selected (highlighted with a black bord…" at bounding box center [338, 256] width 176 height 94
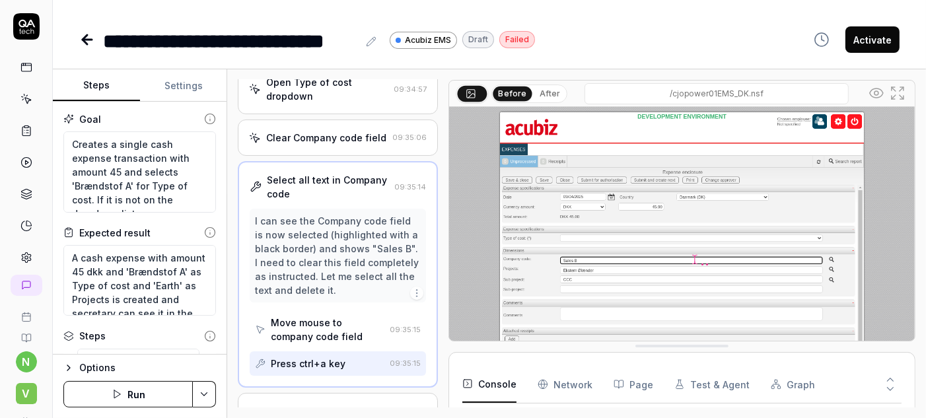
click at [412, 288] on icon "button" at bounding box center [417, 293] width 11 height 11
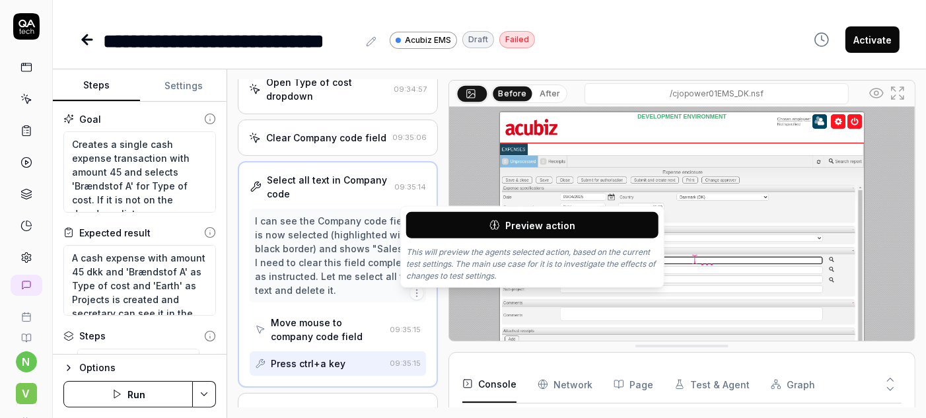
click at [412, 288] on icon "button" at bounding box center [417, 293] width 11 height 11
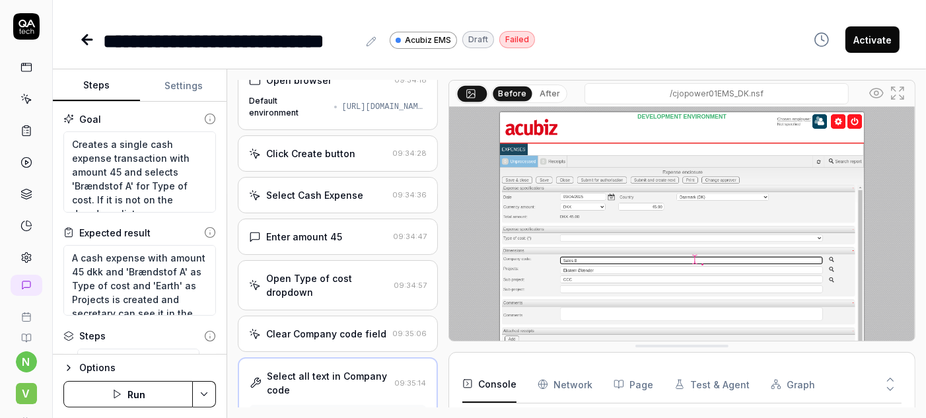
scroll to position [0, 0]
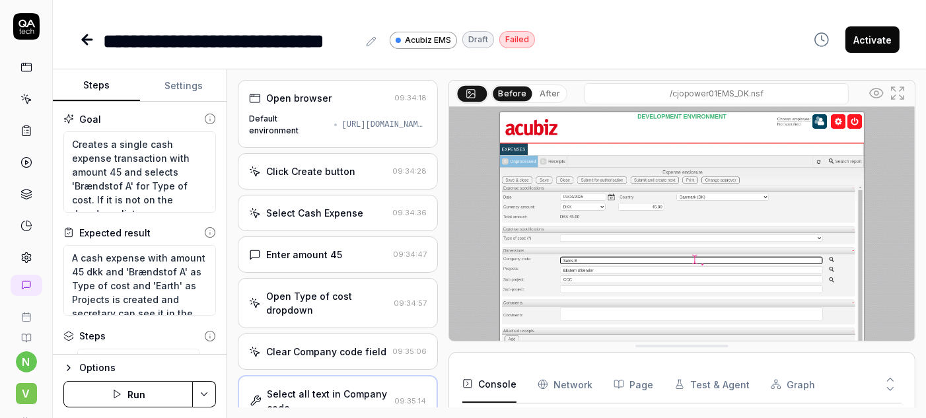
click at [83, 40] on icon at bounding box center [87, 40] width 9 height 0
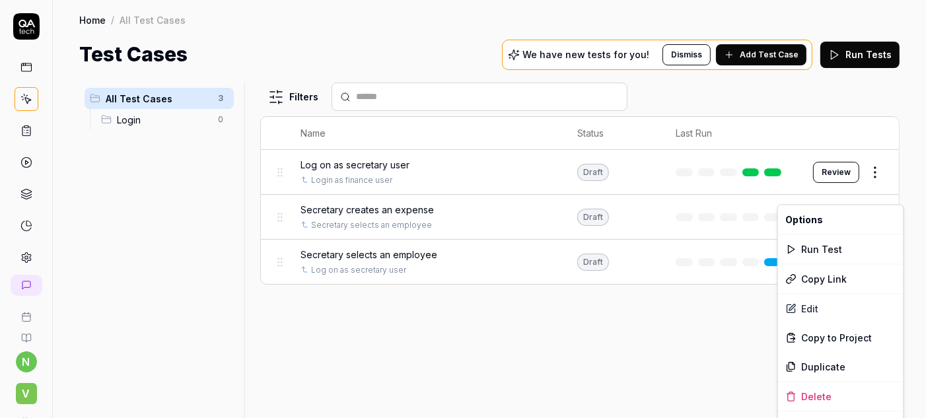
click at [881, 193] on html "n V Home / All Test Cases Home / All Test Cases Test Cases We have new tests fo…" at bounding box center [463, 209] width 926 height 418
click at [807, 296] on div "Edit" at bounding box center [841, 308] width 126 height 29
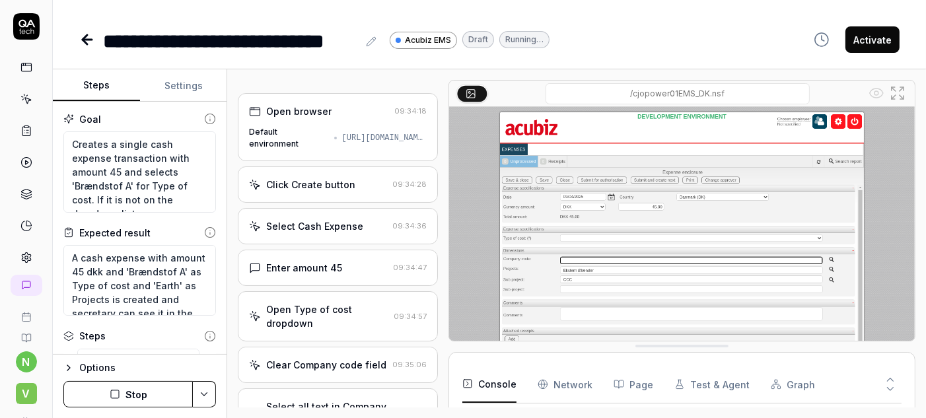
scroll to position [205, 0]
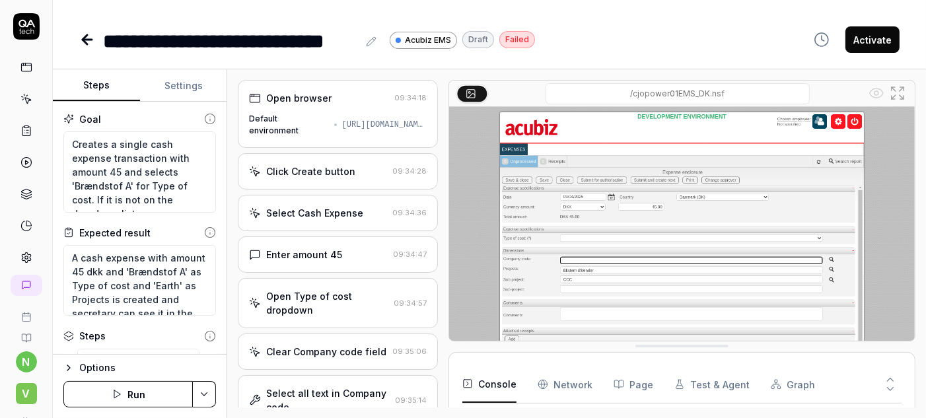
click at [79, 32] on icon at bounding box center [87, 40] width 16 height 16
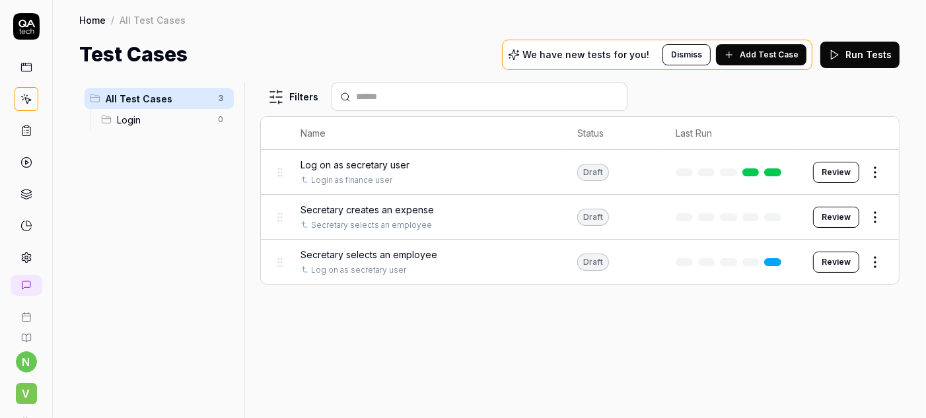
click at [608, 209] on div "Draft" at bounding box center [593, 217] width 32 height 17
click at [850, 207] on button "Review" at bounding box center [836, 217] width 46 height 21
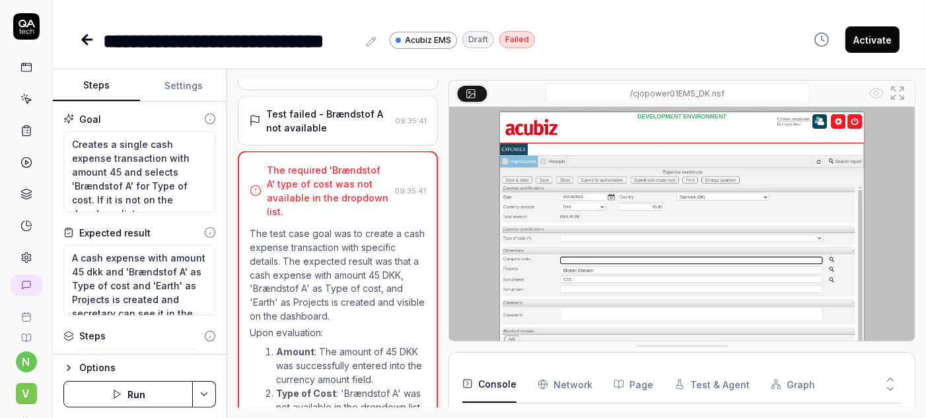
scroll to position [470, 0]
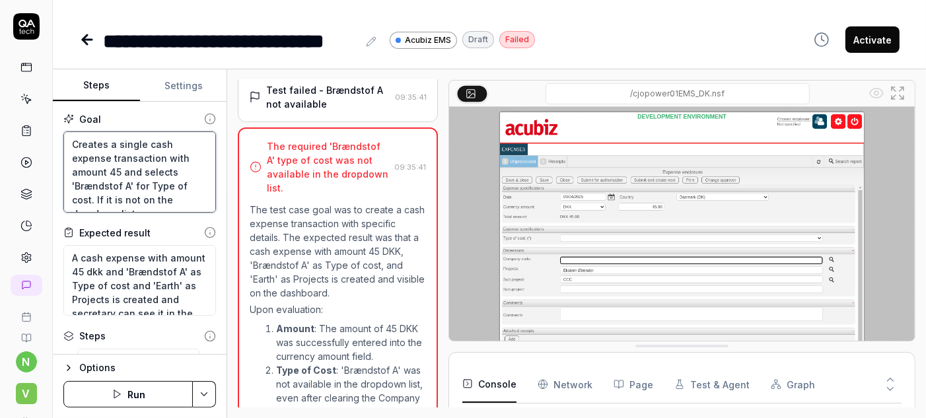
drag, startPoint x: 149, startPoint y: 175, endPoint x: 120, endPoint y: 174, distance: 29.7
click at [120, 174] on textarea "Creates a single cash expense transaction with amount 45 and selects 'Brændstof…" at bounding box center [139, 171] width 153 height 81
click at [186, 193] on textarea "Creates a single cash expense transaction with amount 45 and selects 'Brændstof…" at bounding box center [139, 171] width 153 height 81
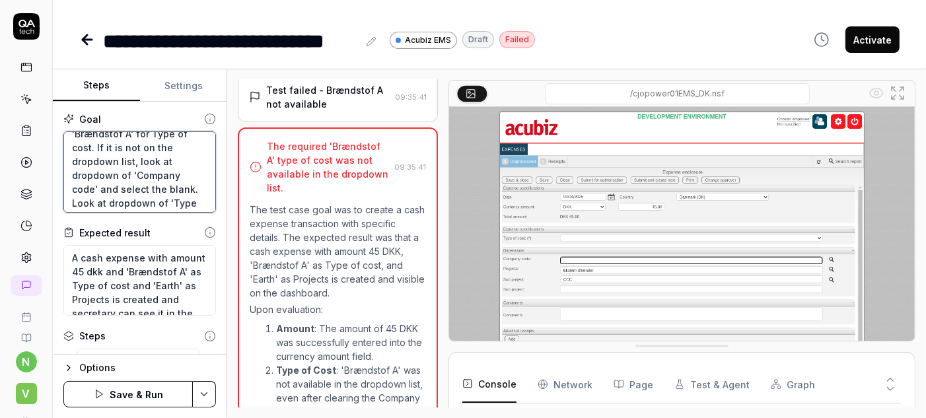
scroll to position [73, 0]
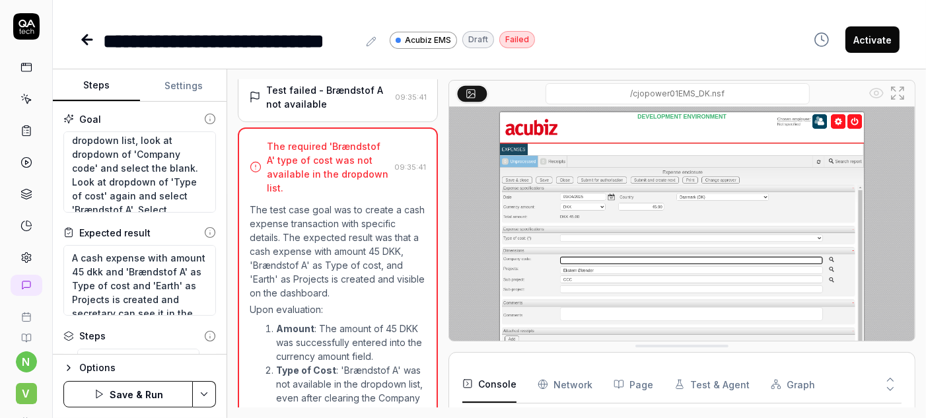
click at [227, 289] on div "Open browser 09:34:18 Default environment [URL][DOMAIN_NAME] Click Create butto…" at bounding box center [576, 243] width 699 height 349
click at [123, 400] on button "Save & Run" at bounding box center [127, 394] width 129 height 26
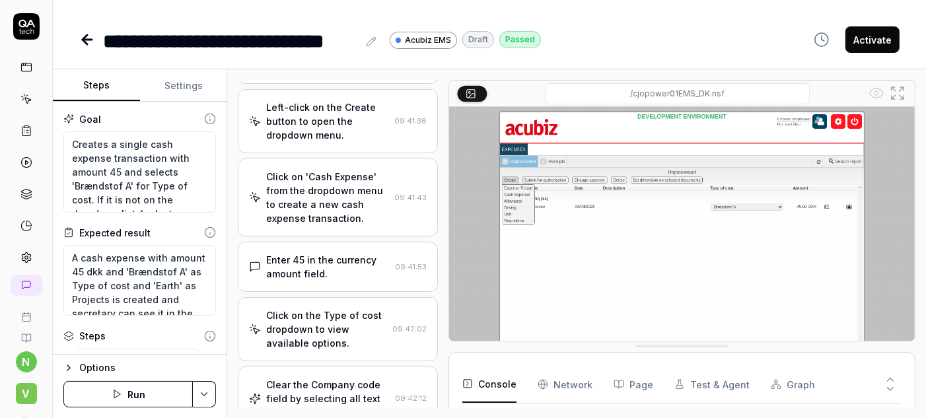
scroll to position [132, 0]
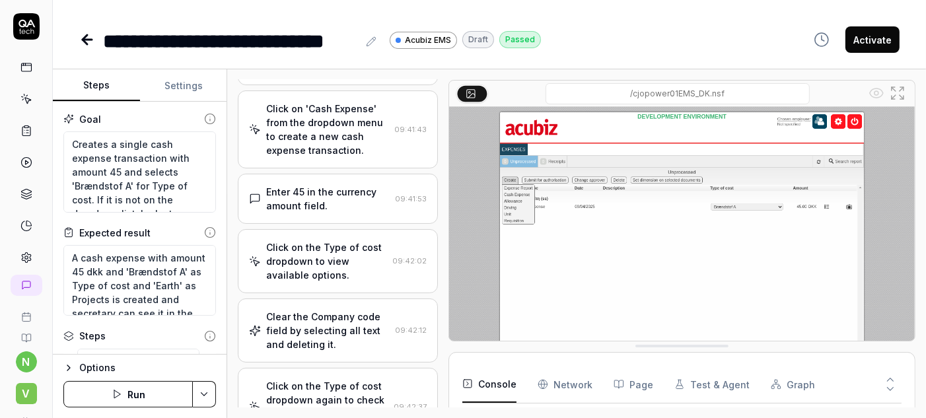
click at [341, 310] on div "Clear the Company code field by selecting all text and deleting it." at bounding box center [328, 331] width 124 height 42
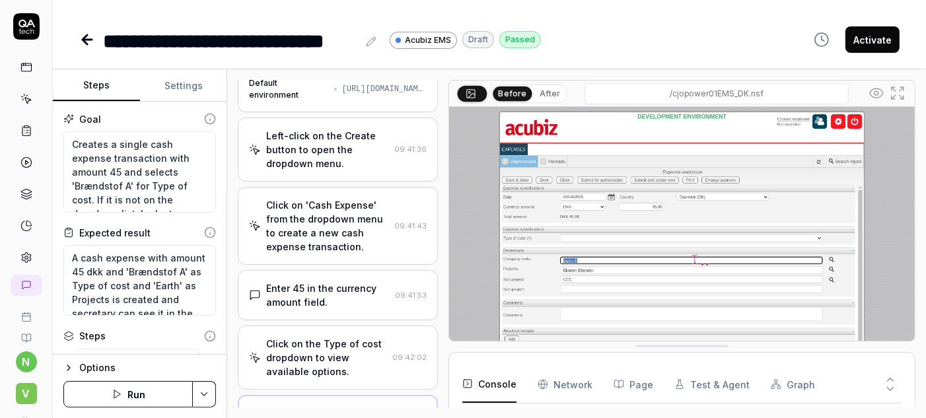
scroll to position [0, 0]
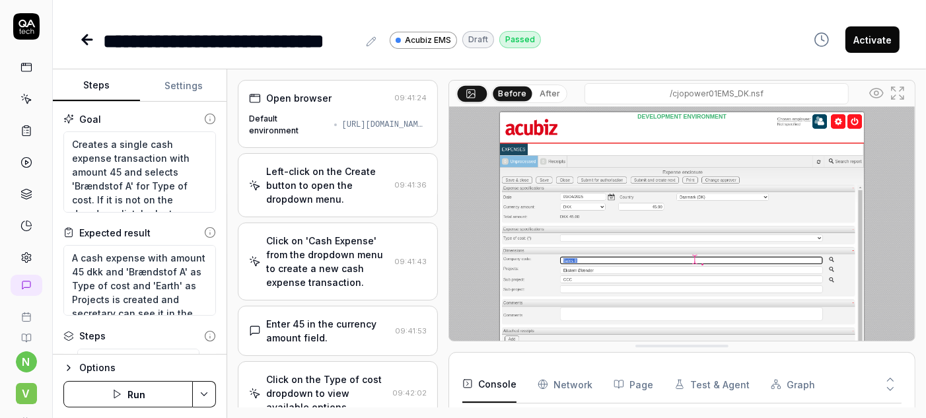
drag, startPoint x: 291, startPoint y: 274, endPoint x: 264, endPoint y: 272, distance: 27.2
click at [266, 317] on div "Enter 45 in the currency amount field." at bounding box center [328, 331] width 124 height 28
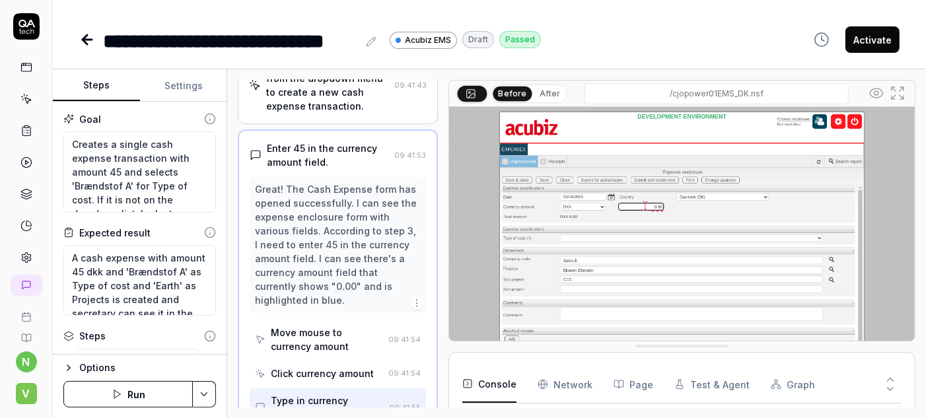
scroll to position [214, 0]
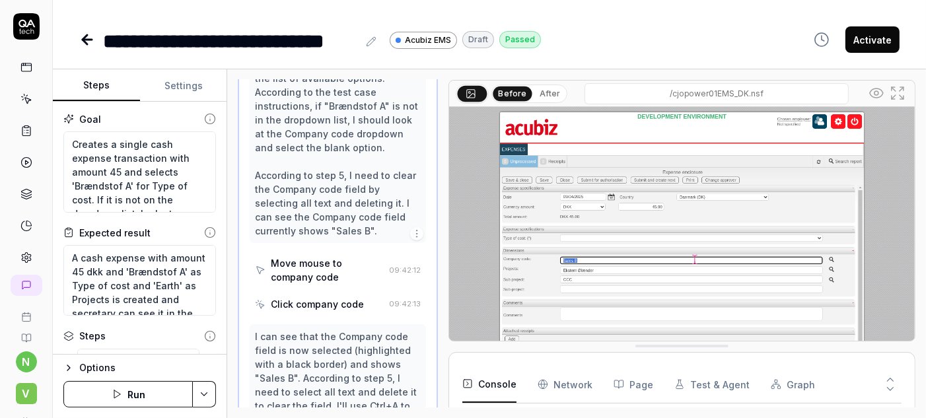
scroll to position [509, 0]
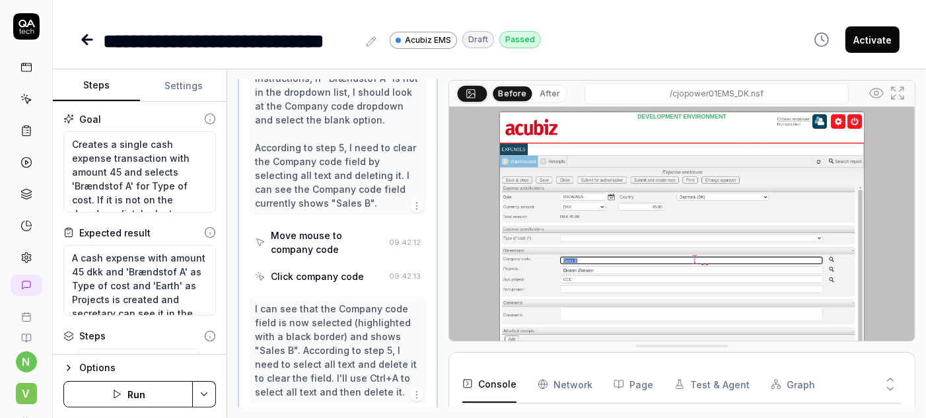
click at [412, 390] on icon "button" at bounding box center [417, 395] width 11 height 11
click at [353, 302] on div "I can see that the Company code field is now selected (highlighted with a black…" at bounding box center [338, 350] width 166 height 97
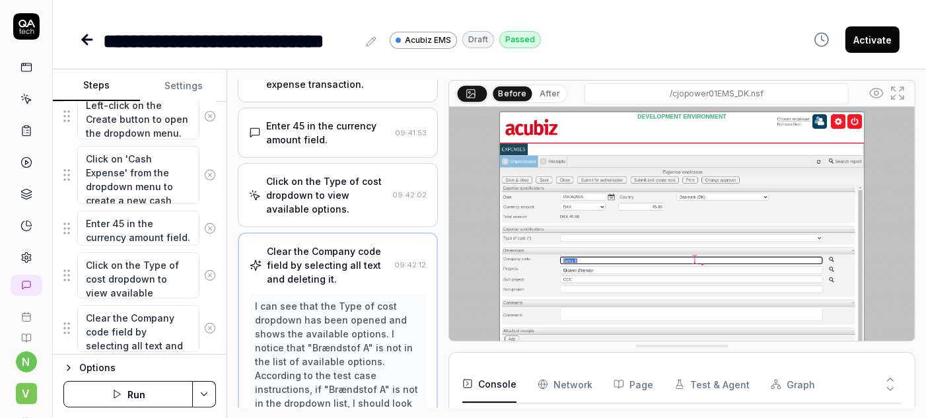
scroll to position [319, 0]
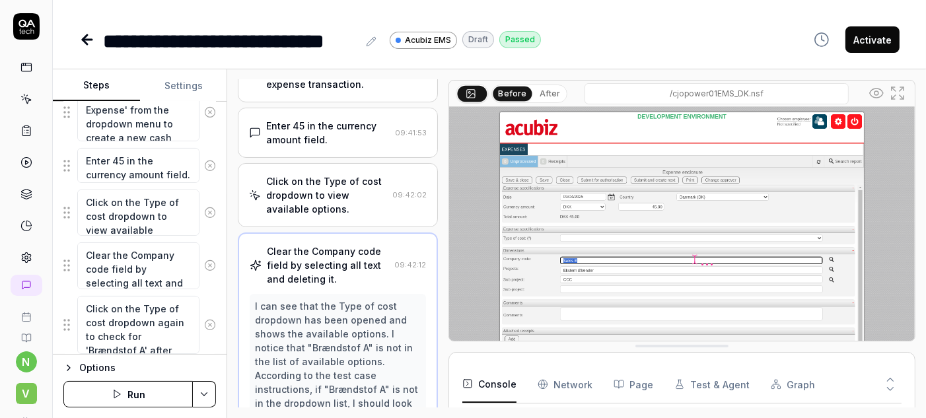
click at [209, 264] on icon at bounding box center [210, 265] width 3 height 3
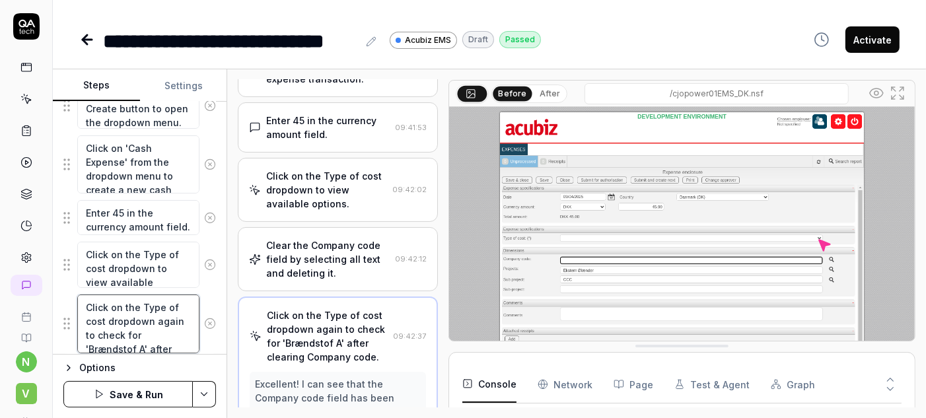
scroll to position [12, 0]
click at [122, 396] on button "Save & Run" at bounding box center [127, 394] width 129 height 26
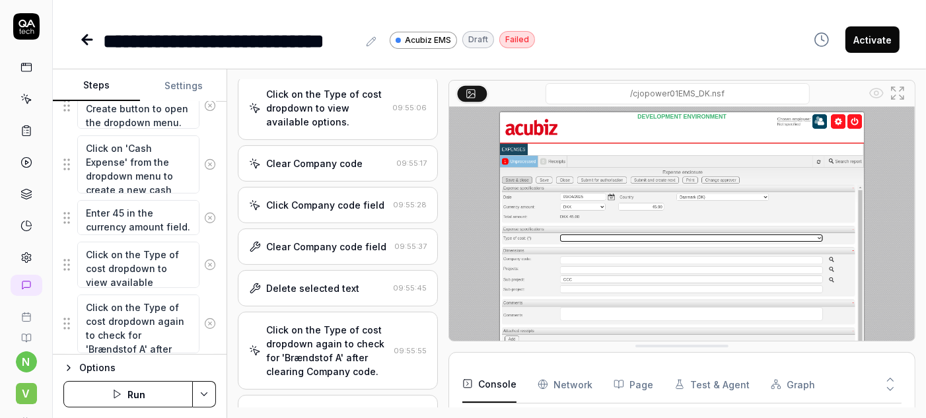
scroll to position [264, 0]
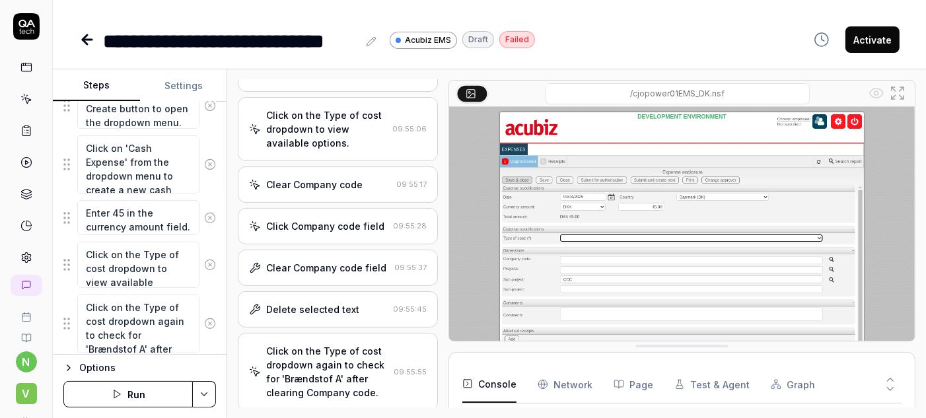
click at [325, 261] on div "Clear Company code field" at bounding box center [326, 268] width 120 height 14
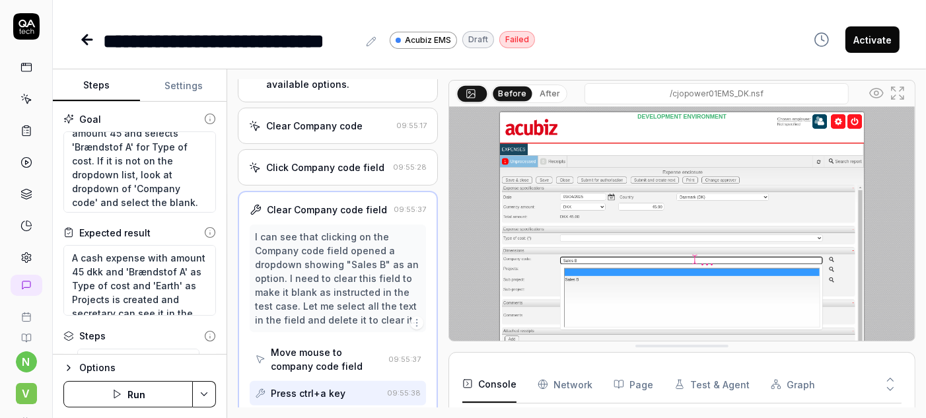
scroll to position [66, 0]
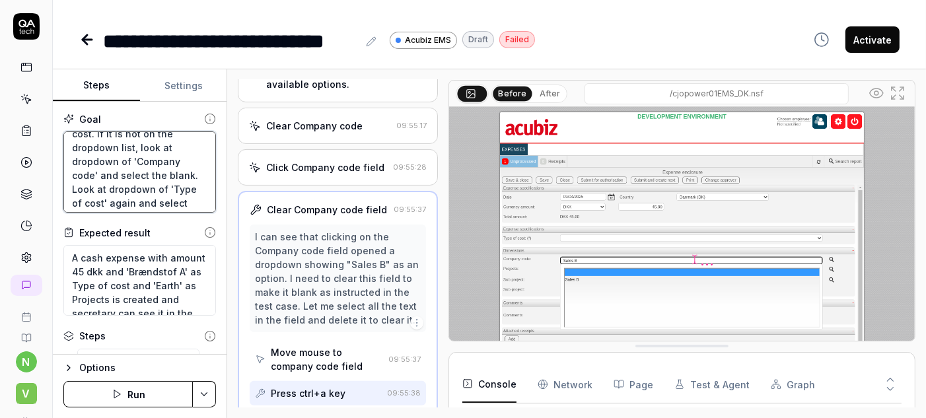
click at [121, 134] on textarea "Creates a single cash expense transaction with amount 45 and selects 'Brændstof…" at bounding box center [139, 171] width 153 height 81
click at [130, 395] on button "Save & Run" at bounding box center [127, 394] width 129 height 26
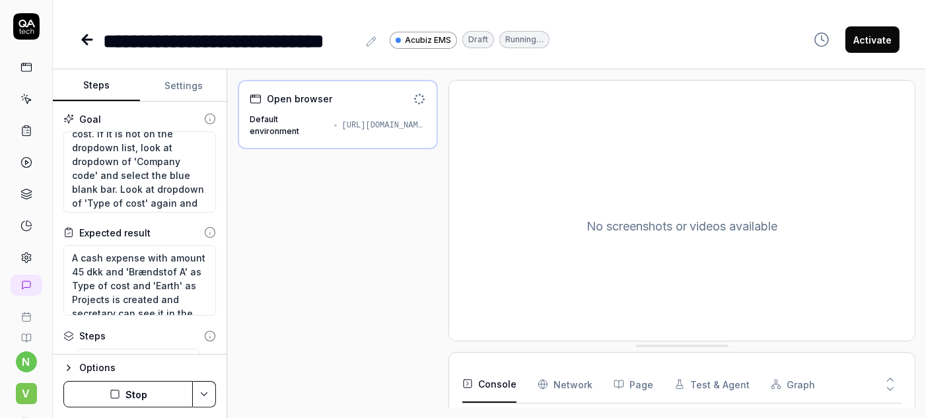
scroll to position [205, 0]
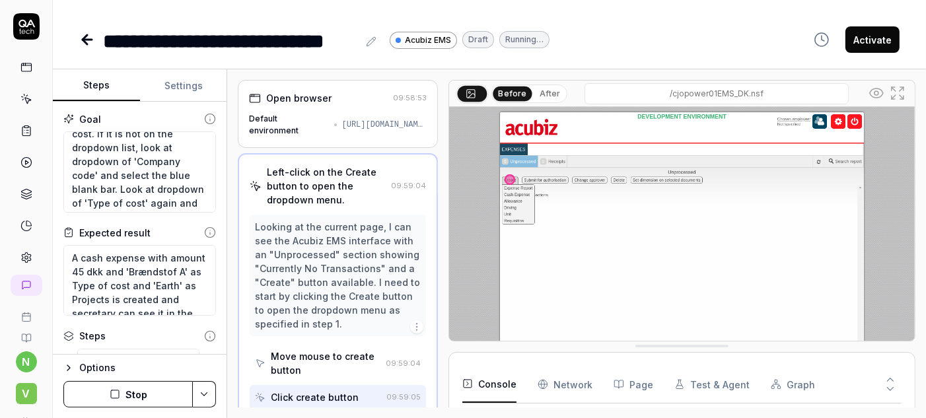
click at [112, 398] on icon "button" at bounding box center [115, 394] width 11 height 11
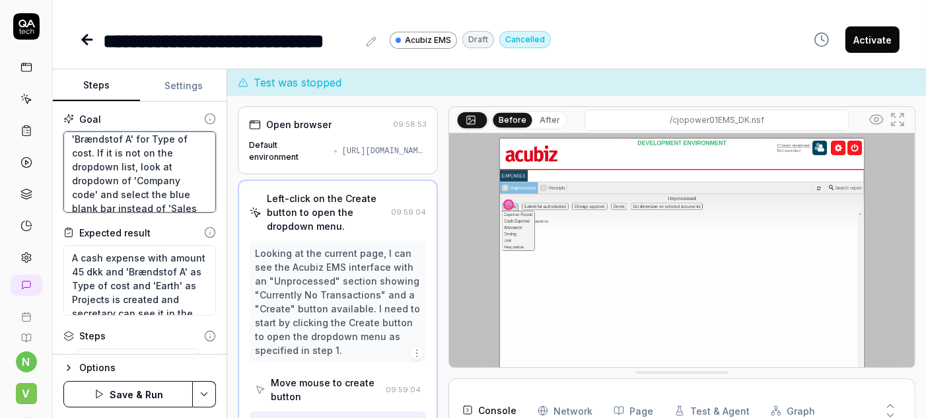
scroll to position [56, 0]
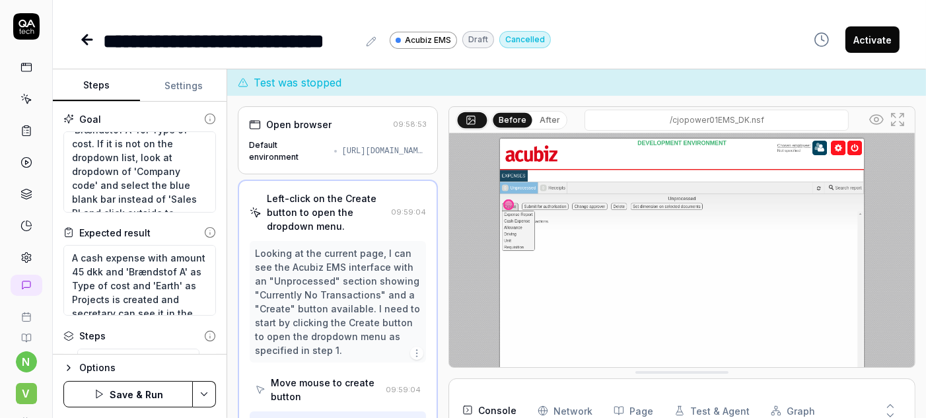
click at [125, 398] on button "Save & Run" at bounding box center [127, 394] width 129 height 26
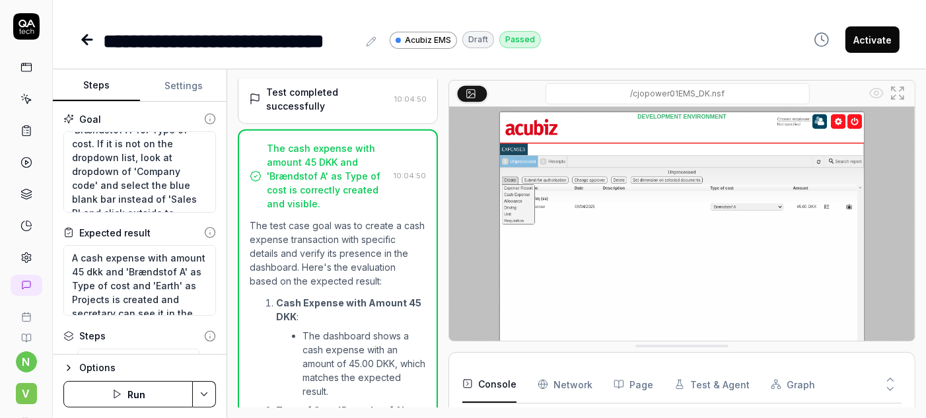
scroll to position [205, 0]
click at [79, 34] on icon at bounding box center [87, 40] width 16 height 16
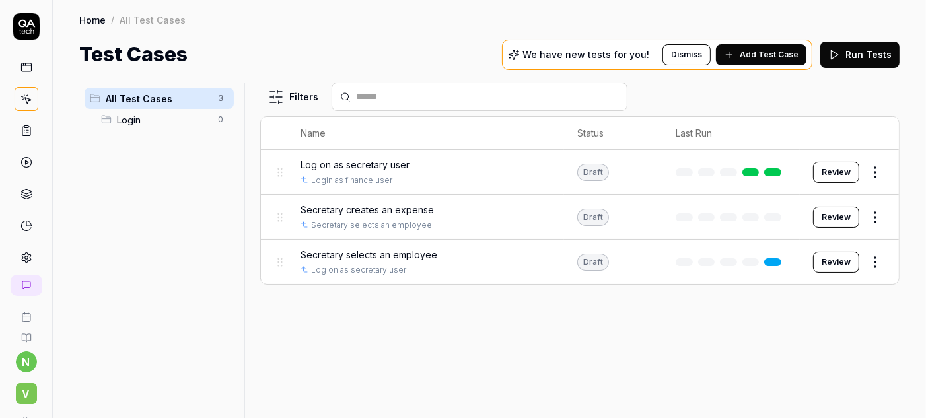
click at [867, 46] on button "Run Tests" at bounding box center [860, 55] width 79 height 26
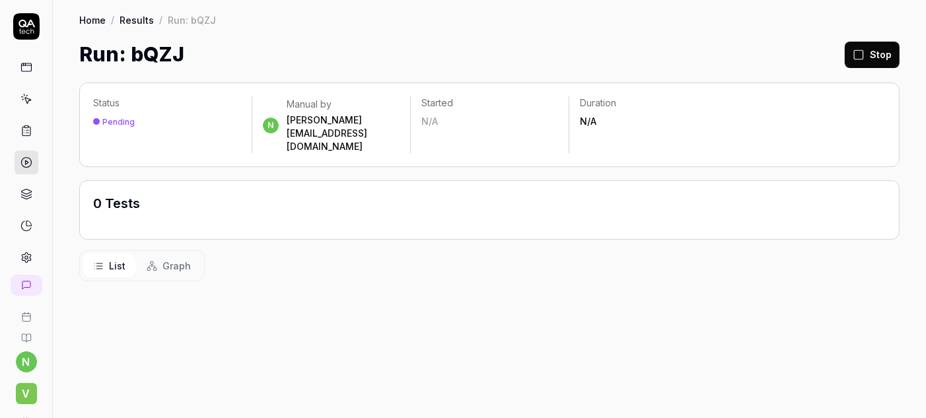
click at [105, 117] on div "Pending" at bounding box center [118, 122] width 32 height 10
click at [865, 49] on icon at bounding box center [859, 55] width 12 height 12
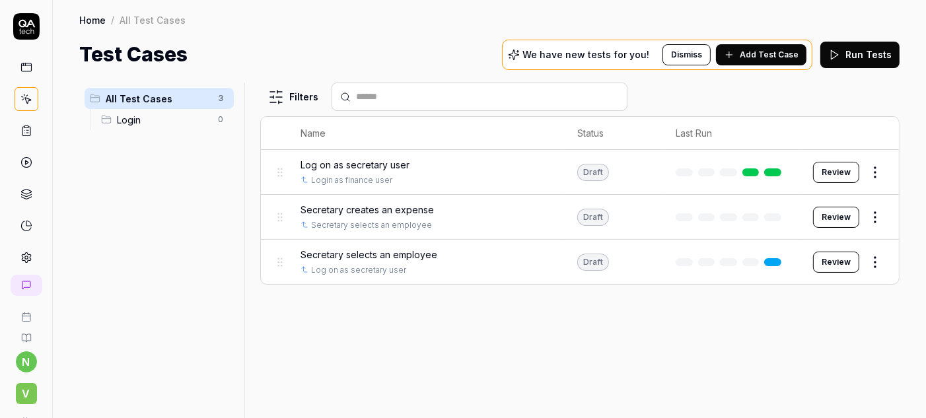
click at [319, 312] on div "Filters Name Status Last Run Log on as secretary user [PERSON_NAME] as finance …" at bounding box center [580, 251] width 640 height 336
click at [877, 69] on div "All Test Cases 3 Login 0 Filters Name Status Last Run Log on as secretary user …" at bounding box center [489, 243] width 873 height 349
click at [356, 90] on input "text" at bounding box center [487, 97] width 263 height 14
click at [879, 44] on button "Run Tests" at bounding box center [860, 55] width 79 height 26
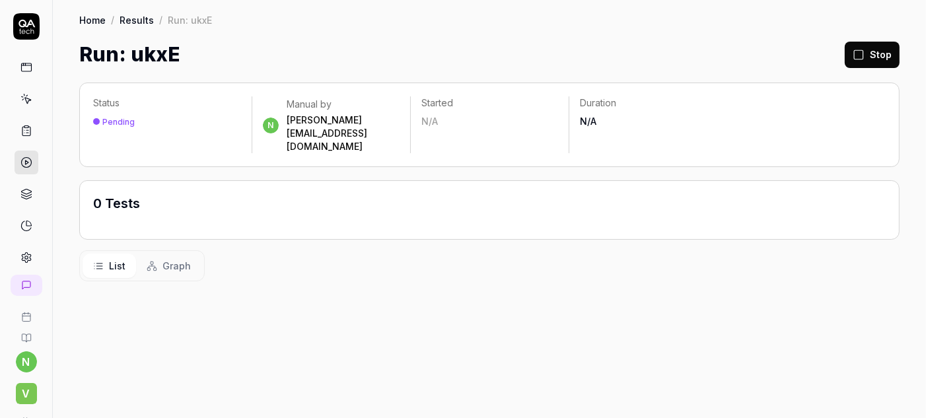
drag, startPoint x: 100, startPoint y: 103, endPoint x: 331, endPoint y: 309, distance: 309.3
click at [330, 310] on div "Status Pending n Manual by [PERSON_NAME][EMAIL_ADDRESS][DOMAIN_NAME] Started N/…" at bounding box center [489, 243] width 873 height 349
click at [22, 280] on icon at bounding box center [26, 285] width 11 height 11
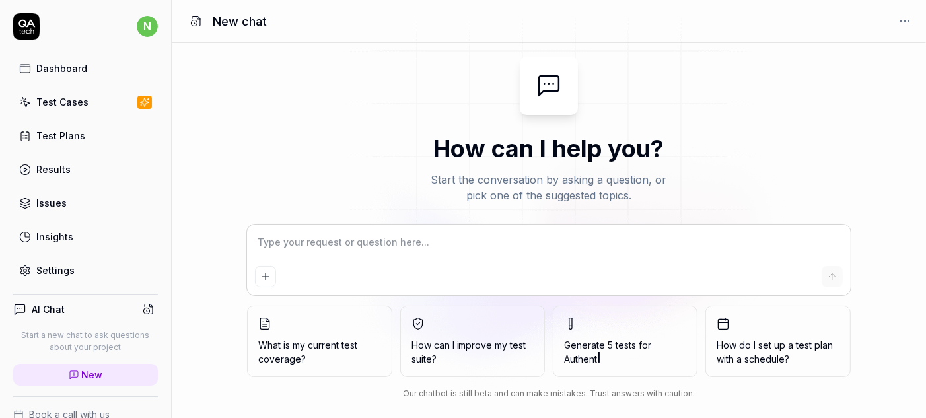
type textarea "*"
type textarea "W"
type textarea "*"
type textarea "Wh"
type textarea "*"
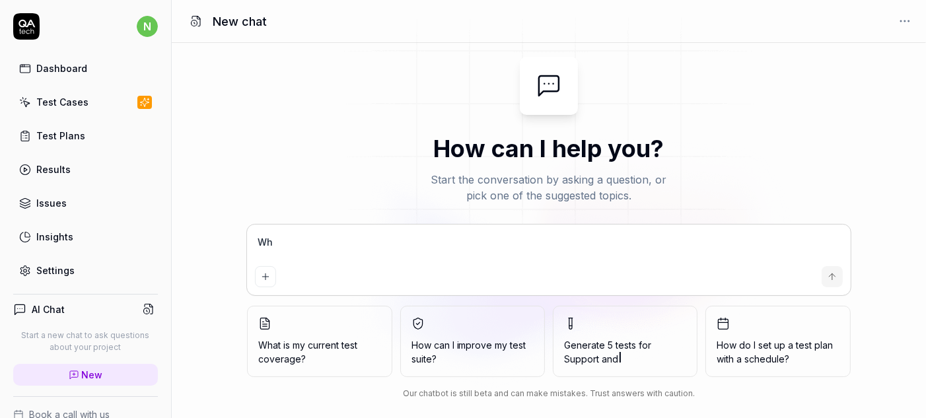
type textarea "Whe"
type textarea "*"
type textarea "When"
type textarea "*"
type textarea "When"
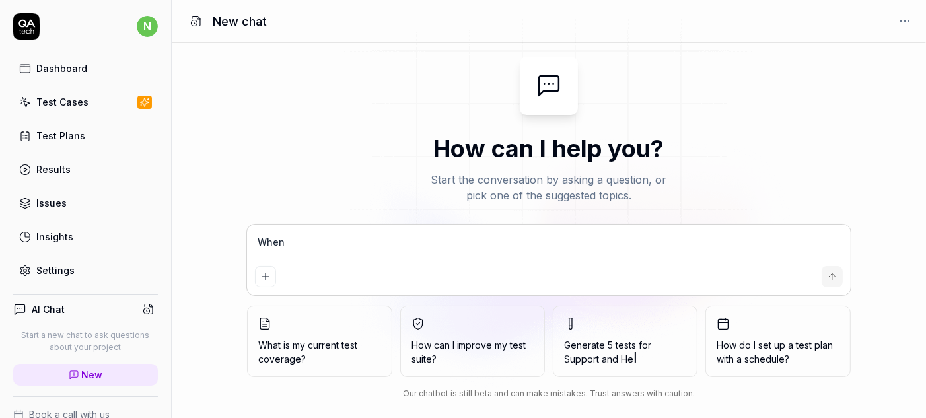
type textarea "*"
type textarea "When I"
type textarea "*"
type textarea "When I"
type textarea "*"
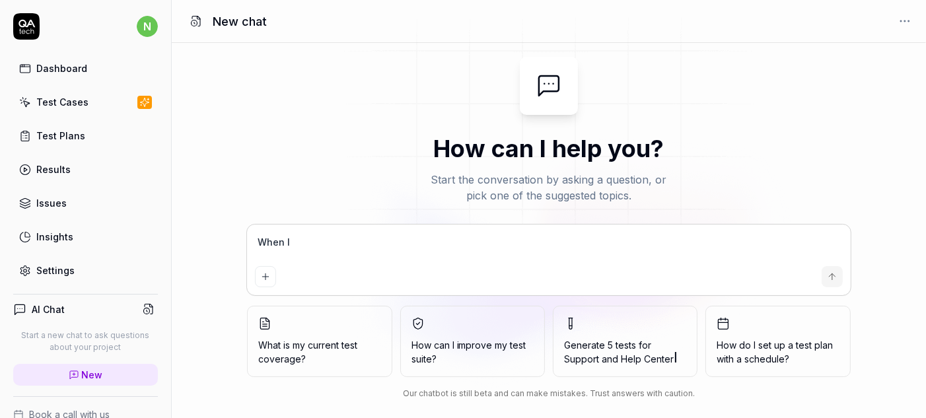
type textarea "When I r"
type textarea "*"
type textarea "When I ru"
type textarea "*"
type textarea "When I run"
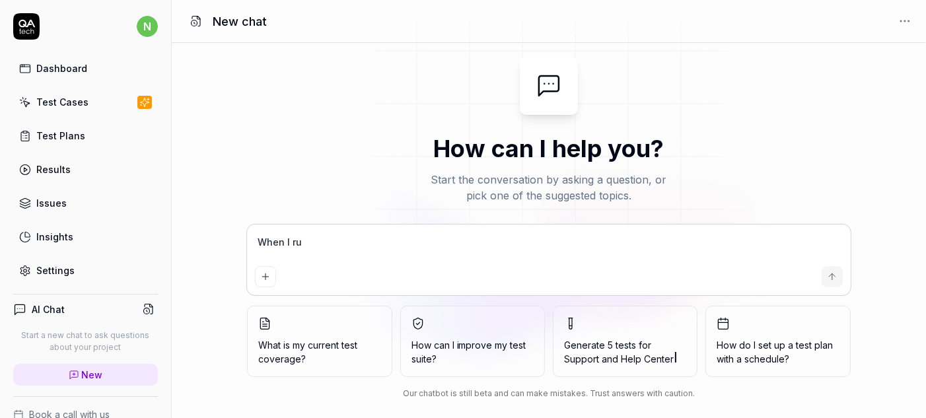
type textarea "*"
type textarea "When I run"
type textarea "*"
type textarea "When I run t"
type textarea "*"
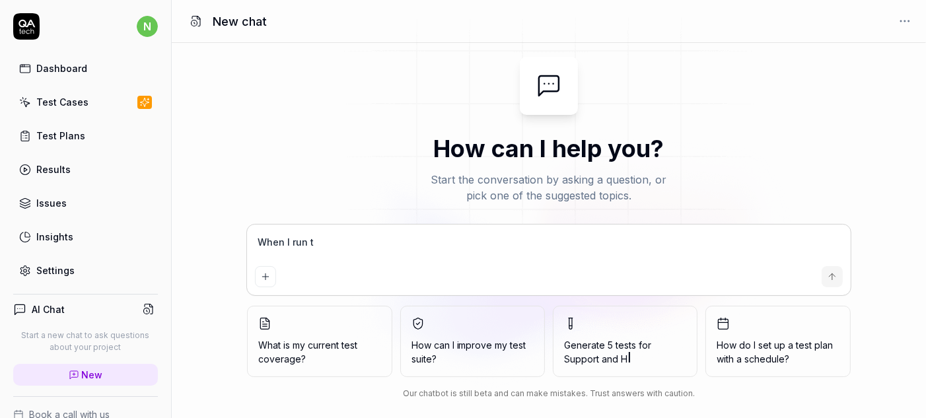
type textarea "When I run te"
type textarea "*"
type textarea "When I run tes"
type textarea "*"
type textarea "When I run test"
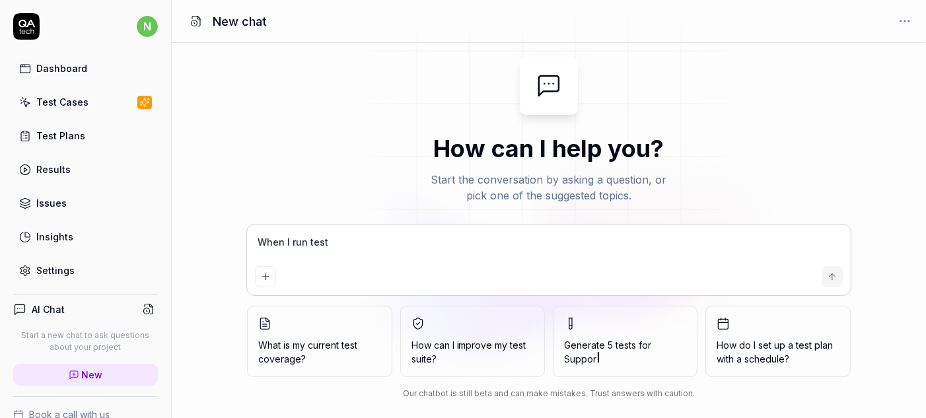
type textarea "*"
type textarea "When I run test,"
type textarea "*"
type textarea "When I run test,"
type textarea "*"
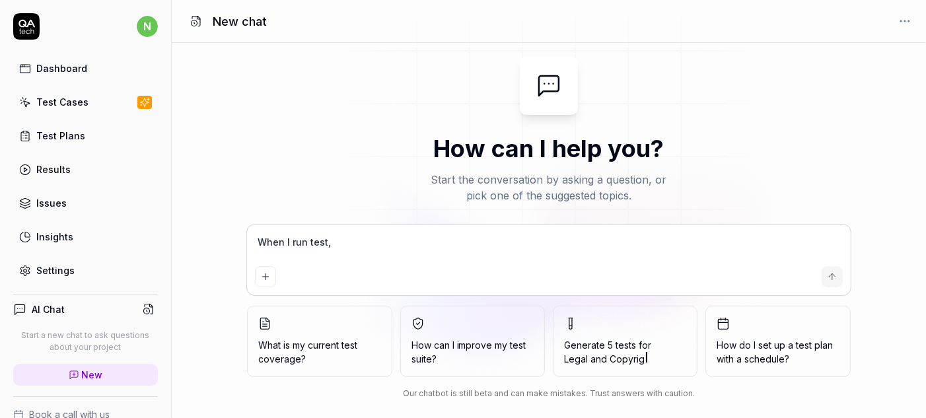
type textarea "When I run test, i"
type textarea "*"
type textarea "When I run test, it"
type textarea "*"
type textarea "When I run test, it"
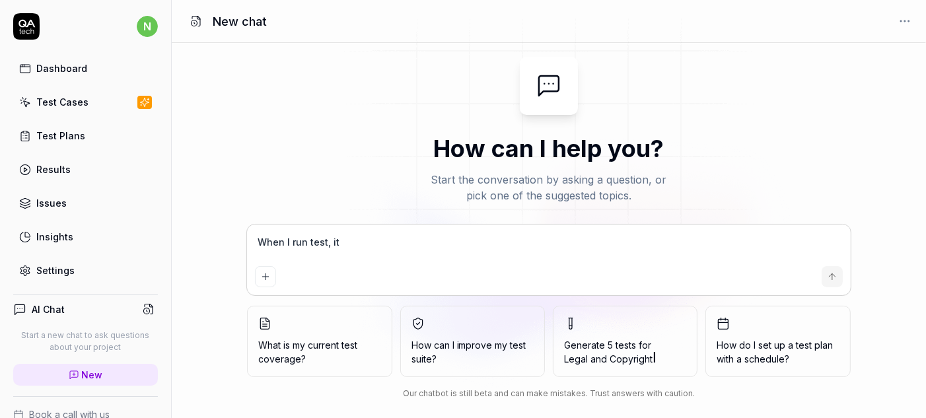
type textarea "*"
type textarea "When I run test, it b"
type textarea "*"
type textarea "When I run test, it be"
type textarea "*"
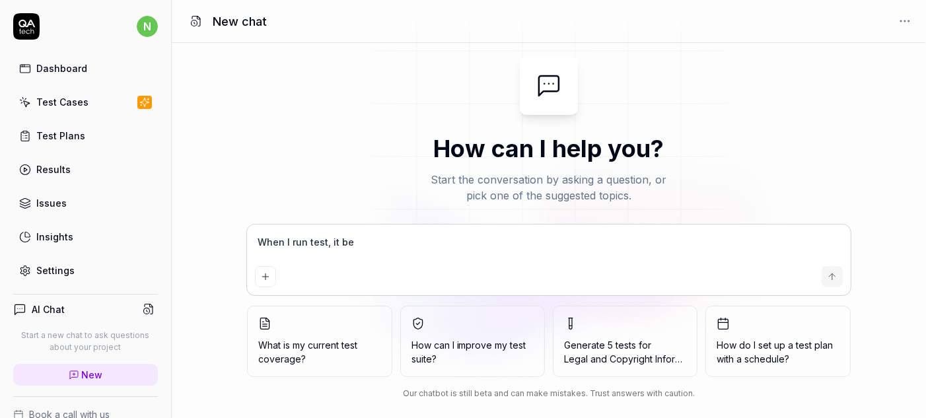
type textarea "When I run test, it bec"
type textarea "*"
type textarea "When I run test, it beco"
type textarea "*"
type textarea "When I run test, it becom"
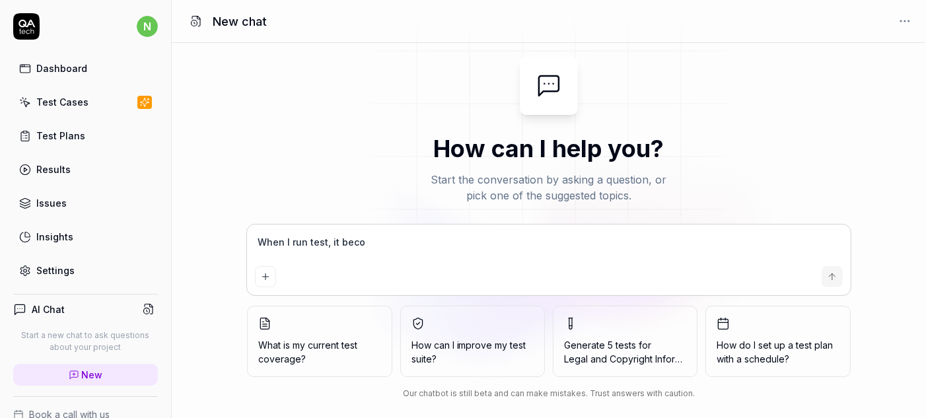
type textarea "*"
type textarea "When I run test, it become"
type textarea "*"
type textarea "When I run test, it becomes"
type textarea "*"
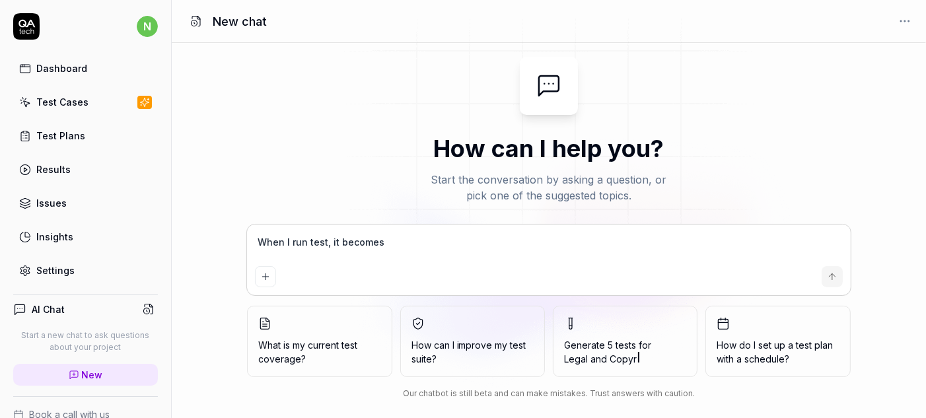
type textarea "When I run test, it becomes"
type textarea "*"
type textarea "When I run test, it becomes p"
type textarea "*"
type textarea "When I run test, it becomes pe"
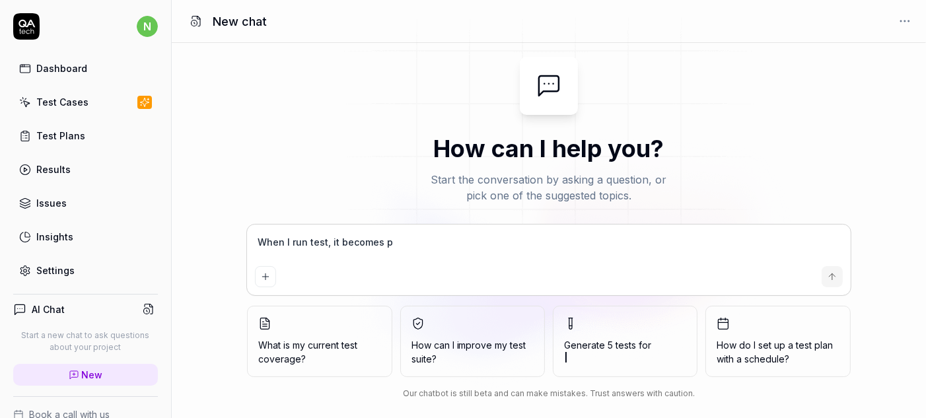
type textarea "*"
type textarea "When I run test, it becomes pen"
type textarea "*"
type textarea "When I run test, it becomes pend"
type textarea "*"
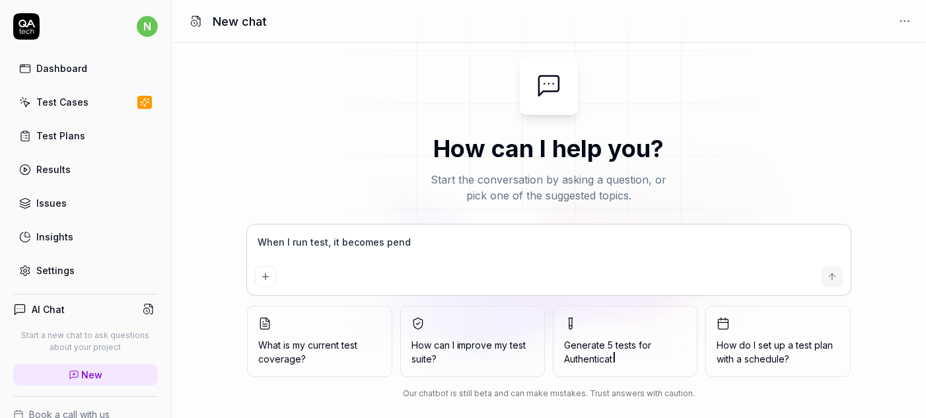
type textarea "When I run test, it becomes pendi"
type textarea "*"
type textarea "When I run test, it becomes pendin"
type textarea "*"
type textarea "When I run test, it becomes pending"
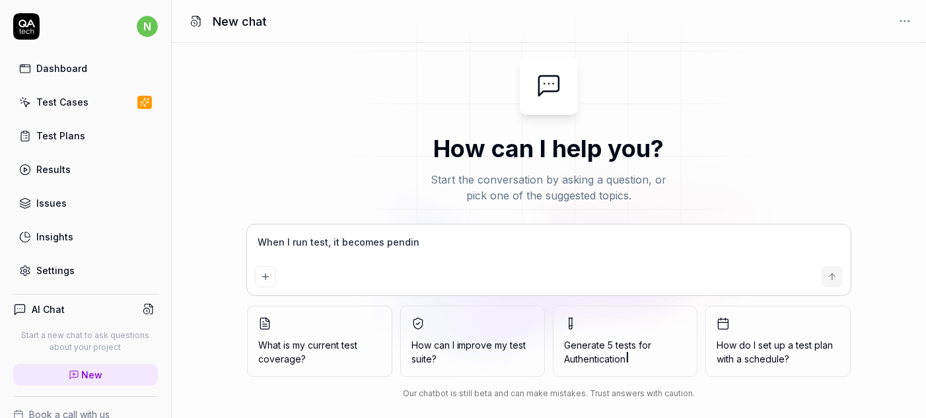
type textarea "*"
type textarea "When I run test, it becomes pending."
type textarea "*"
type textarea "When I run test, it becomes pending."
type textarea "*"
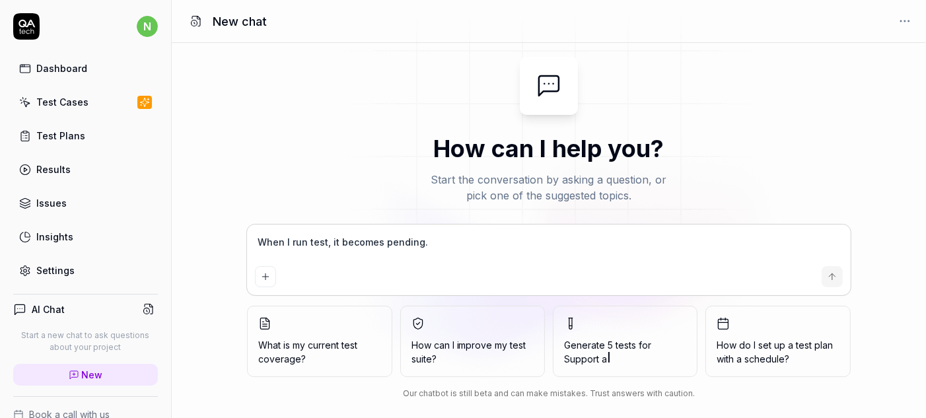
type textarea "When I run test, it becomes pending. W"
type textarea "*"
type textarea "When I run test, it becomes pending. Wh"
type textarea "*"
type textarea "When I run test, it becomes pending. Why"
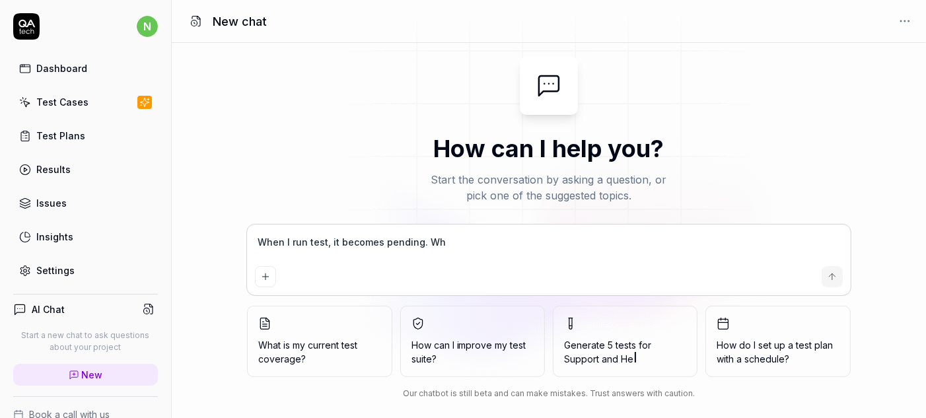
type textarea "*"
type textarea "When I run test, it becomes pending. Why?"
type textarea "*"
type textarea "When I run test, it becomes pending. Why?"
type textarea "*"
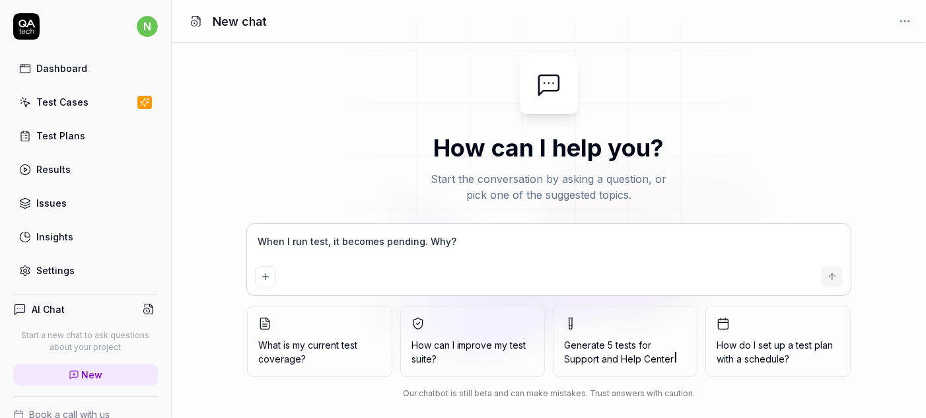
type textarea "When I run test, it becomes pending. Why?"
click at [831, 272] on icon "submit" at bounding box center [832, 277] width 11 height 11
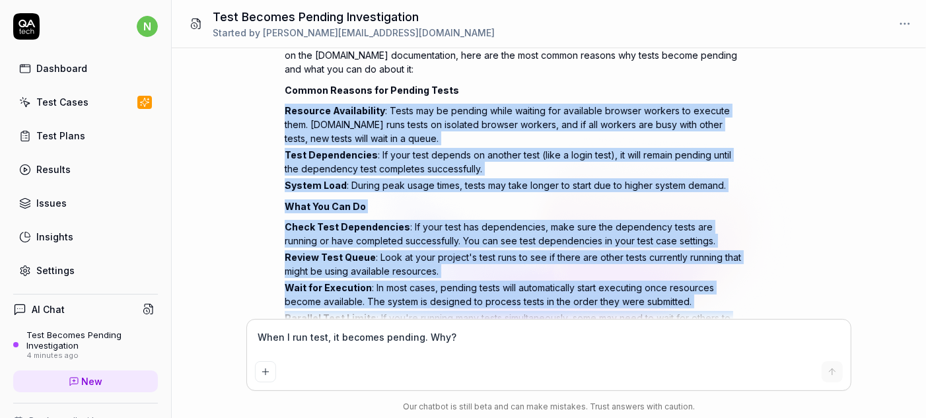
scroll to position [148, 0]
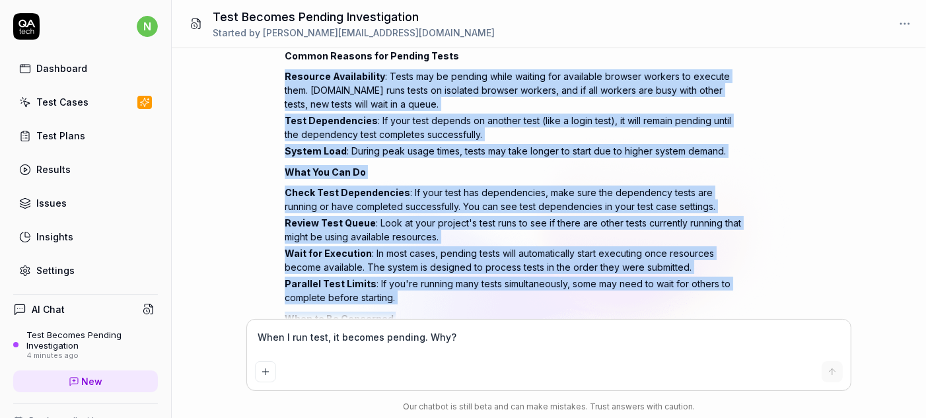
drag, startPoint x: 283, startPoint y: 163, endPoint x: 476, endPoint y: 320, distance: 249.4
click at [476, 320] on div "When I run test, it becomes pending. Why? You , 4 minutes ago n Show reasoning …" at bounding box center [549, 184] width 754 height 272
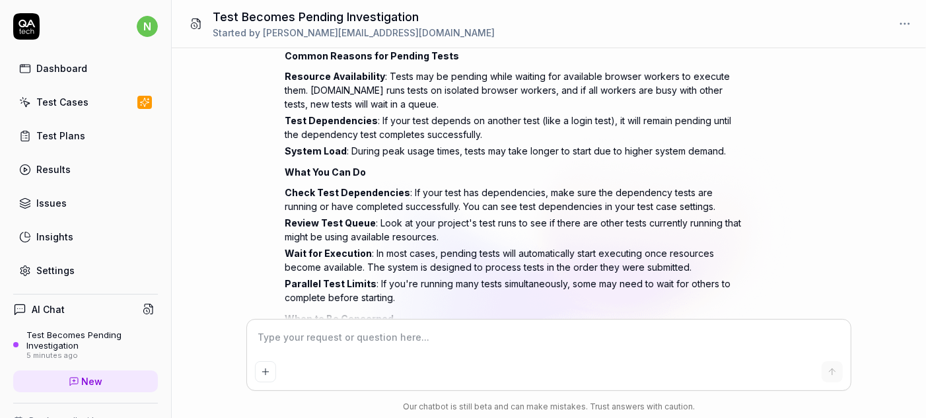
scroll to position [0, 0]
type textarea "*"
click at [40, 95] on div "Test Cases" at bounding box center [62, 102] width 52 height 14
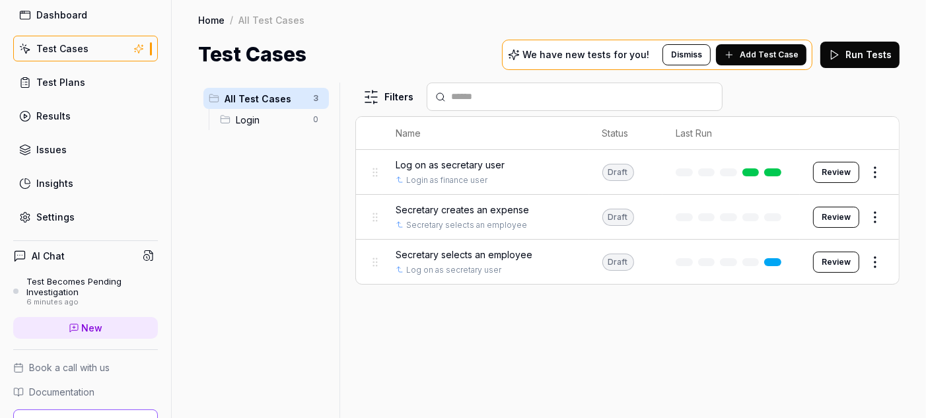
scroll to position [70, 0]
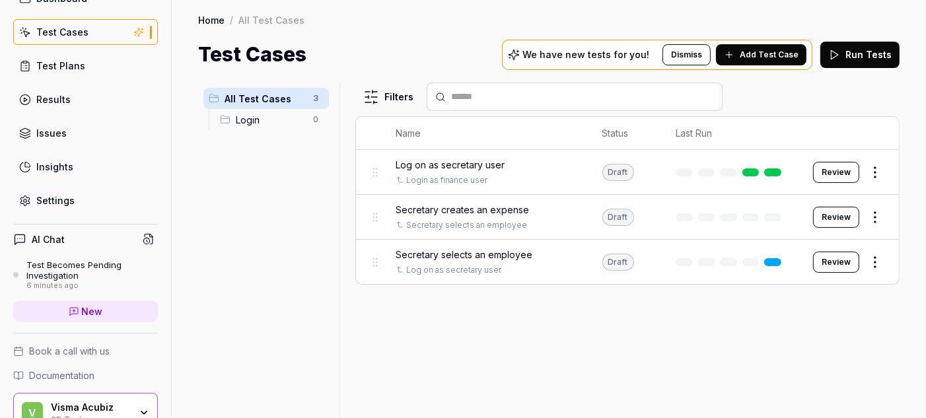
click at [871, 47] on button "Run Tests" at bounding box center [860, 55] width 79 height 26
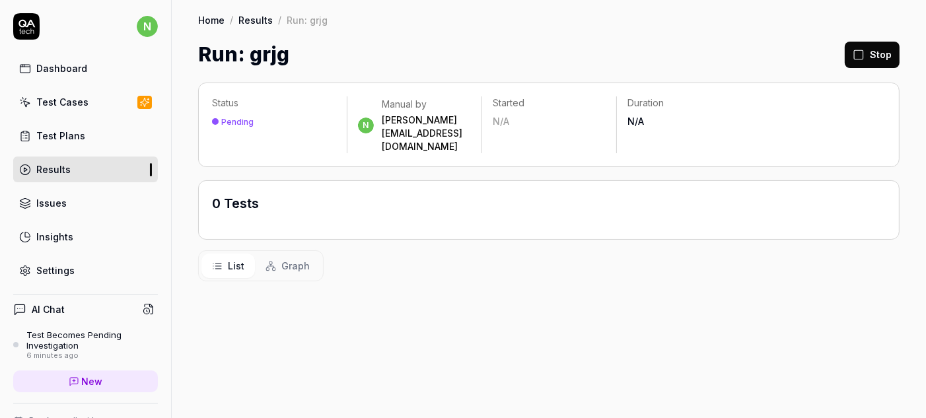
click at [50, 163] on div "Results" at bounding box center [53, 170] width 34 height 14
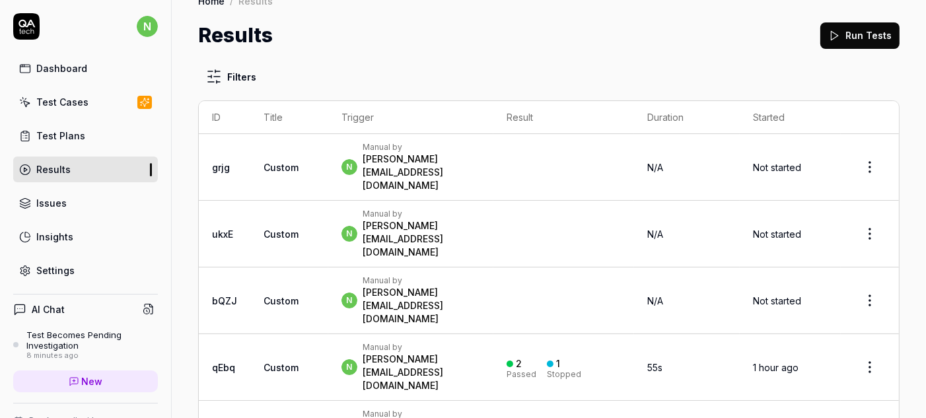
scroll to position [38, 0]
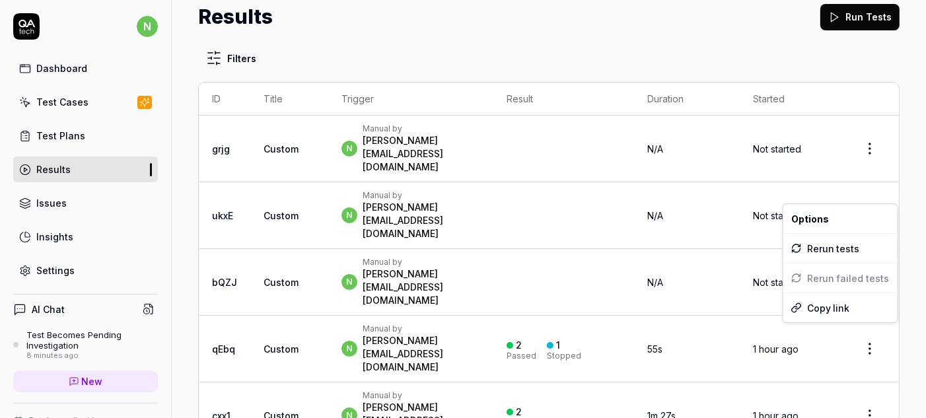
click at [865, 191] on html "n Dashboard Test Cases Test Plans Results Issues Insights Settings AI Chat Test…" at bounding box center [463, 209] width 926 height 418
click at [865, 152] on html "n Dashboard Test Cases Test Plans Results Issues Insights Settings AI Chat Test…" at bounding box center [463, 209] width 926 height 418
click at [266, 344] on span "Custom" at bounding box center [281, 349] width 35 height 11
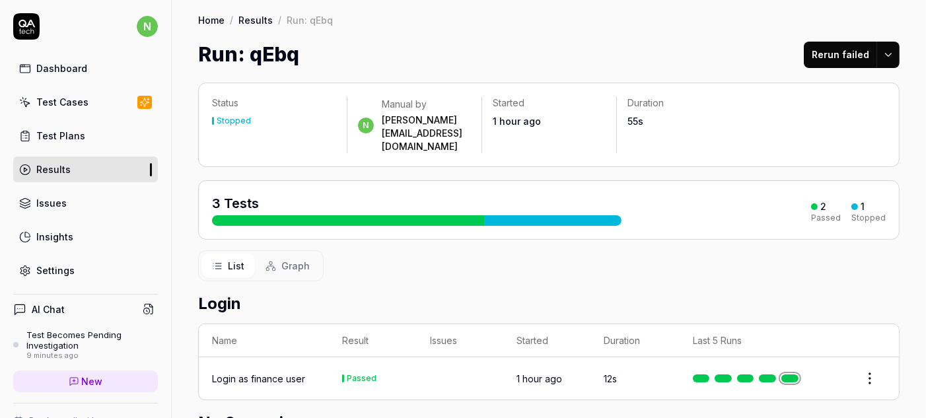
click at [220, 223] on div "Status Stopped n Manual by naoko.takakura@visma.com Started 1 hour ago Duration…" at bounding box center [549, 350] width 754 height 563
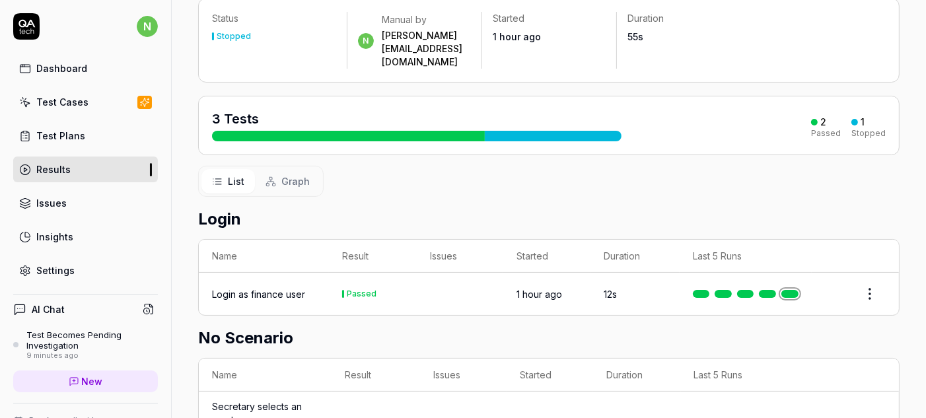
scroll to position [89, 0]
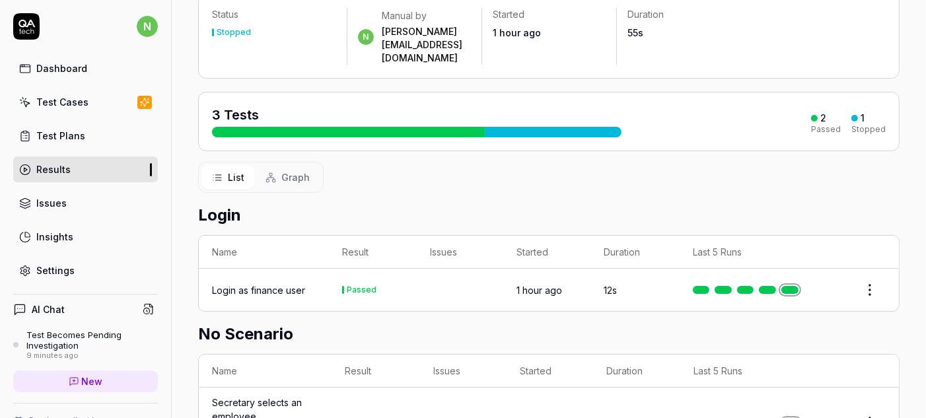
click at [241, 322] on h2 "No Scenario" at bounding box center [549, 334] width 702 height 24
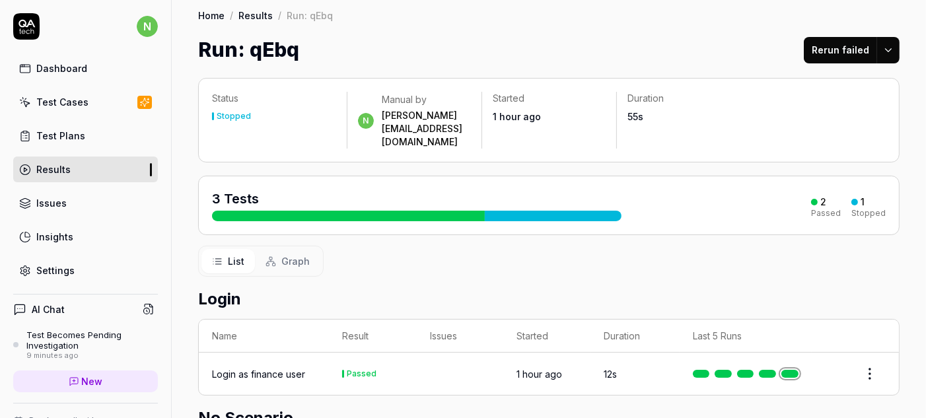
scroll to position [0, 0]
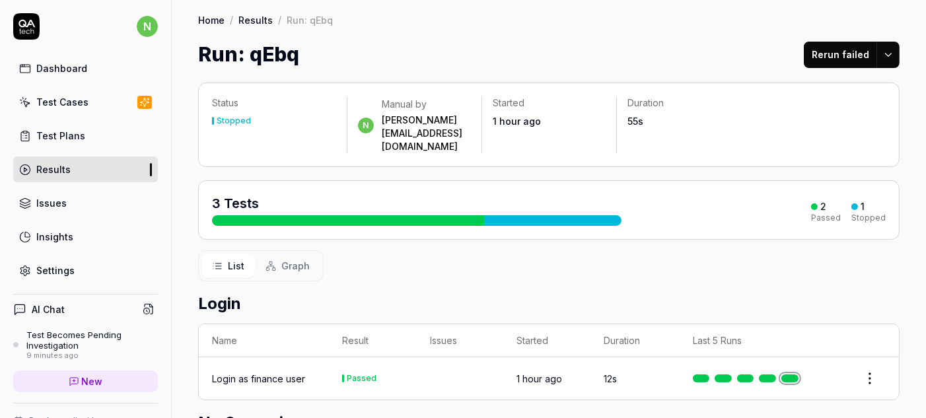
click at [47, 95] on div "Test Cases" at bounding box center [62, 102] width 52 height 14
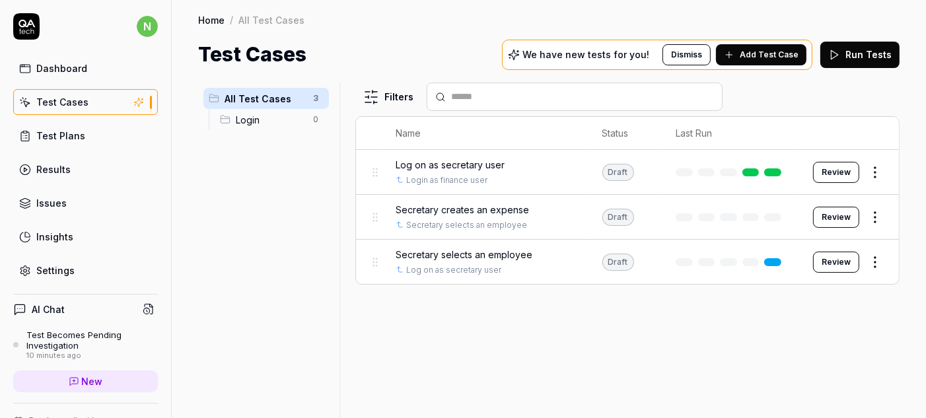
click at [461, 203] on span "Secretary creates an expense" at bounding box center [462, 210] width 133 height 14
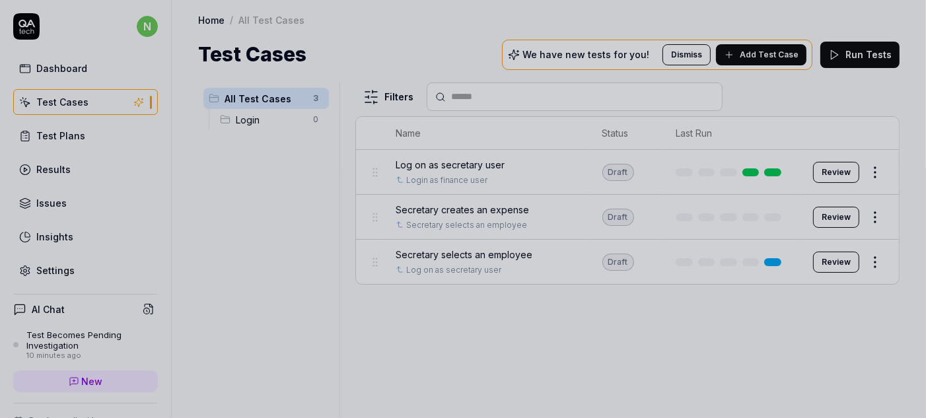
click at [453, 145] on div at bounding box center [463, 209] width 926 height 418
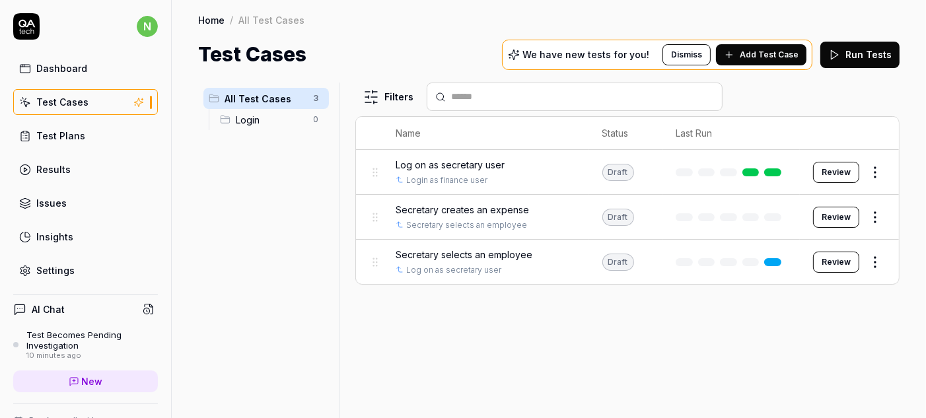
click at [453, 158] on span "Log on as secretary user" at bounding box center [450, 165] width 109 height 14
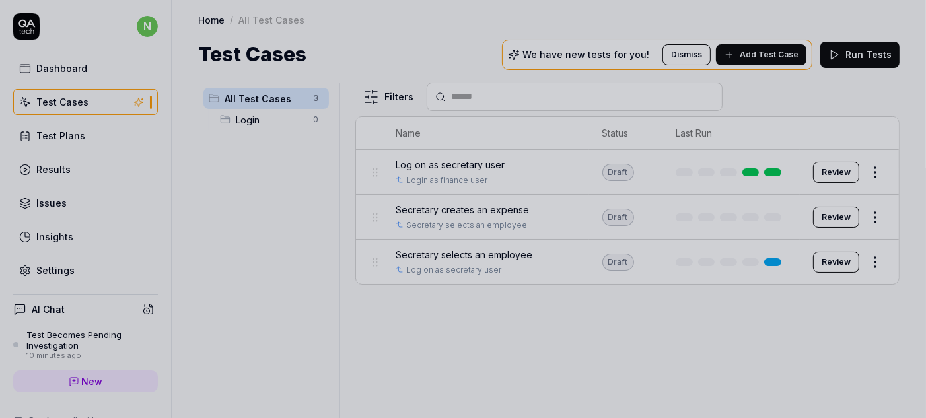
click at [453, 186] on div at bounding box center [463, 209] width 926 height 418
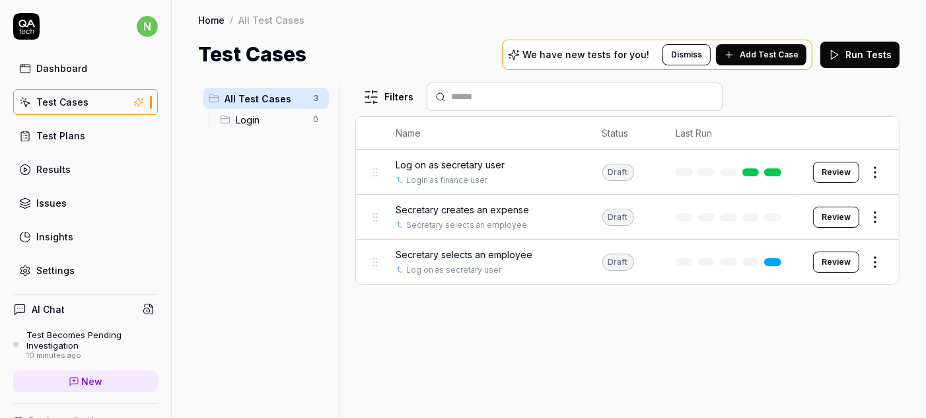
click at [453, 203] on span "Secretary creates an expense" at bounding box center [462, 210] width 133 height 14
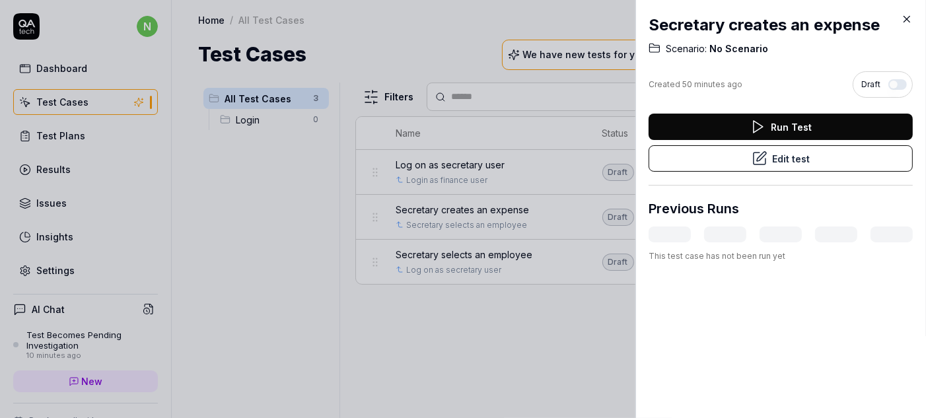
click at [776, 114] on button "Run Test" at bounding box center [781, 127] width 264 height 26
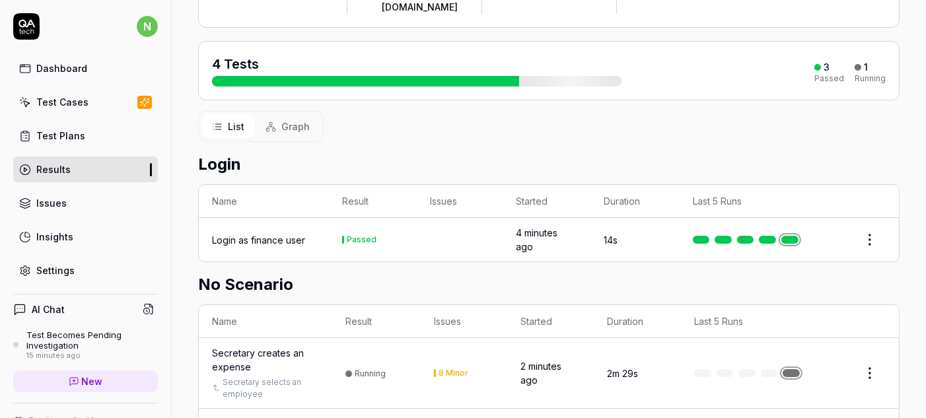
scroll to position [139, 0]
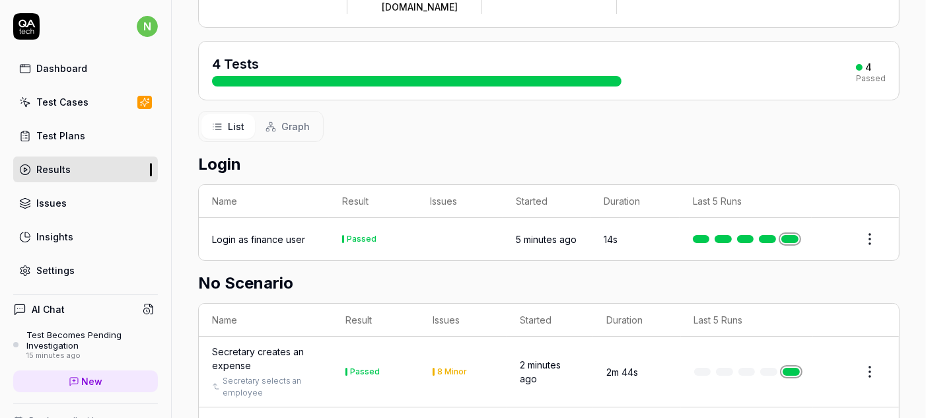
click at [441, 368] on div "8 Minor" at bounding box center [452, 372] width 30 height 8
click at [446, 368] on div "8 Minor" at bounding box center [452, 372] width 30 height 8
click at [869, 277] on html "n Dashboard Test Cases Test Plans Results Issues Insights Settings AI Chat Test…" at bounding box center [463, 209] width 926 height 418
click at [866, 277] on html "n Dashboard Test Cases Test Plans Results Issues Insights Settings AI Chat Test…" at bounding box center [463, 209] width 926 height 418
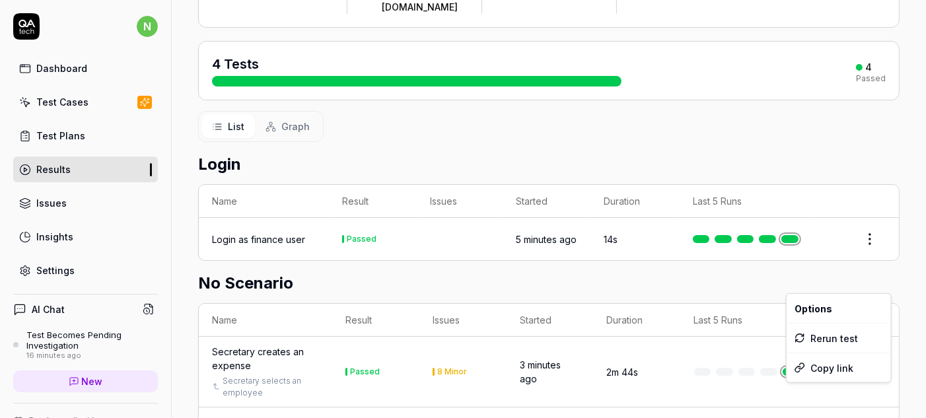
click at [814, 303] on span "Options" at bounding box center [814, 308] width 38 height 14
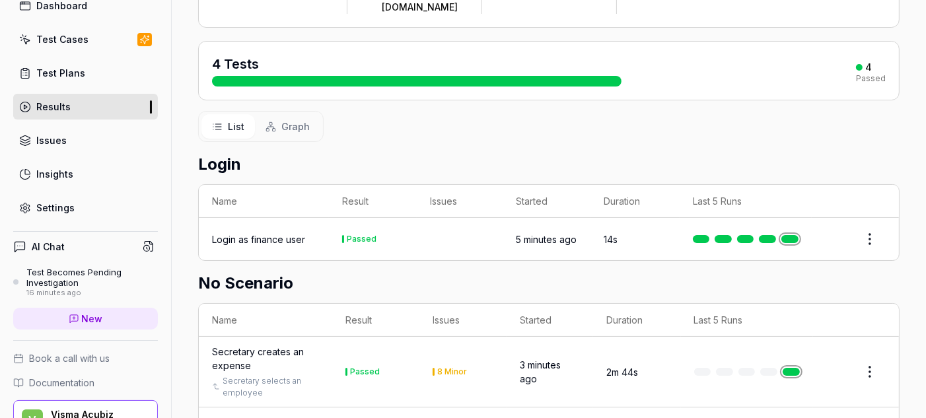
scroll to position [70, 0]
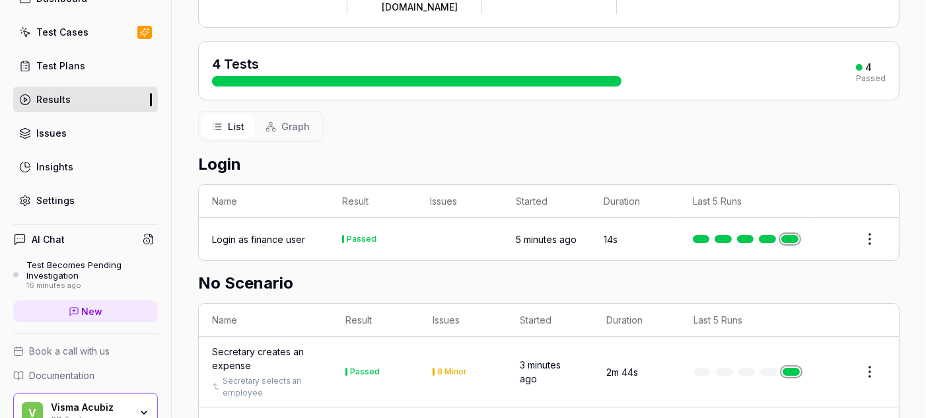
click at [219, 345] on div "Secretary creates an expense" at bounding box center [265, 359] width 107 height 28
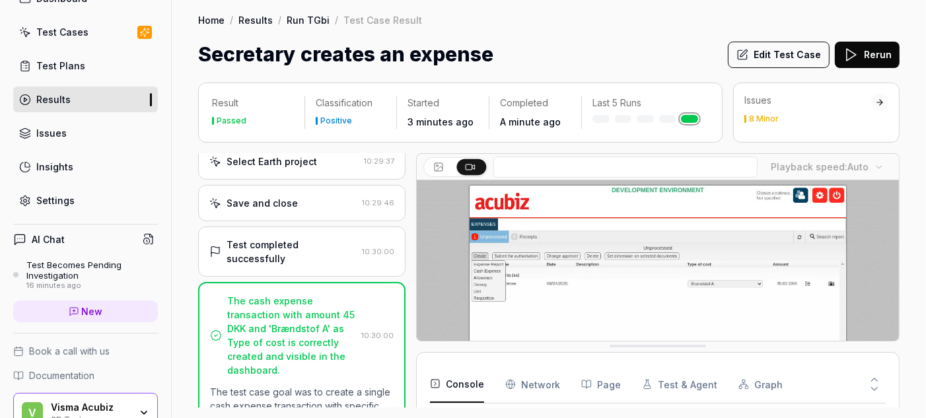
scroll to position [856, 0]
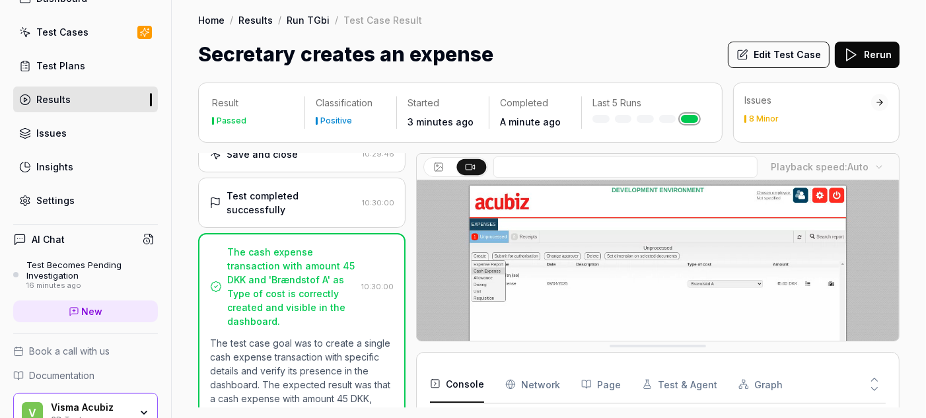
click at [885, 98] on div at bounding box center [879, 102] width 9 height 9
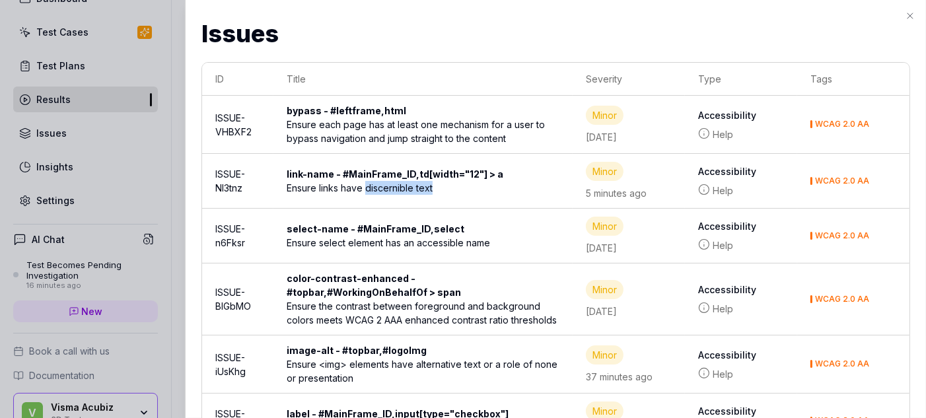
drag, startPoint x: 346, startPoint y: 165, endPoint x: 405, endPoint y: 163, distance: 59.5
click at [405, 181] on div "Ensure links have discernible text" at bounding box center [423, 188] width 273 height 14
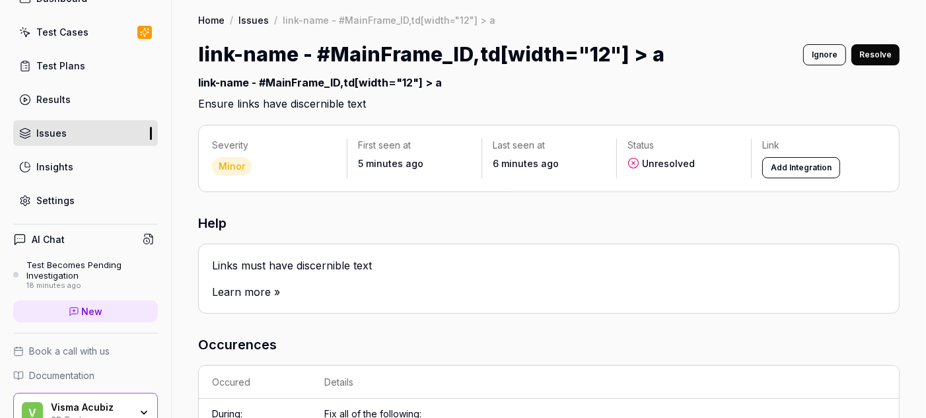
scroll to position [66, 0]
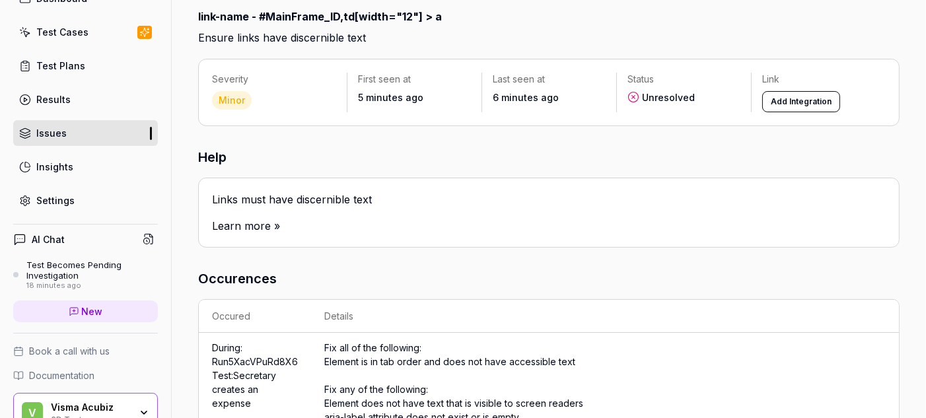
click at [250, 219] on link "Learn more »" at bounding box center [246, 225] width 68 height 13
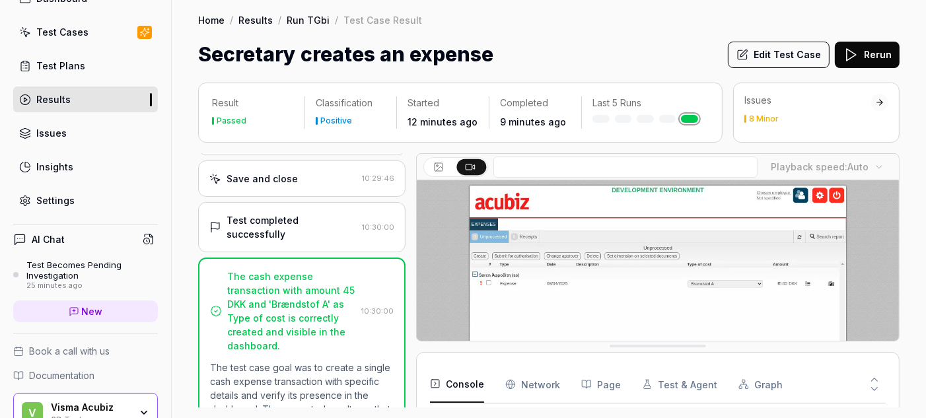
scroll to position [856, 0]
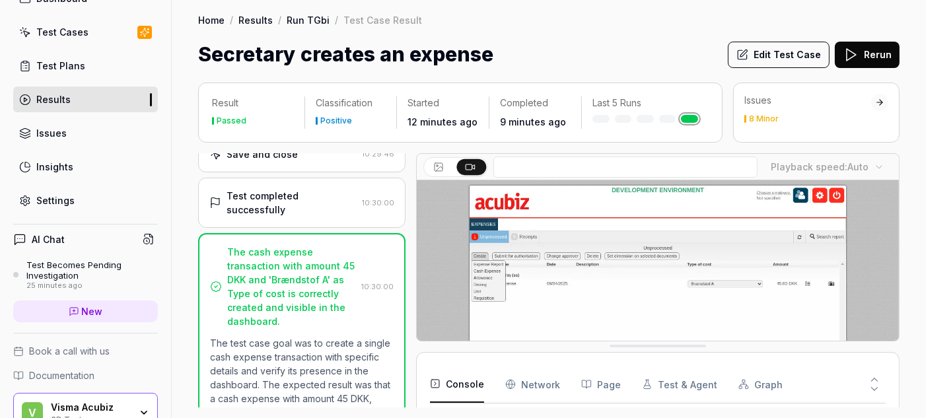
click at [883, 102] on icon at bounding box center [879, 102] width 5 height 0
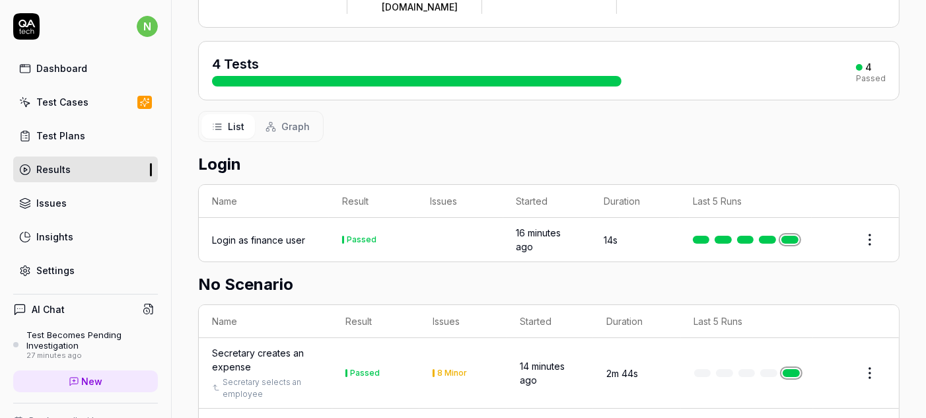
click at [61, 95] on div "Test Cases" at bounding box center [62, 102] width 52 height 14
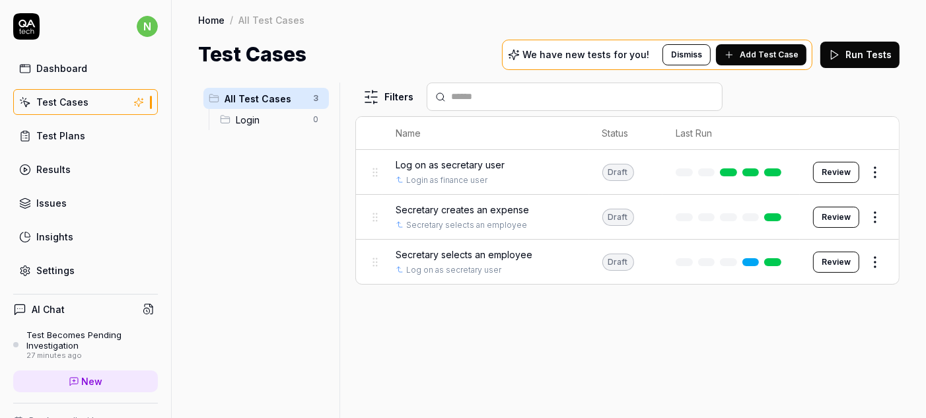
click at [796, 49] on span "Add Test Case" at bounding box center [769, 55] width 59 height 12
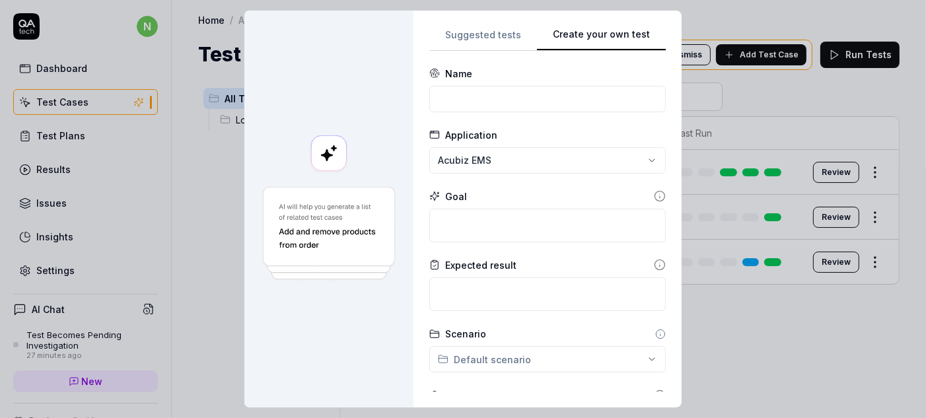
click at [635, 29] on div "Suggested tests Create your own test Name Application Acubiz EMS Goal Expected …" at bounding box center [547, 208] width 237 height 365
click at [472, 86] on input at bounding box center [547, 99] width 237 height 26
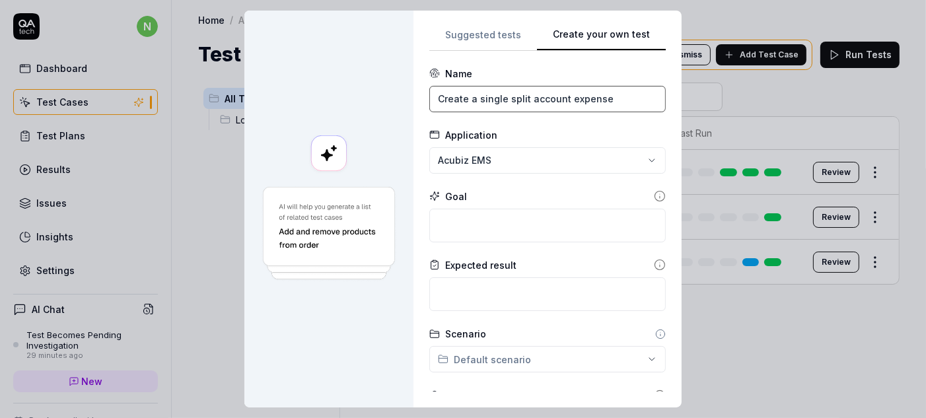
type input "Create a single split account expense"
click at [510, 209] on textarea at bounding box center [547, 226] width 237 height 34
type textarea "*"
type textarea "S"
type textarea "*"
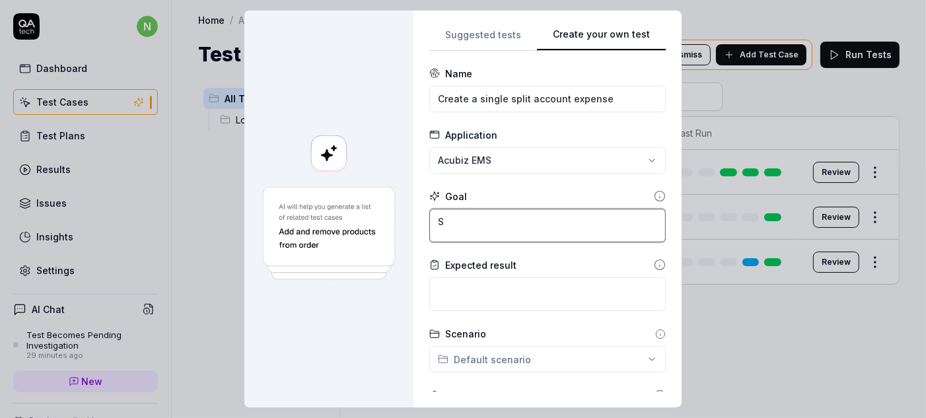
type textarea "Se"
type textarea "*"
type textarea "Sec"
type textarea "*"
type textarea "Secr"
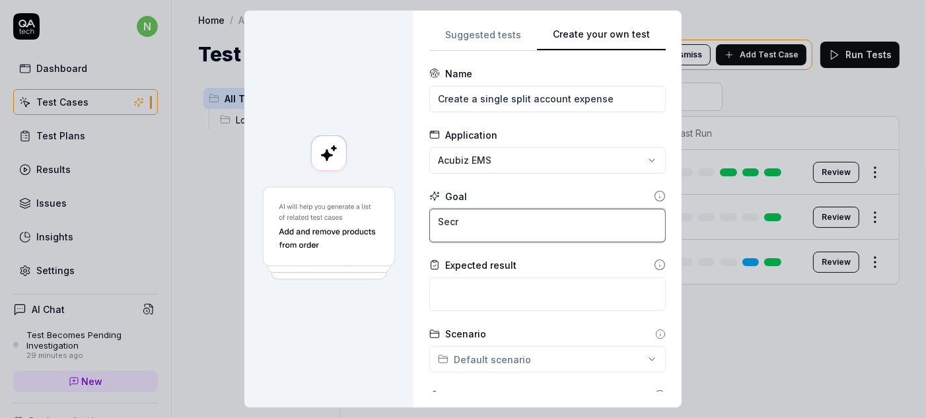
type textarea "*"
type textarea "Secre"
type textarea "*"
type textarea "Secret"
type textarea "*"
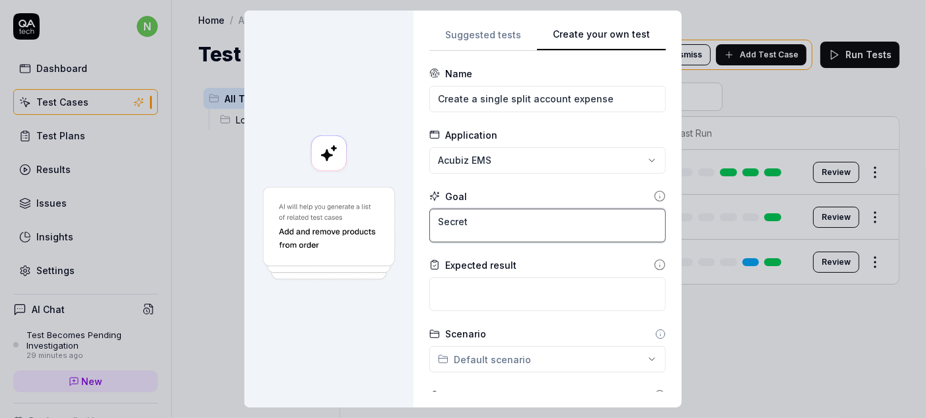
type textarea "Secreta"
type textarea "*"
type textarea "Secretar"
type textarea "*"
type textarea "Secretary"
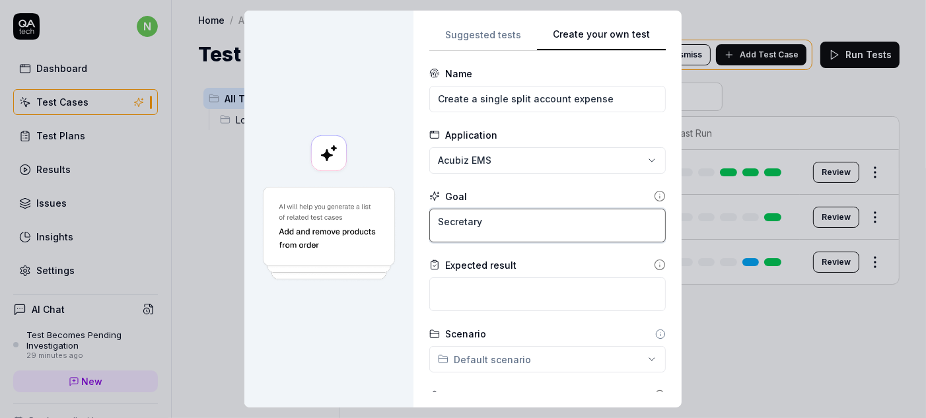
type textarea "*"
type textarea "Secretary"
type textarea "*"
type textarea "Secretary"
type textarea "*"
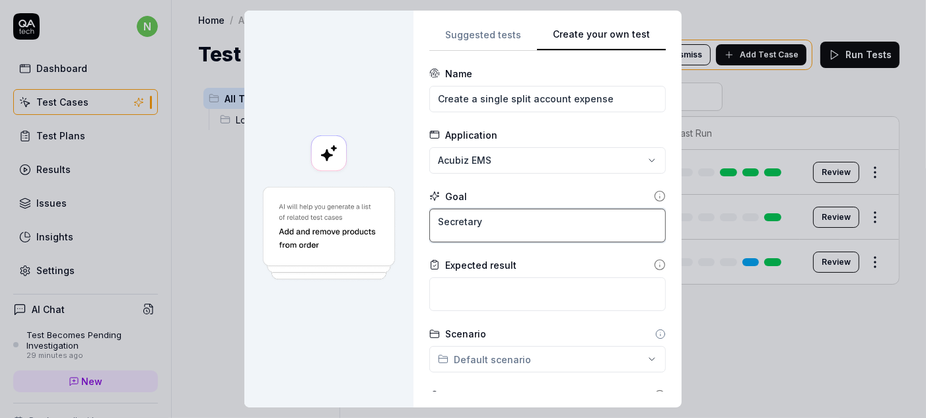
type textarea "Secretar"
type textarea "*"
type textarea "Secreta"
type textarea "*"
type textarea "Secret"
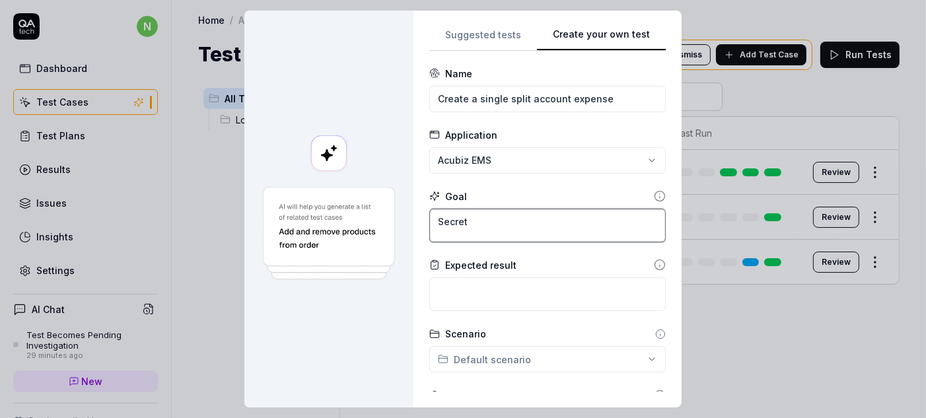
type textarea "*"
type textarea "Secre"
type textarea "*"
type textarea "Secr"
type textarea "*"
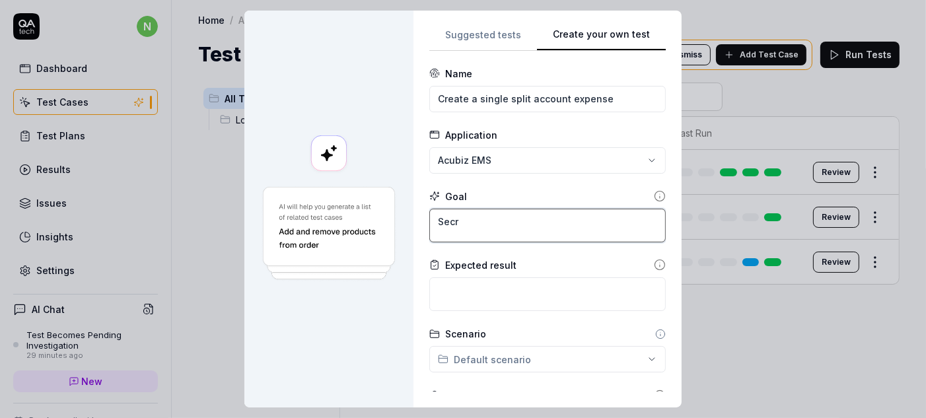
type textarea "Sec"
type textarea "*"
type textarea "Se"
type textarea "*"
type textarea "S"
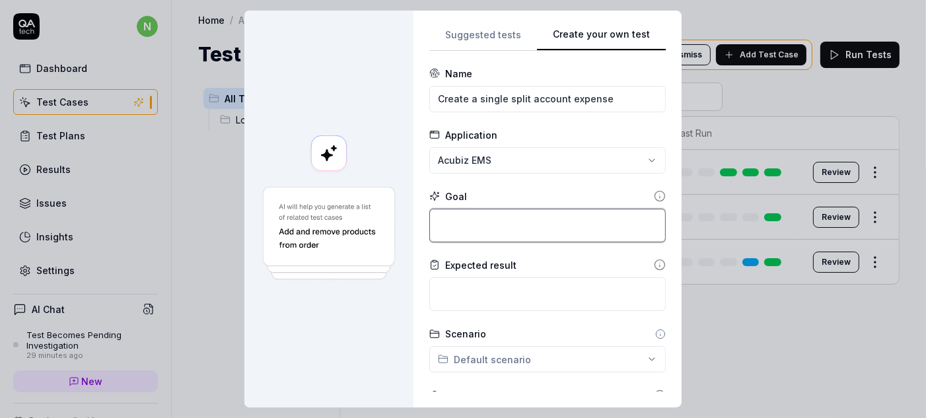
type textarea "*"
type textarea "C"
type textarea "*"
type textarea "Cr"
type textarea "*"
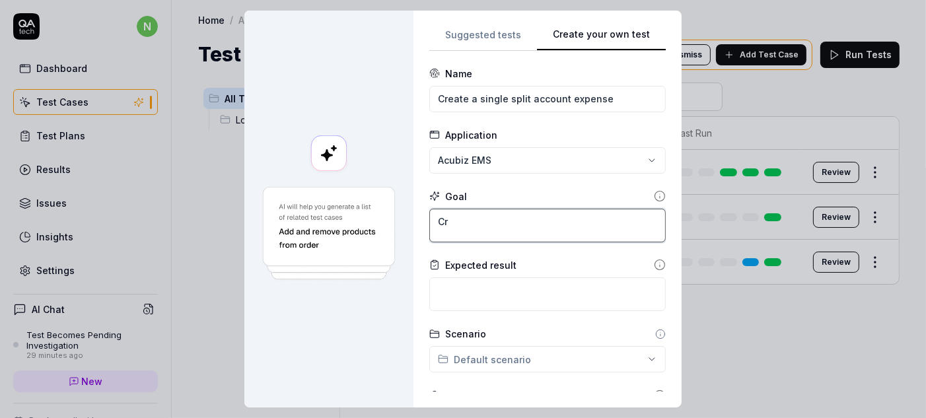
type textarea "Cre"
type textarea "*"
type textarea "Crea"
type textarea "*"
type textarea "Creat"
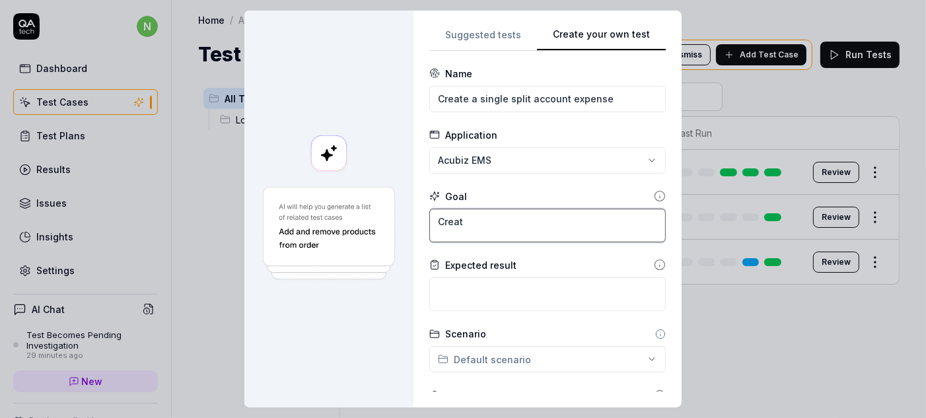
type textarea "*"
type textarea "Create"
type textarea "*"
type textarea "Create"
type textarea "*"
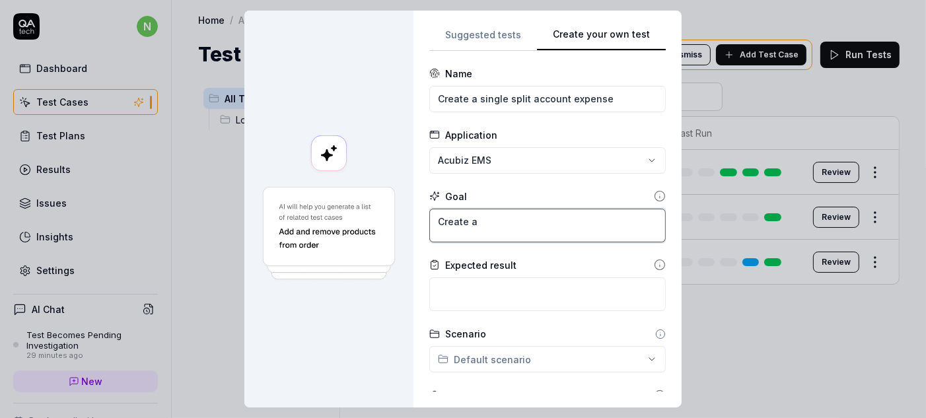
type textarea "Create an"
type textarea "*"
type textarea "Create an"
type textarea "*"
type textarea "Create an"
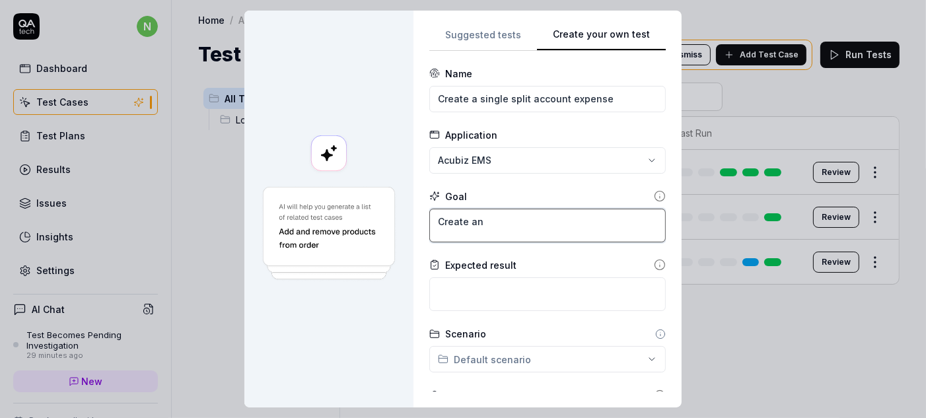
type textarea "*"
type textarea "Create a"
type textarea "*"
type textarea "Create a"
type textarea "*"
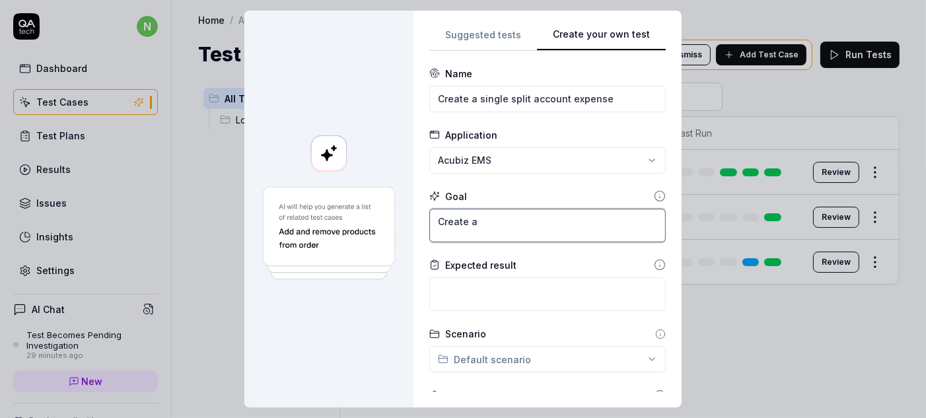
type textarea "Create a c"
type textarea "*"
type textarea "Create a ca"
type textarea "*"
type textarea "Create a cas"
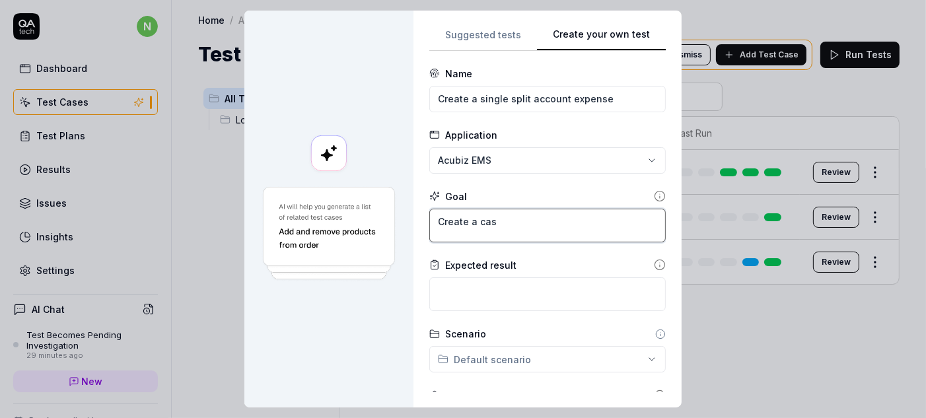
type textarea "*"
type textarea "Create a cash"
type textarea "*"
type textarea "Create a cash"
type textarea "*"
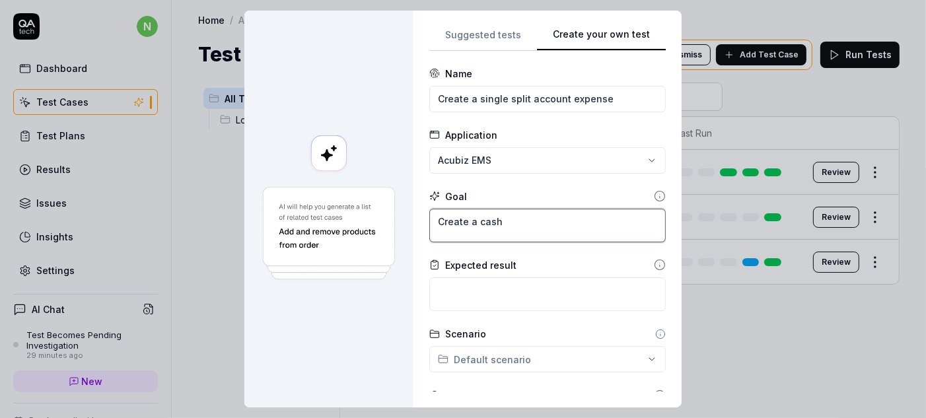
type textarea "Create a cash e"
type textarea "*"
type textarea "Create a cash ex"
type textarea "*"
type textarea "Create a cash exp"
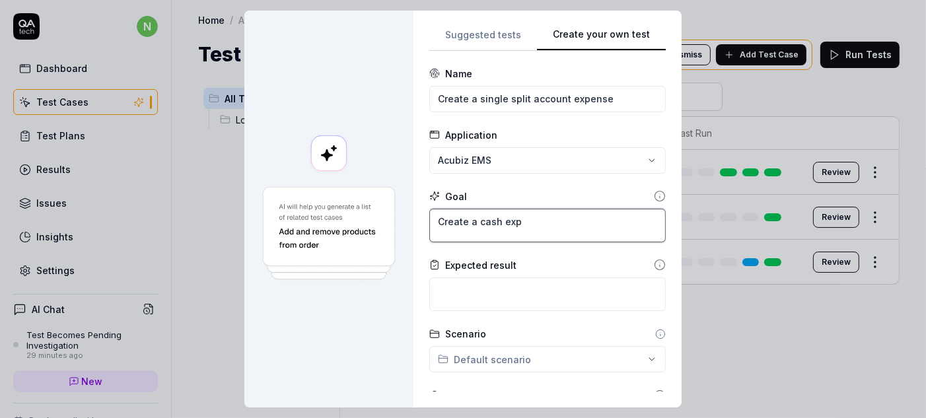
type textarea "*"
type textarea "Create a cash expn"
type textarea "*"
type textarea "Create a cash expns"
type textarea "*"
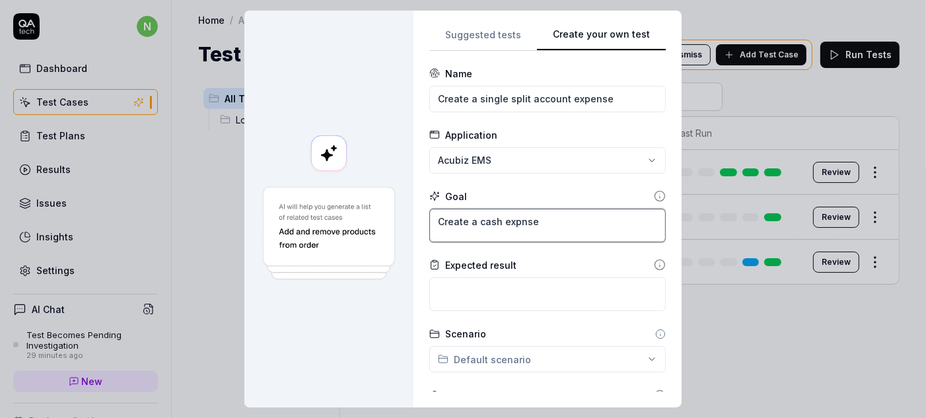
type textarea "Create a cash expnse"
type textarea "*"
type textarea "Create a cash expnse a"
type textarea "*"
type textarea "Create a cash expnse an"
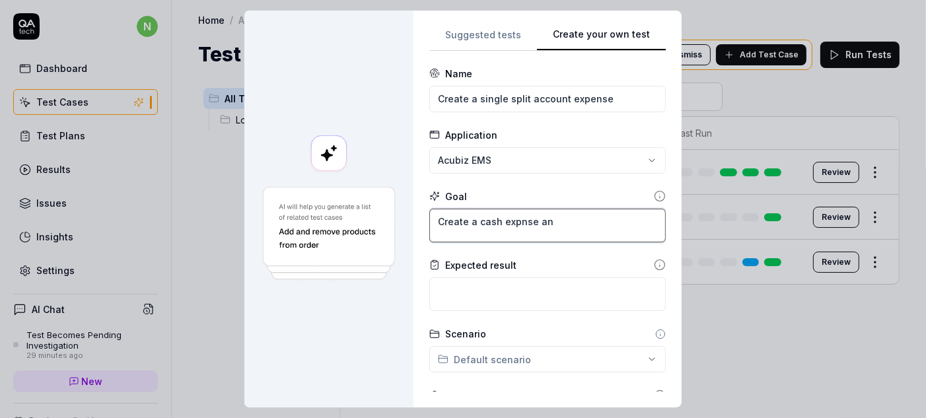
type textarea "*"
type textarea "Create a cash expnse and"
type textarea "*"
type textarea "Create a cash expnse and"
type textarea "*"
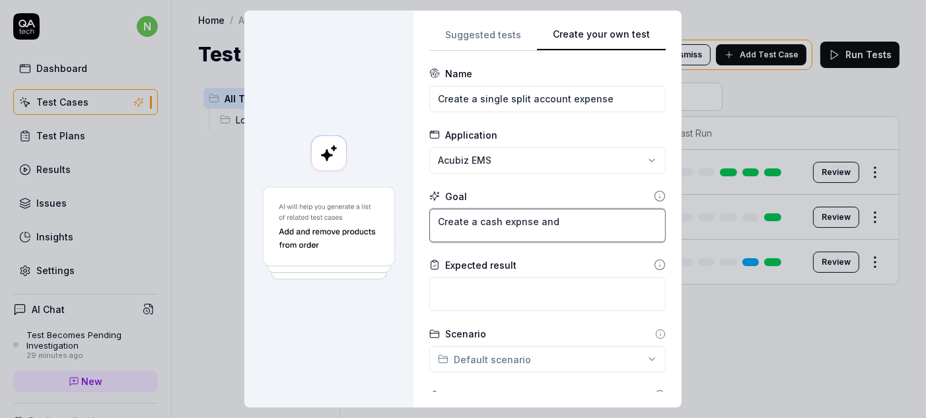
type textarea "Create a cash expnse and f"
type textarea "*"
type textarea "Create a cash expnse and fi"
type textarea "*"
type textarea "Create a cash expnse and fil"
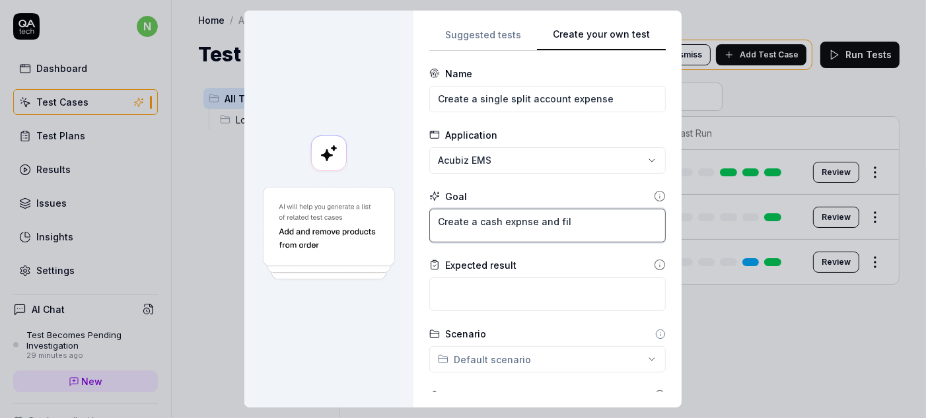
type textarea "*"
type textarea "Create a cash expnse and fill"
type textarea "*"
type textarea "Create a cash expnse and fill"
type textarea "*"
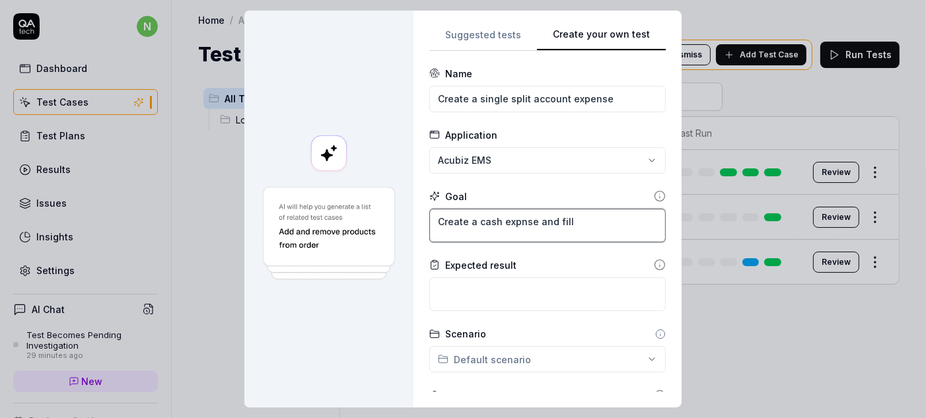
type textarea "Create a cash expnse and fill i"
type textarea "*"
type textarea "Create a cash expnse and fill in"
type textarea "*"
type textarea "Create a cash expnse and fill in"
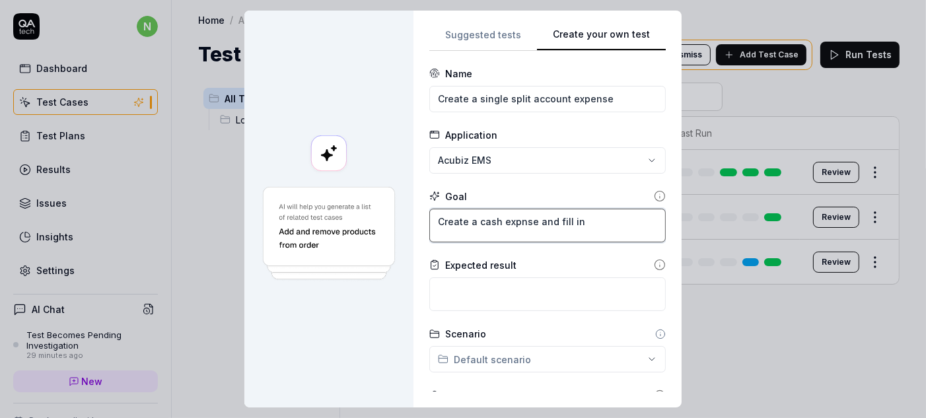
type textarea "*"
type textarea "Create a cash expnse and fill in t"
type textarea "*"
click at [529, 209] on textarea "Create a cash expnse and fill in the amount with 15500." at bounding box center [547, 226] width 237 height 34
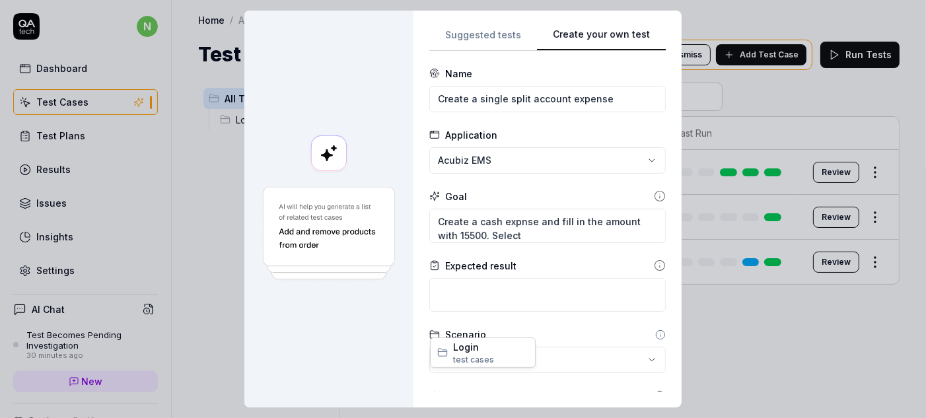
click at [519, 323] on div "**********" at bounding box center [463, 209] width 926 height 418
click at [515, 328] on div "Scenario" at bounding box center [547, 335] width 237 height 14
click at [562, 209] on textarea "Create a cash expnse and fill in the amount with 15500. Select" at bounding box center [547, 226] width 237 height 34
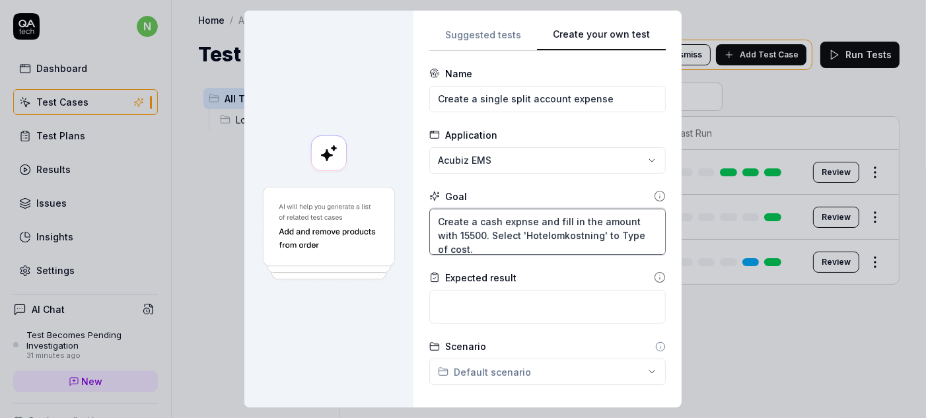
click at [552, 222] on textarea "Create a cash expnse and fill in the amount with 15500. Select 'Hotelomkostning…" at bounding box center [547, 232] width 237 height 46
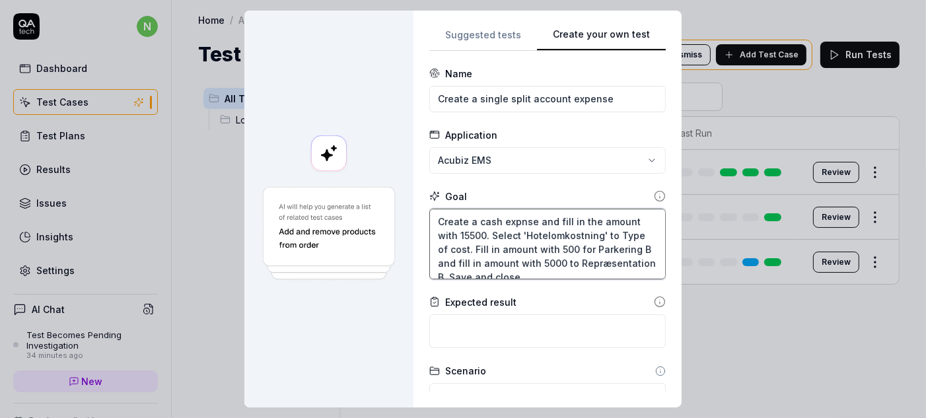
drag, startPoint x: 508, startPoint y: 243, endPoint x: 446, endPoint y: 240, distance: 62.2
click at [446, 240] on textarea "Create a cash expnse and fill in the amount with 15500. Select 'Hotelomkostning…" at bounding box center [547, 244] width 237 height 71
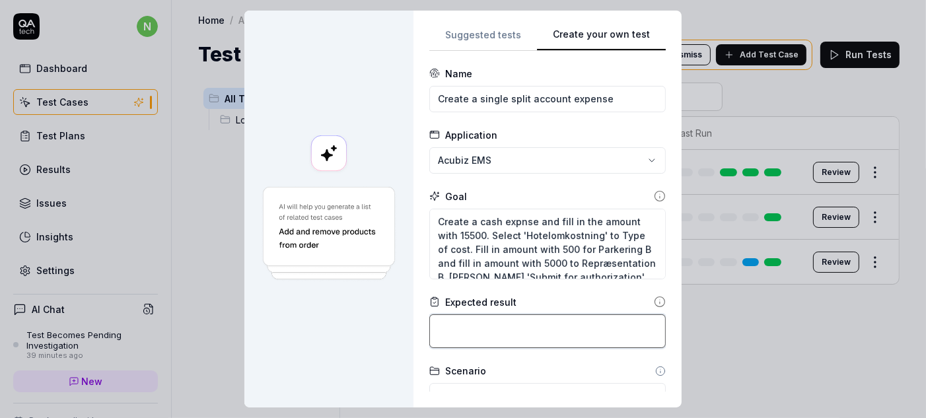
click at [591, 314] on textarea at bounding box center [547, 331] width 237 height 34
click at [546, 314] on textarea at bounding box center [547, 331] width 237 height 34
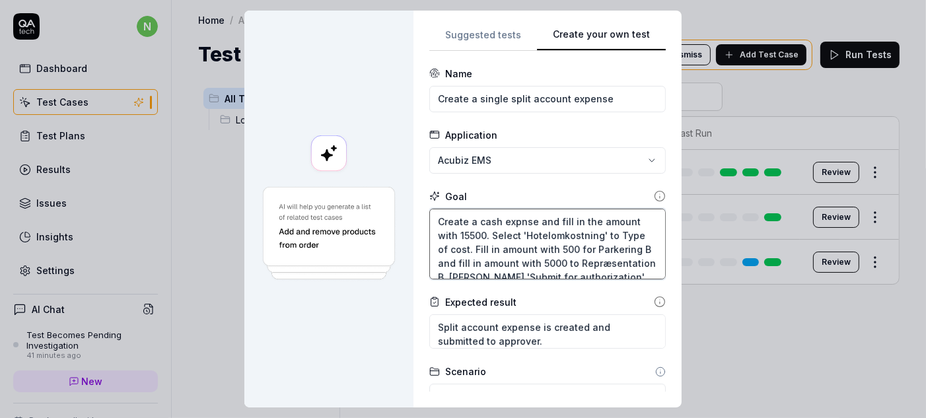
drag, startPoint x: 569, startPoint y: 244, endPoint x: 445, endPoint y: 244, distance: 124.2
click at [445, 244] on textarea "Create a cash expnse and fill in the amount with 15500. Select 'Hotelomkostning…" at bounding box center [547, 244] width 237 height 71
click at [578, 238] on textarea "Create a cash expnse and fill in the amount with 15500. Select 'Hotelomkostning…" at bounding box center [547, 244] width 237 height 71
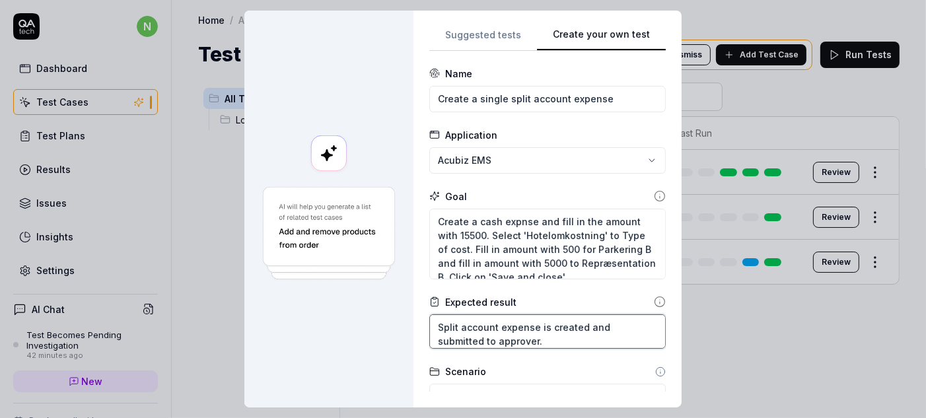
click at [570, 314] on textarea "Split account expense is created and submitted to approver." at bounding box center [547, 331] width 237 height 34
drag, startPoint x: 579, startPoint y: 295, endPoint x: 603, endPoint y: 308, distance: 27.8
click at [603, 314] on textarea "Split account expense is created and submitted to approver." at bounding box center [547, 331] width 237 height 34
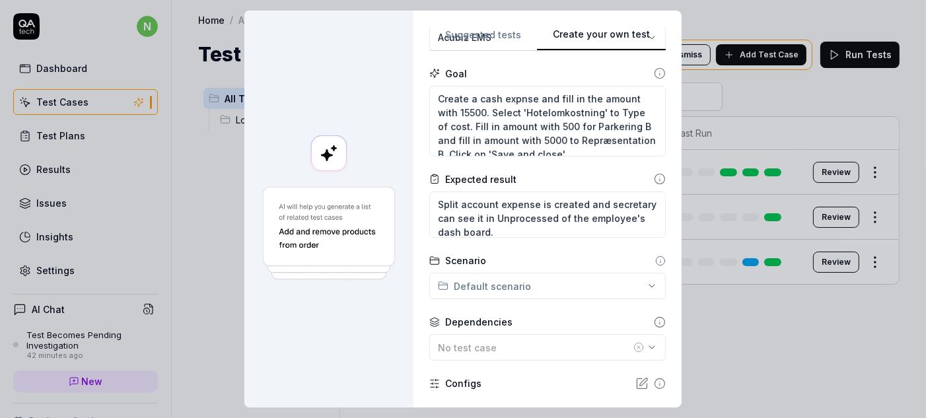
scroll to position [137, 0]
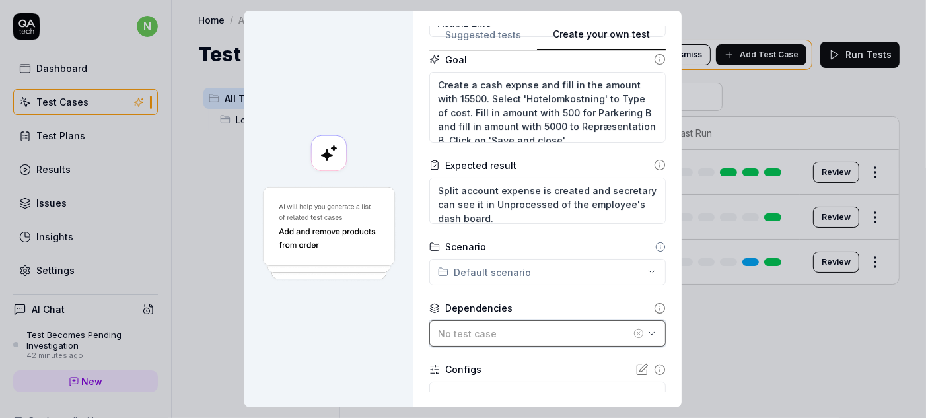
click at [497, 327] on div "No test case" at bounding box center [534, 334] width 193 height 14
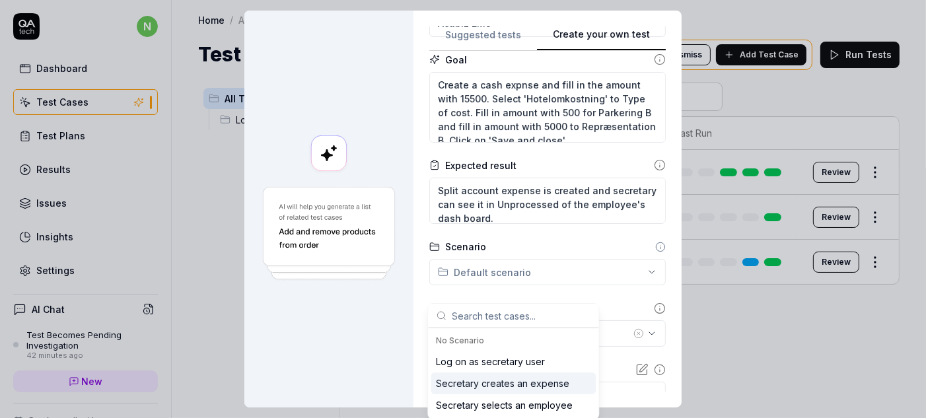
click at [484, 377] on div "Secretary creates an expense" at bounding box center [502, 384] width 133 height 14
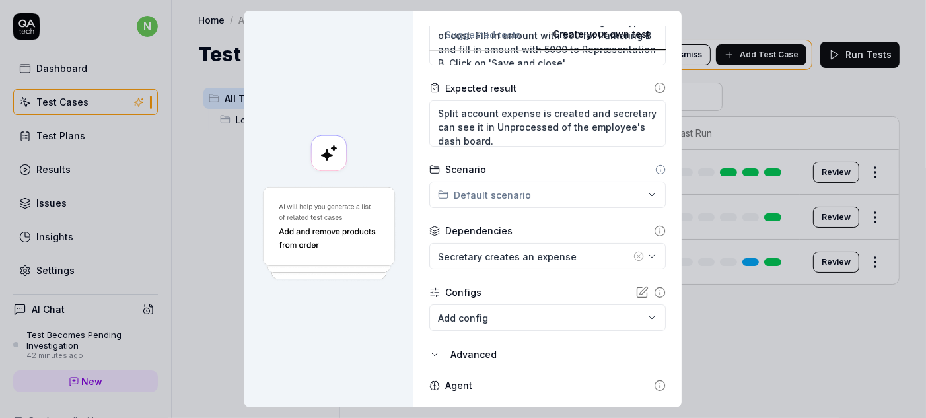
scroll to position [214, 0]
click at [654, 380] on icon at bounding box center [660, 386] width 12 height 12
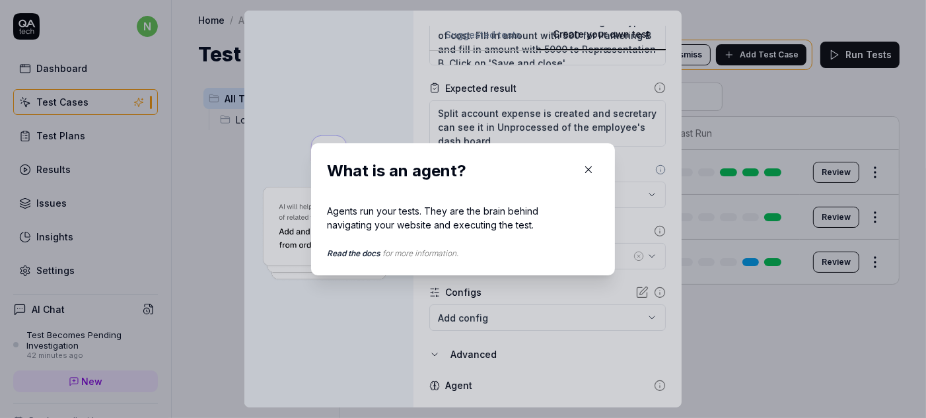
click at [586, 172] on icon "button" at bounding box center [589, 170] width 12 height 12
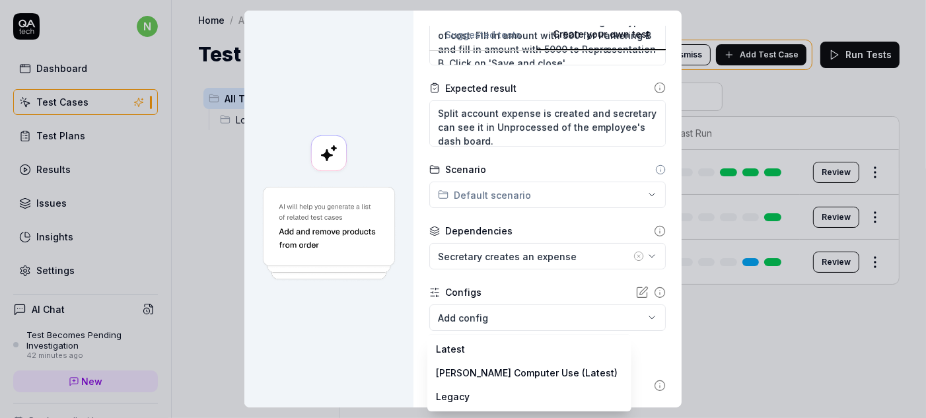
click at [578, 350] on body "n Dashboard Test Cases Test Plans Results Issues Insights Settings AI Chat Test…" at bounding box center [463, 209] width 926 height 418
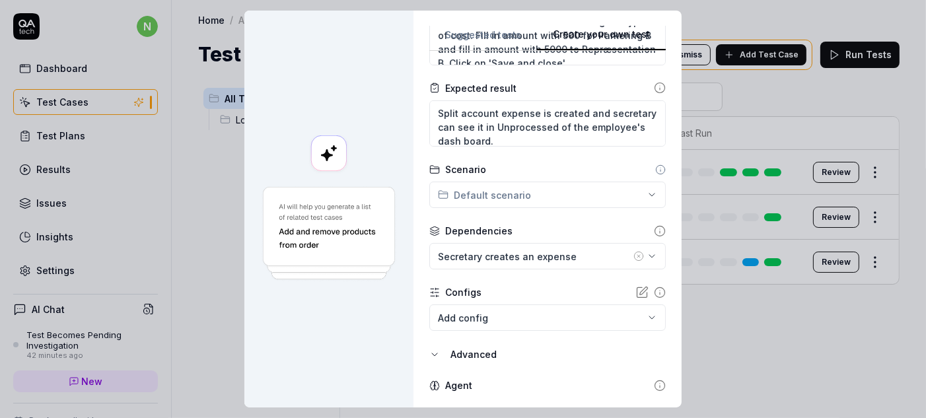
click at [727, 359] on div "**********" at bounding box center [463, 209] width 926 height 418
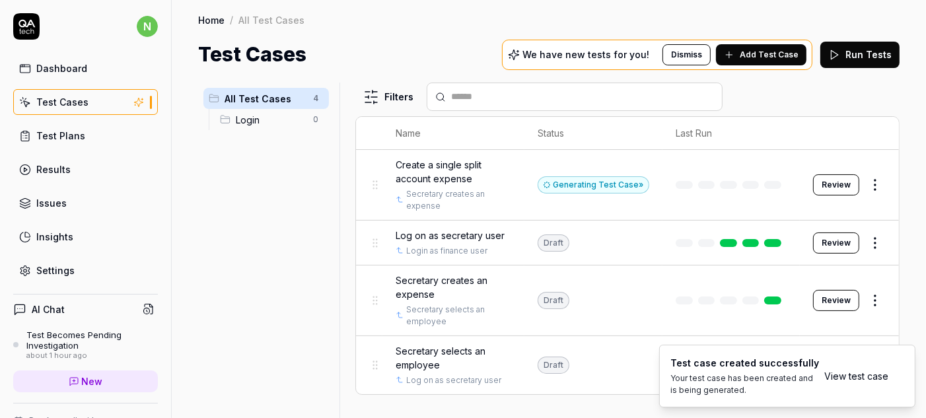
click at [875, 381] on link "View test case" at bounding box center [856, 376] width 64 height 14
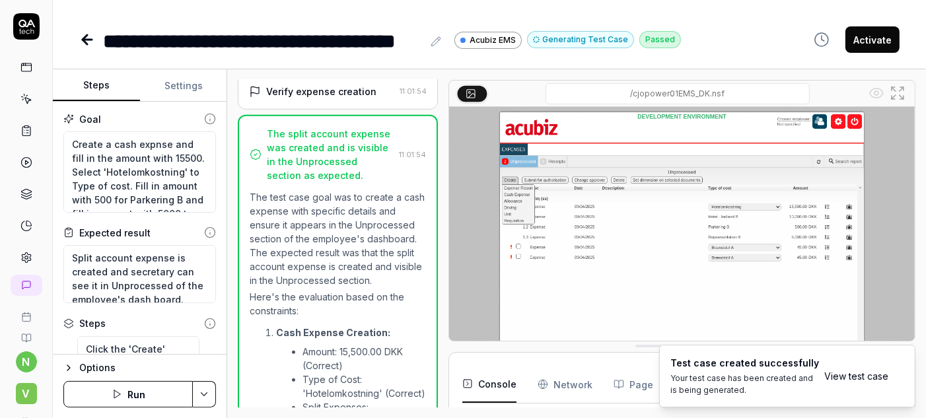
scroll to position [815, 0]
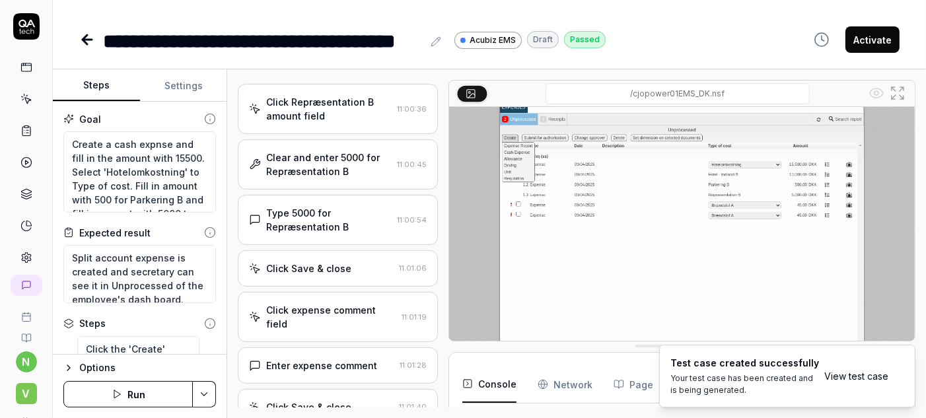
scroll to position [462, 0]
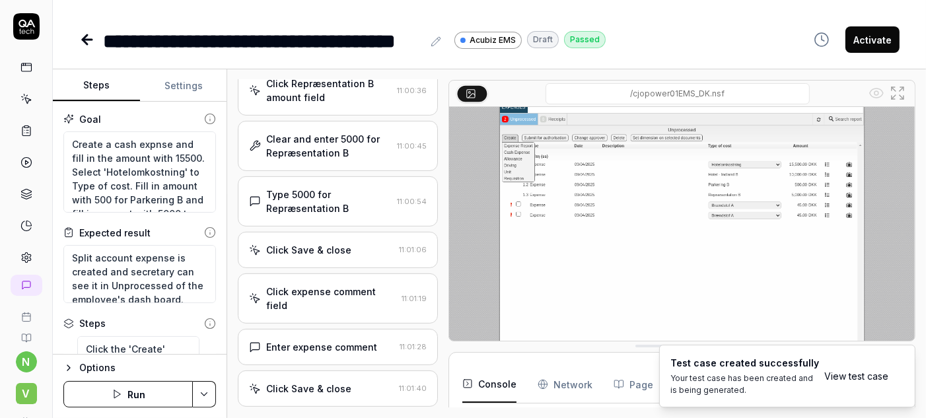
click at [651, 283] on img at bounding box center [682, 210] width 466 height 291
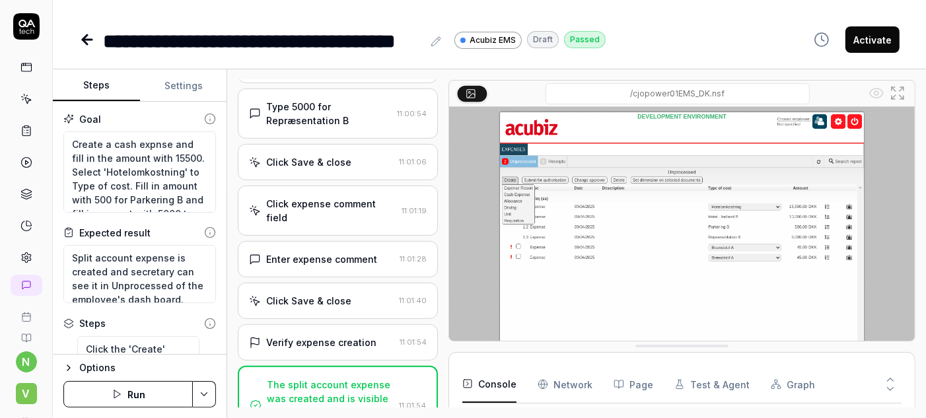
scroll to position [484, 0]
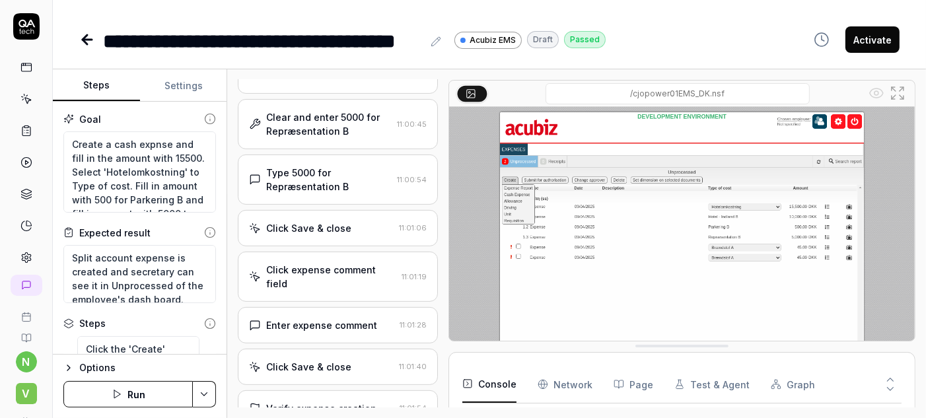
click at [128, 400] on button "Run" at bounding box center [127, 394] width 129 height 26
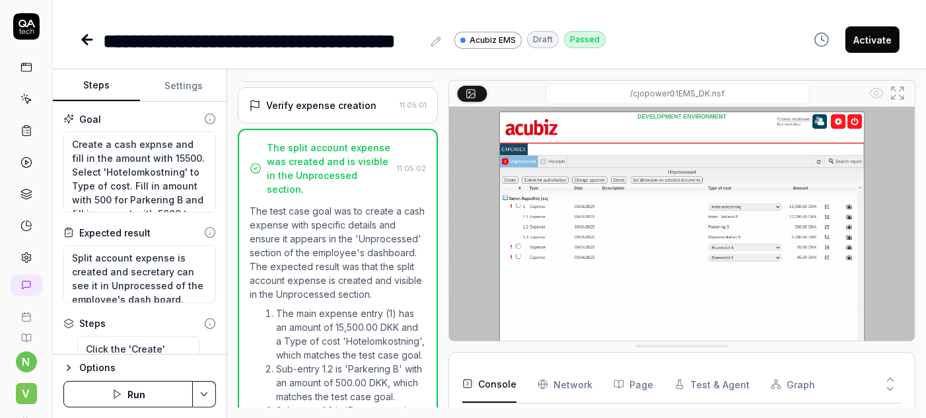
scroll to position [105, 0]
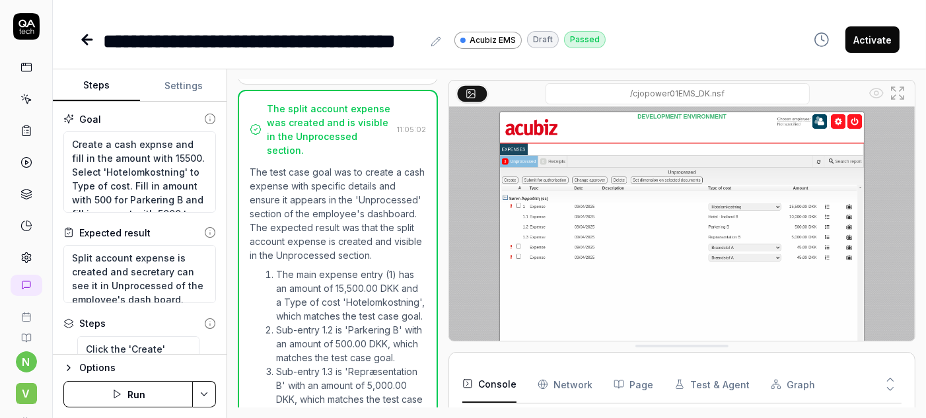
click at [550, 303] on img at bounding box center [682, 252] width 466 height 291
click at [125, 397] on button "Run" at bounding box center [127, 394] width 129 height 26
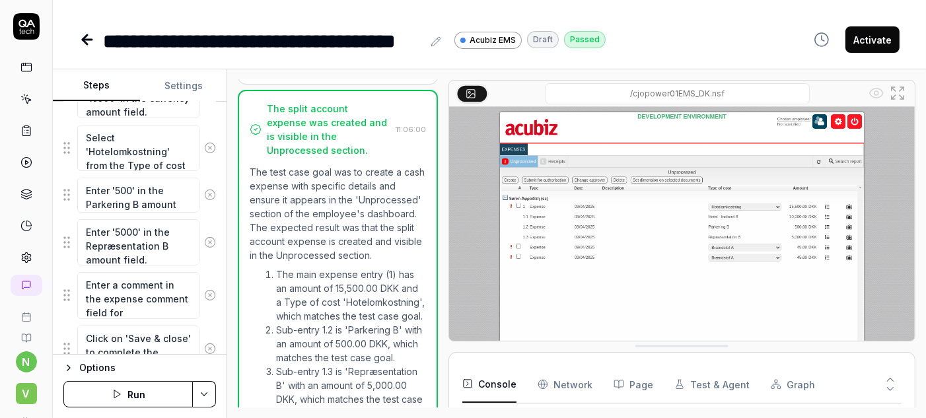
scroll to position [375, 0]
